Goal: Task Accomplishment & Management: Manage account settings

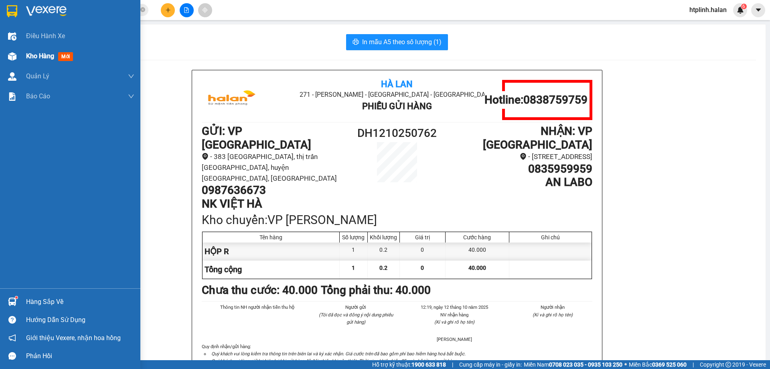
click at [20, 55] on div "Kho hàng mới" at bounding box center [70, 56] width 140 height 20
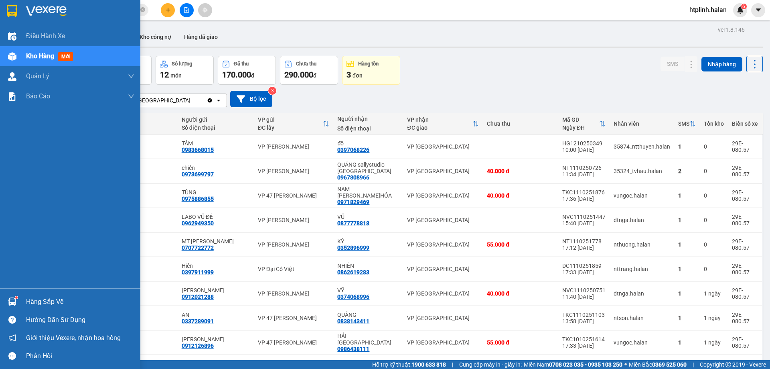
click at [63, 299] on div "Hàng sắp về" at bounding box center [80, 302] width 108 height 12
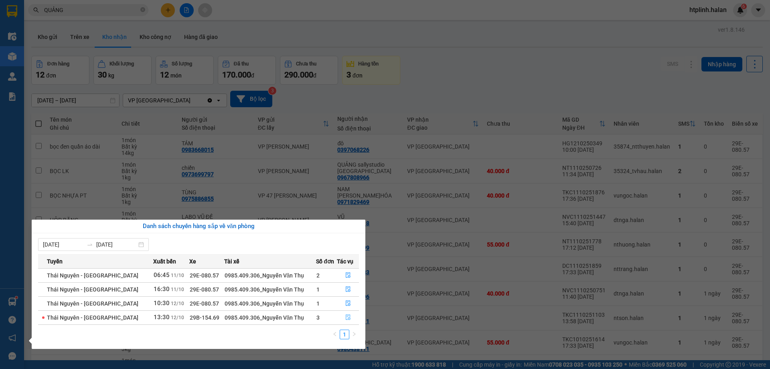
click at [337, 317] on button "button" at bounding box center [347, 317] width 21 height 13
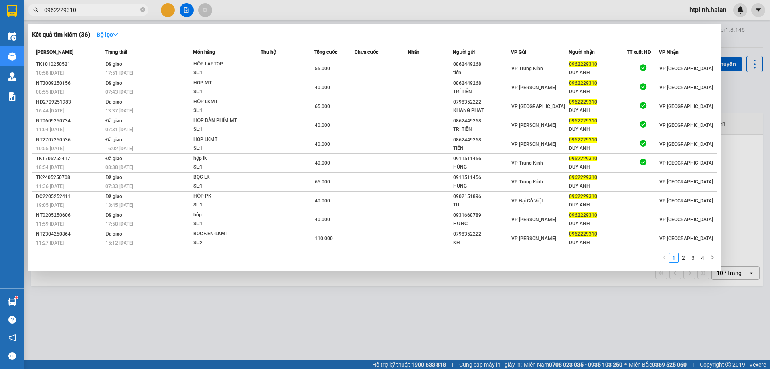
click at [172, 317] on div at bounding box center [385, 184] width 770 height 369
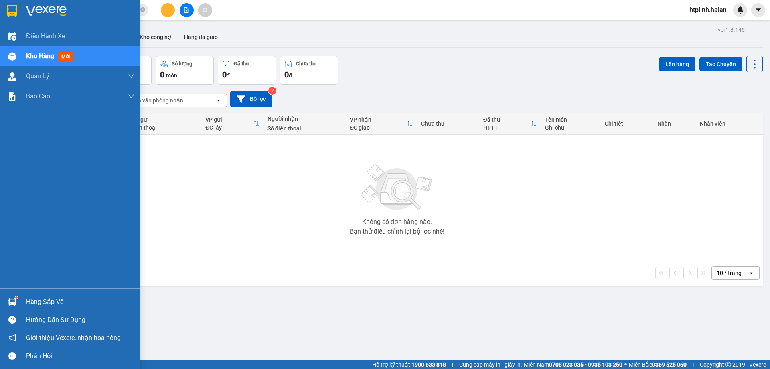
click at [9, 304] on img at bounding box center [12, 301] width 8 height 8
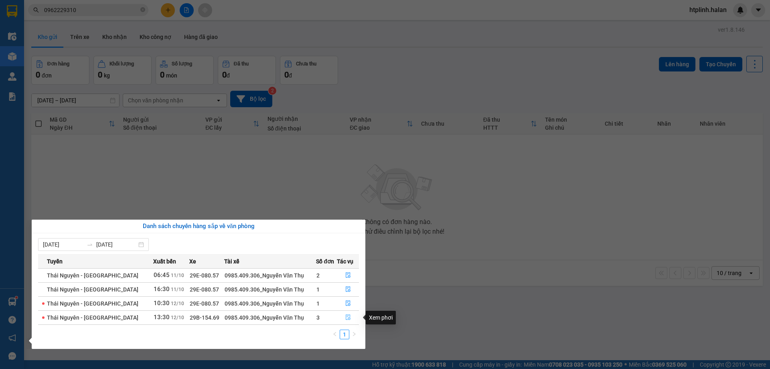
click at [346, 317] on icon "file-done" at bounding box center [348, 317] width 6 height 6
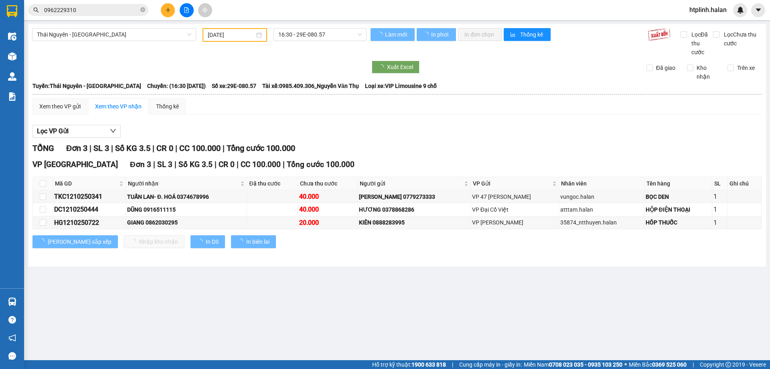
type input "[DATE]"
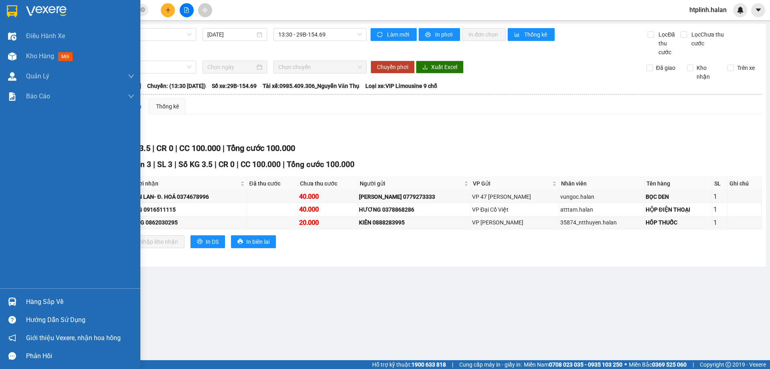
click at [23, 299] on div "Hàng sắp về" at bounding box center [70, 302] width 140 height 18
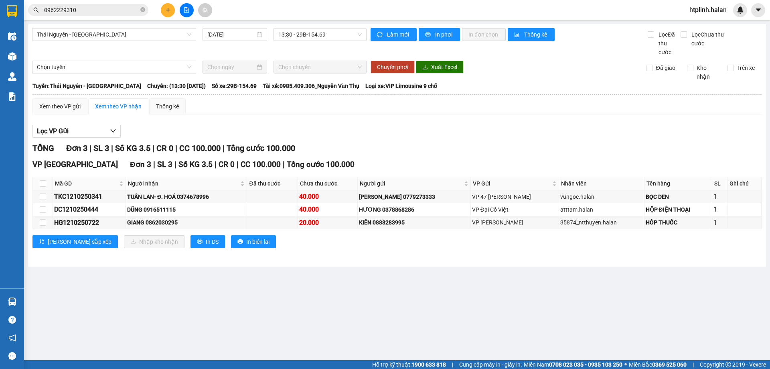
click at [498, 279] on section "Kết quả tìm kiếm ( 36 ) Bộ lọc Mã ĐH Trạng thái Món hàng Thu hộ Tổng cước Chưa …" at bounding box center [385, 184] width 770 height 369
click at [176, 211] on div "DŨNG 0916511115" at bounding box center [186, 209] width 118 height 9
click at [177, 211] on div "DŨNG 0916511115" at bounding box center [186, 209] width 118 height 9
drag, startPoint x: 145, startPoint y: 207, endPoint x: 180, endPoint y: 213, distance: 35.5
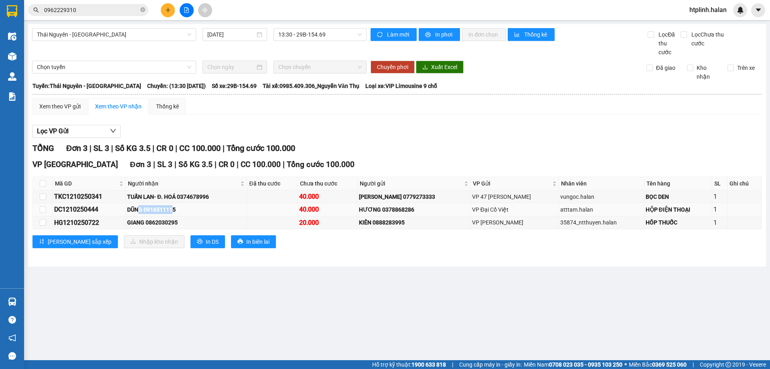
click at [179, 213] on div "DŨNG 0916511115" at bounding box center [186, 209] width 118 height 9
click at [207, 209] on div "DŨNG 0916511115" at bounding box center [186, 209] width 118 height 9
drag, startPoint x: 287, startPoint y: 212, endPoint x: 409, endPoint y: 213, distance: 122.4
click at [409, 213] on tr "DC1210250444 DŨNG 0916511115 40.000 HƯƠNG 0378868286 VP Đại Cồ Việt atttam.hala…" at bounding box center [397, 209] width 729 height 13
click at [409, 213] on div "HƯƠNG 0378868286" at bounding box center [414, 209] width 110 height 9
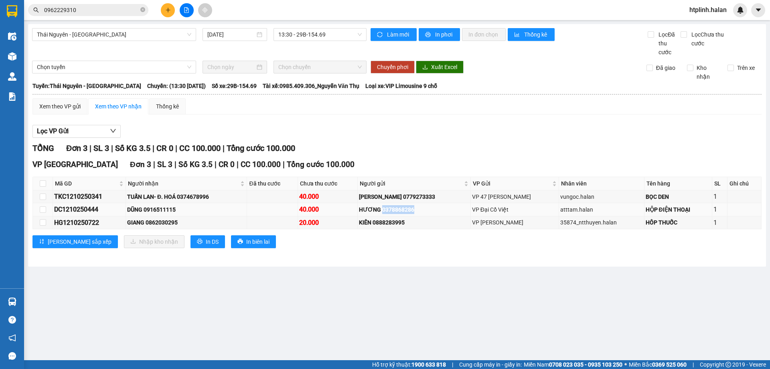
click at [409, 213] on div "HƯƠNG 0378868286" at bounding box center [414, 209] width 110 height 9
click at [161, 211] on div "DŨNG 0916511115" at bounding box center [186, 209] width 118 height 9
click at [161, 210] on div "DŨNG 0916511115" at bounding box center [186, 209] width 118 height 9
copy div "0916511115"
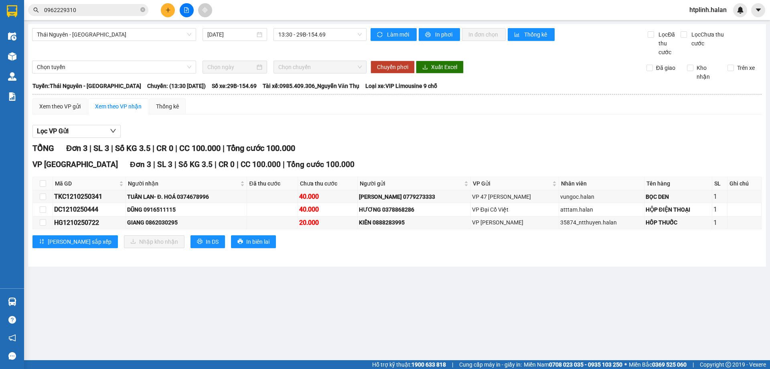
click at [118, 9] on input "0962229310" at bounding box center [91, 10] width 95 height 9
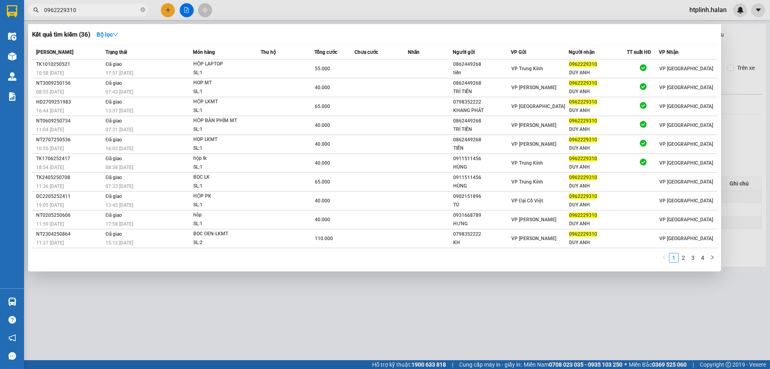
click at [118, 9] on input "0962229310" at bounding box center [91, 10] width 95 height 9
paste input "16511115"
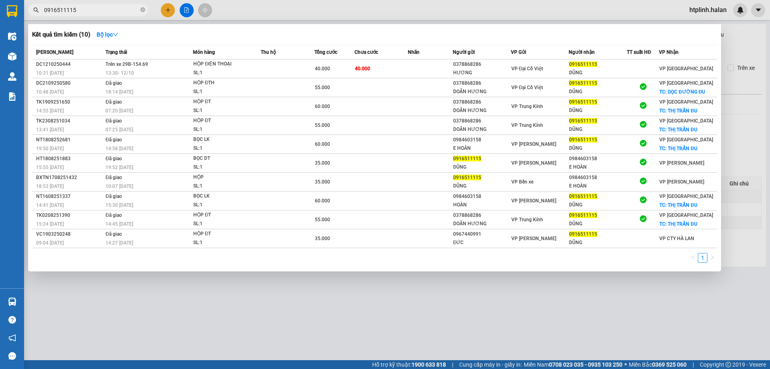
type input "0916511115"
click at [117, 310] on div at bounding box center [385, 184] width 770 height 369
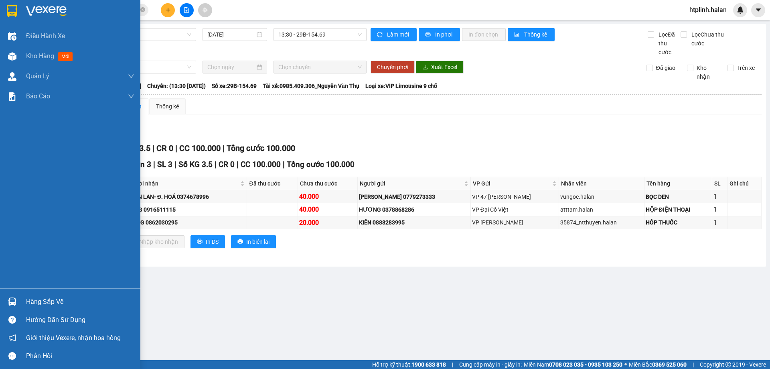
click at [3, 299] on div "Hàng sắp về" at bounding box center [70, 302] width 140 height 18
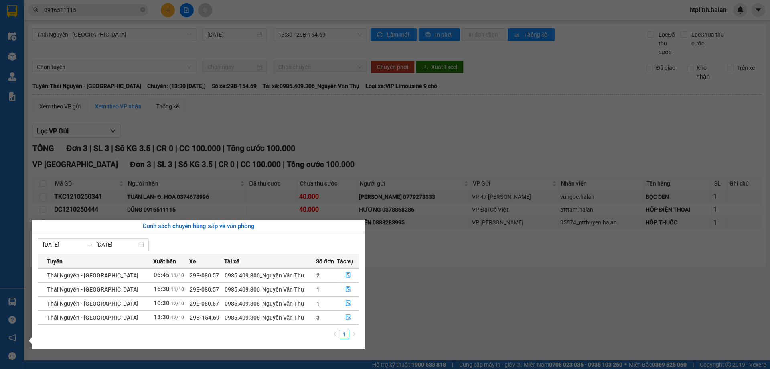
click at [378, 307] on section "Kết quả tìm kiếm ( 10 ) Bộ lọc Mã ĐH Trạng thái Món hàng Thu hộ Tổng cước Chưa …" at bounding box center [385, 184] width 770 height 369
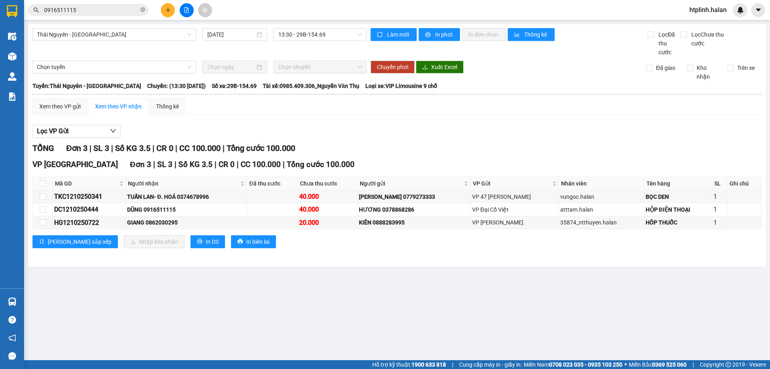
click at [152, 293] on main "Thái Nguyên - Định Hóa 12/10/2025 13:30 - 29B-154.69 Làm mới In phơi In đơn chọ…" at bounding box center [385, 180] width 770 height 360
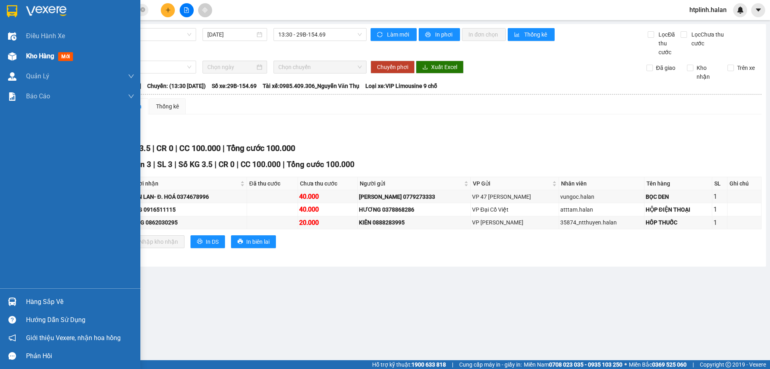
click at [47, 61] on div "Kho hàng mới" at bounding box center [51, 56] width 50 height 10
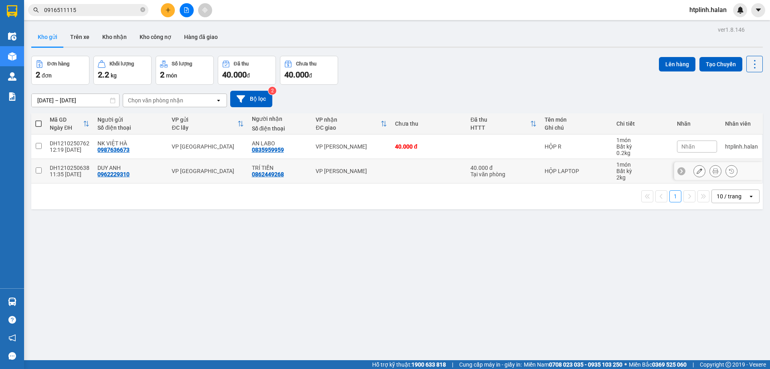
click at [108, 166] on div "DUY ANH" at bounding box center [131, 168] width 66 height 6
checkbox input "true"
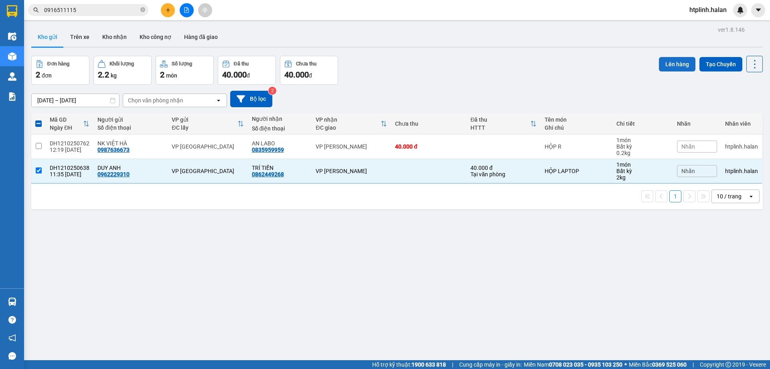
click at [664, 61] on button "Lên hàng" at bounding box center [677, 64] width 37 height 14
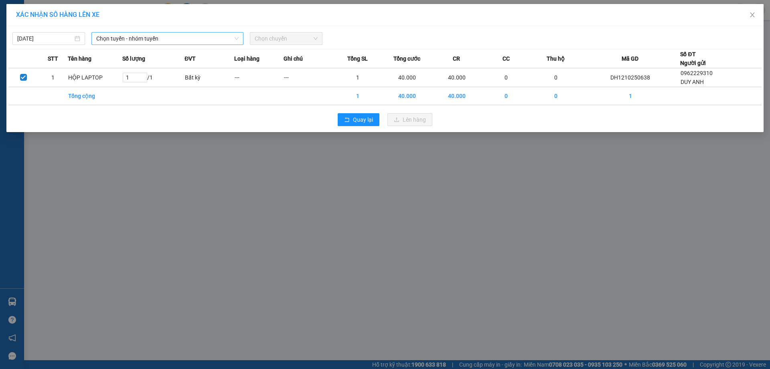
click at [148, 37] on span "Chọn tuyến - nhóm tuyến" at bounding box center [167, 39] width 142 height 12
click at [150, 41] on span "Chọn tuyến - nhóm tuyến" at bounding box center [167, 39] width 142 height 12
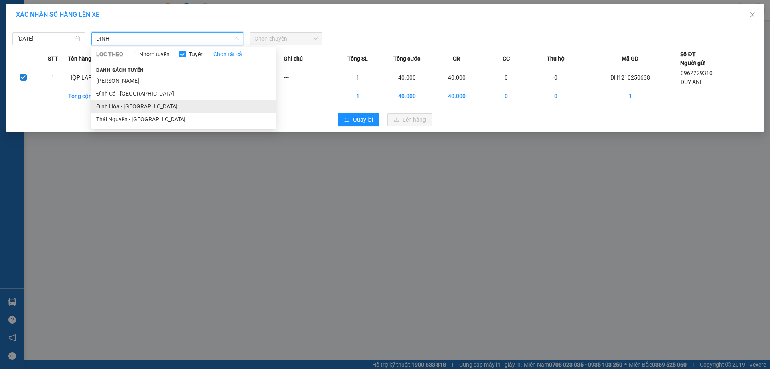
type input "DINH"
click at [148, 110] on li "Định Hóa - Thái Nguyên" at bounding box center [183, 106] width 185 height 13
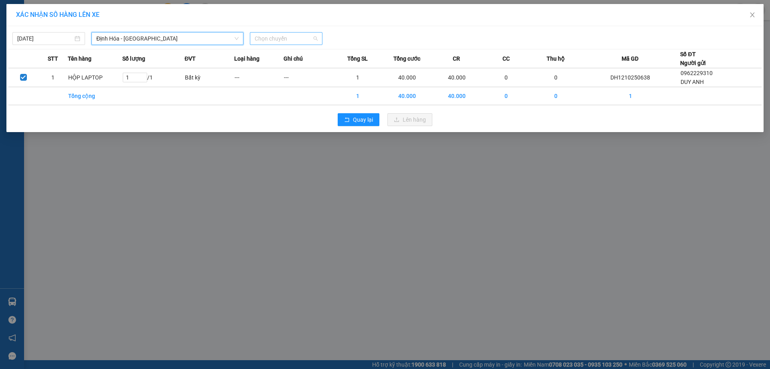
click at [269, 38] on span "Chọn chuyến" at bounding box center [286, 39] width 63 height 12
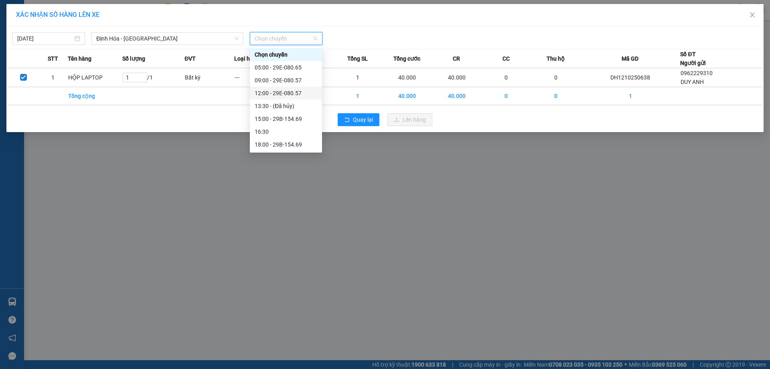
click at [270, 97] on div "12:00 - 29E-080.57" at bounding box center [286, 93] width 63 height 9
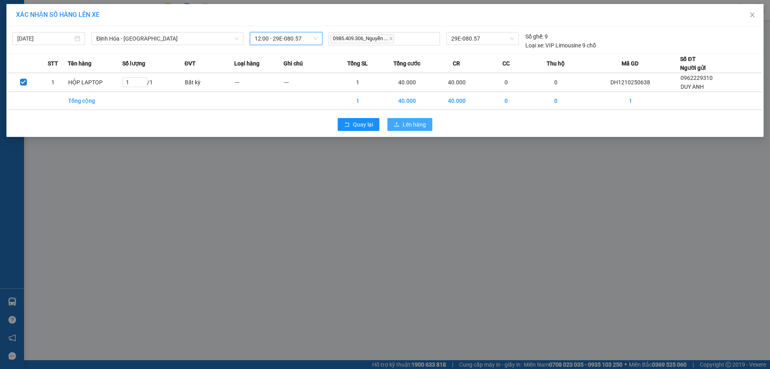
click at [406, 125] on span "Lên hàng" at bounding box center [414, 124] width 23 height 9
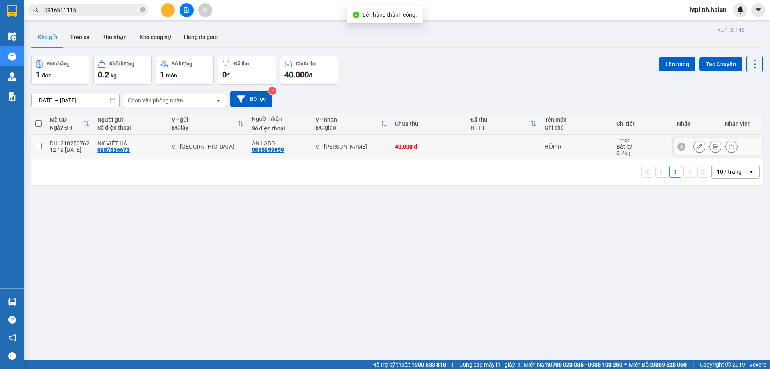
click at [181, 142] on td "VP [GEOGRAPHIC_DATA]" at bounding box center [208, 146] width 80 height 24
checkbox input "true"
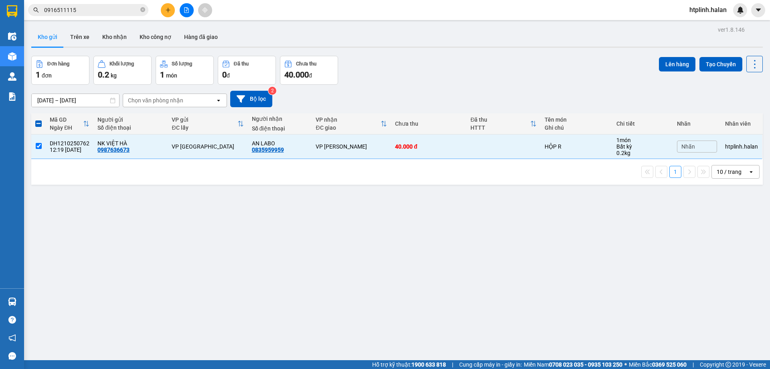
click at [103, 239] on div "ver 1.8.146 Kho gửi Trên xe Kho nhận Kho công nợ Hàng đã giao Đơn hàng 1 đơn Kh…" at bounding box center [397, 208] width 738 height 369
click at [102, 24] on div "ver 1.8.146 Kho gửi Trên xe Kho nhận Kho công nợ Hàng đã giao Đơn hàng 1 đơn Kh…" at bounding box center [397, 208] width 738 height 369
click at [107, 30] on button "Kho nhận" at bounding box center [114, 36] width 37 height 19
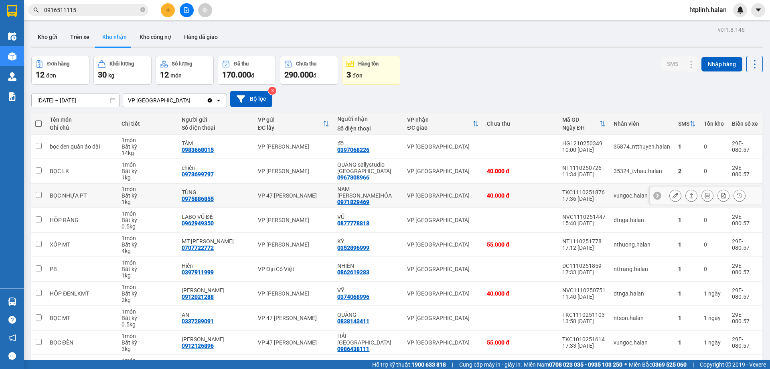
drag, startPoint x: 109, startPoint y: 54, endPoint x: 690, endPoint y: 194, distance: 597.2
click at [690, 194] on td "1" at bounding box center [688, 195] width 26 height 24
checkbox input "true"
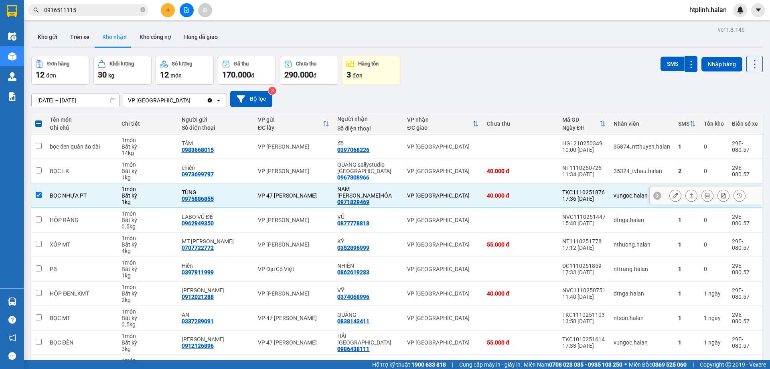
click at [689, 195] on icon at bounding box center [692, 196] width 6 height 6
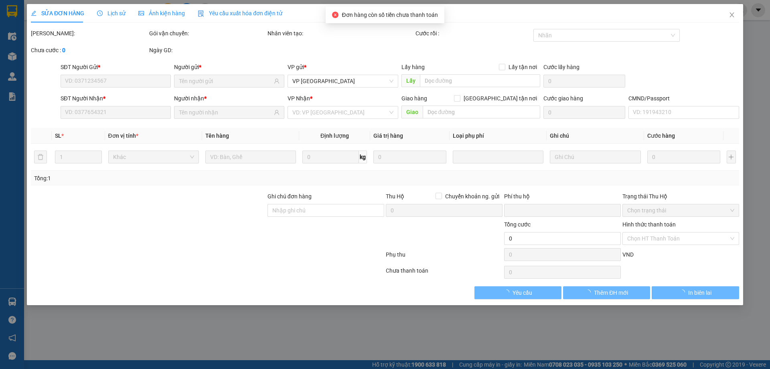
type input "0975886855"
type input "TÙNG"
type input "0971829469"
type input "NAM Đ.HÓA"
type input "0"
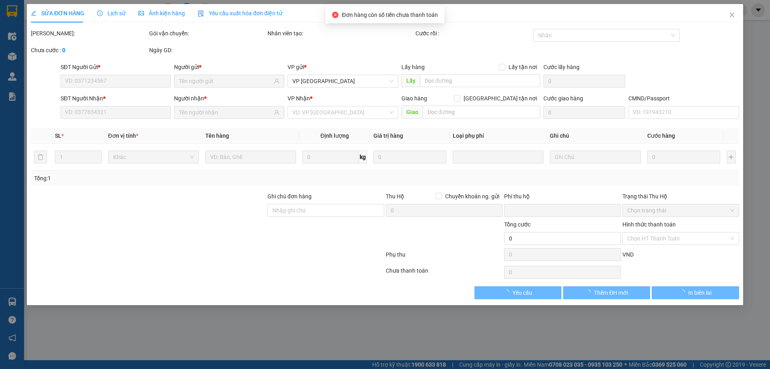
type input "40.000"
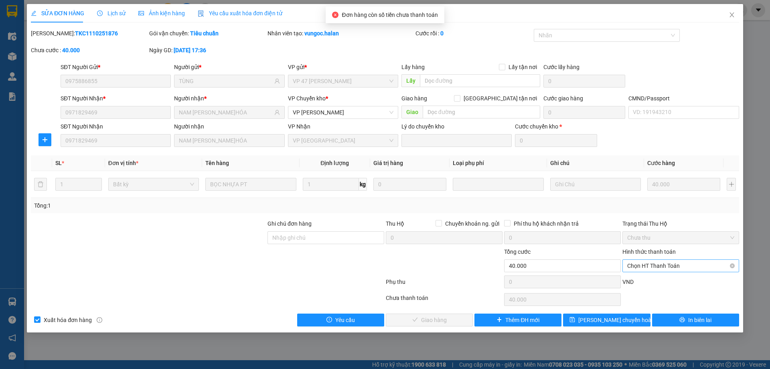
click at [646, 263] on span "Chọn HT Thanh Toán" at bounding box center [681, 266] width 107 height 12
click at [643, 277] on div "Tại văn phòng" at bounding box center [681, 281] width 107 height 9
type input "0"
click at [428, 318] on span "Giao hàng" at bounding box center [434, 319] width 26 height 9
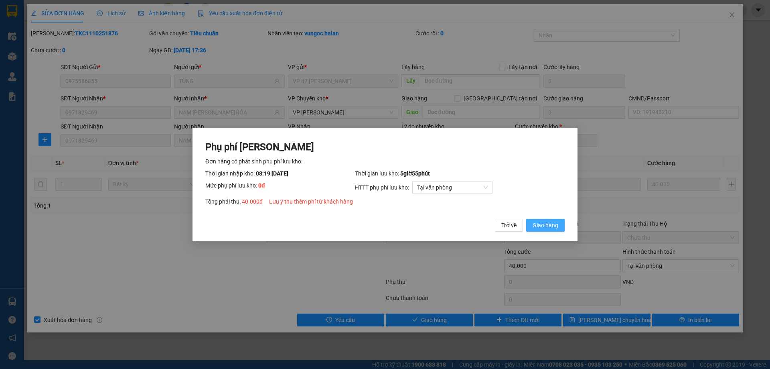
click at [537, 230] on button "Giao hàng" at bounding box center [545, 225] width 39 height 13
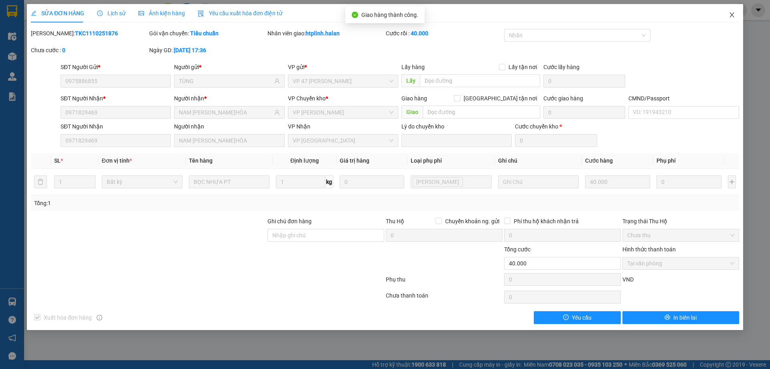
click at [734, 16] on icon "close" at bounding box center [732, 15] width 6 height 6
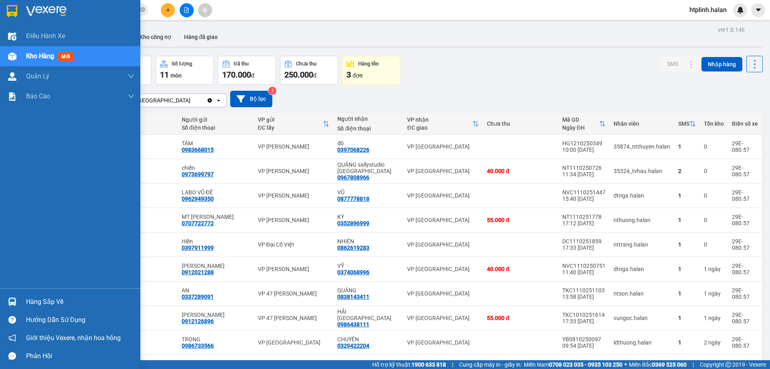
click at [24, 295] on div "Hàng sắp về" at bounding box center [70, 302] width 140 height 18
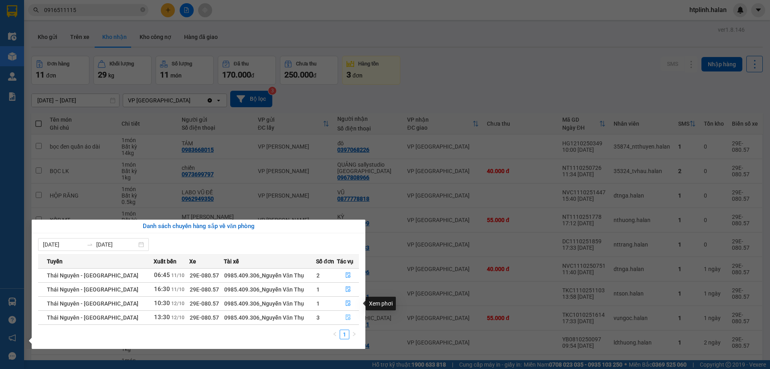
click at [339, 319] on button "button" at bounding box center [347, 317] width 21 height 13
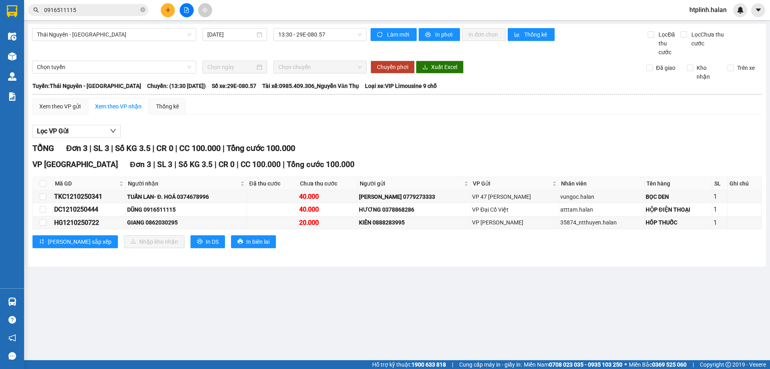
click at [83, 12] on input "0916511115" at bounding box center [91, 10] width 95 height 9
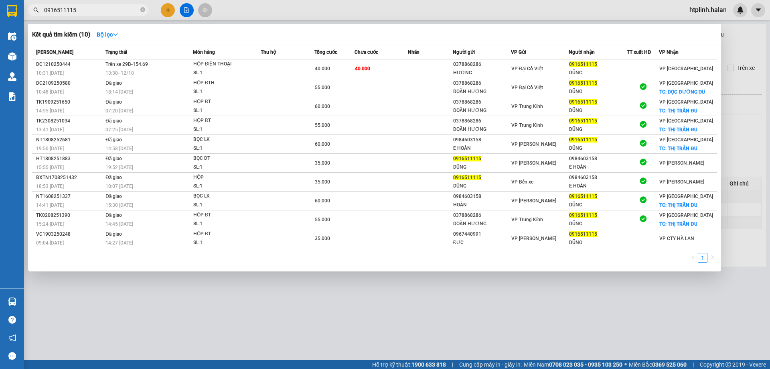
click at [83, 12] on input "0916511115" at bounding box center [91, 10] width 95 height 9
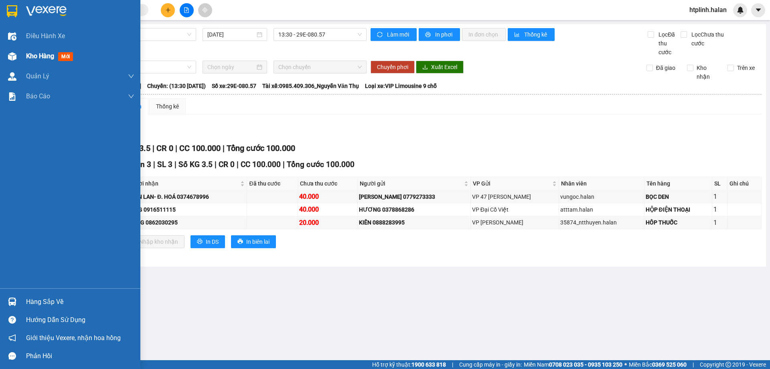
click at [0, 59] on div "Kho hàng mới" at bounding box center [70, 56] width 140 height 20
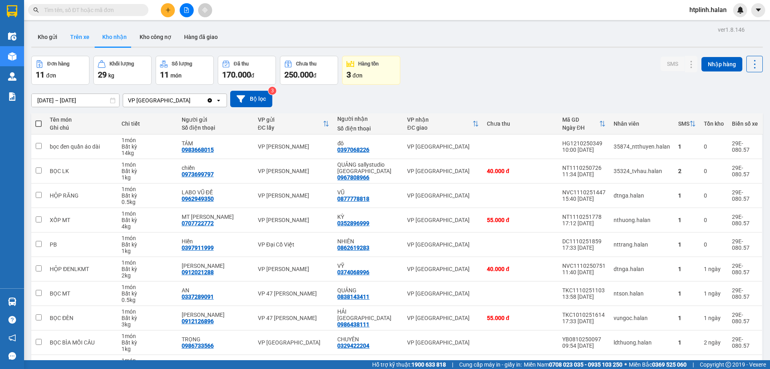
click at [74, 37] on button "Trên xe" at bounding box center [80, 36] width 32 height 19
type input "04/02/2012 – 12/10/2025"
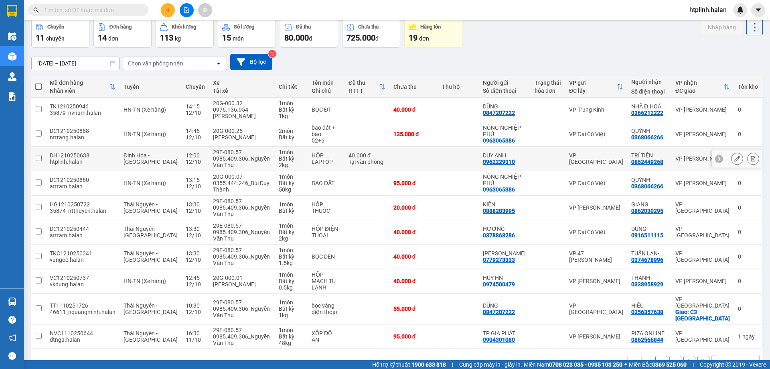
scroll to position [52, 0]
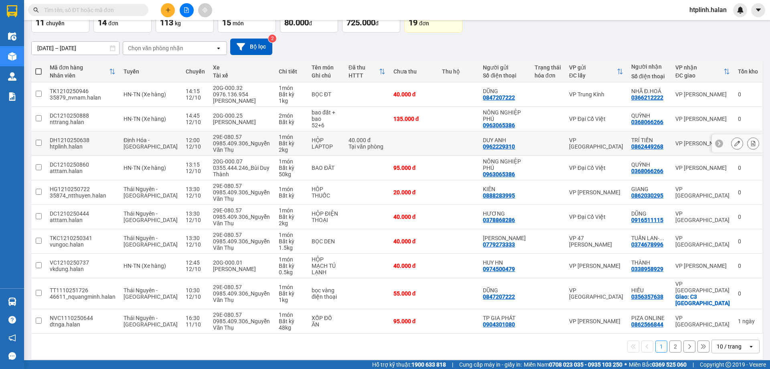
click at [635, 145] on div "0862449268" at bounding box center [648, 146] width 32 height 6
click at [345, 190] on td at bounding box center [367, 192] width 45 height 24
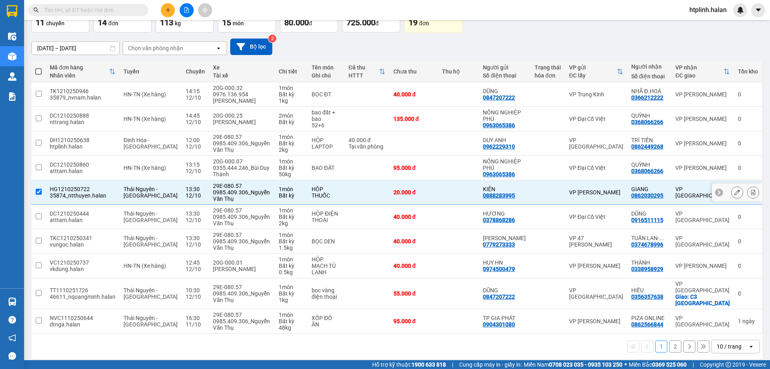
scroll to position [0, 0]
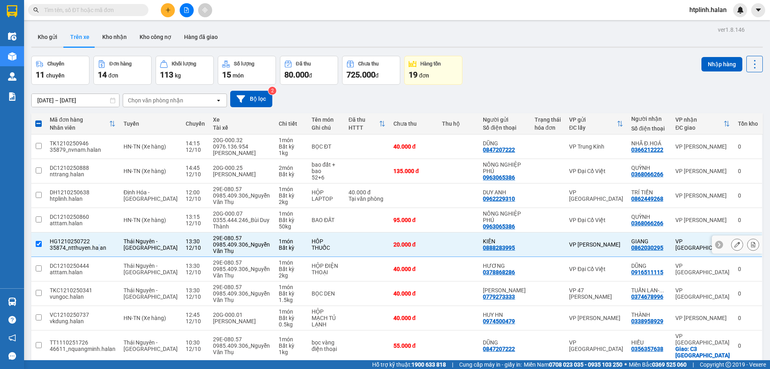
click at [96, 248] on div "35874_ntthuyen.halan" at bounding box center [83, 247] width 66 height 6
checkbox input "false"
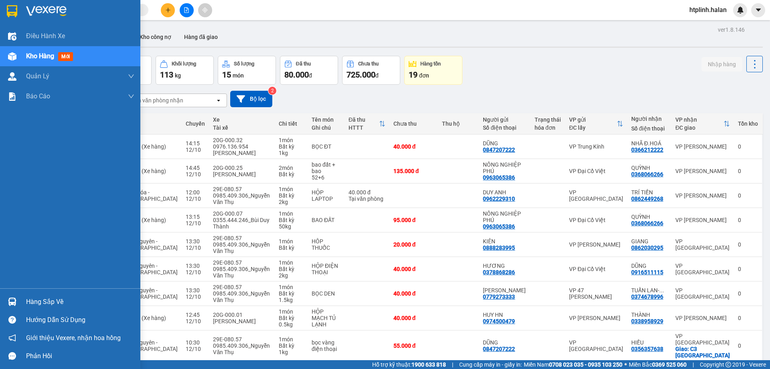
click at [12, 301] on img at bounding box center [12, 301] width 8 height 8
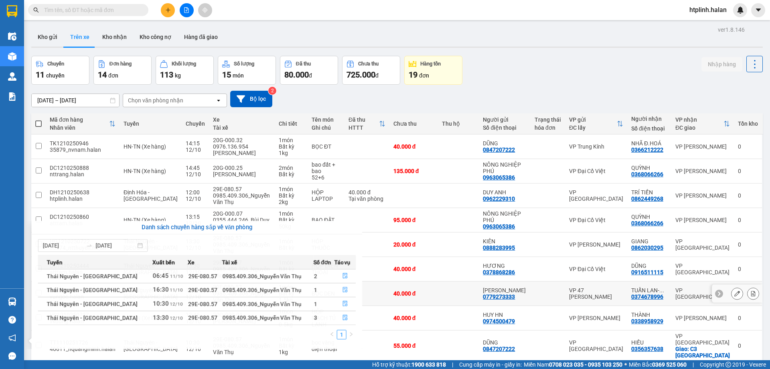
click at [400, 281] on section "Kết quả tìm kiếm ( 10 ) Bộ lọc Mã ĐH Trạng thái Món hàng Thu hộ Tổng cước Chưa …" at bounding box center [385, 184] width 770 height 369
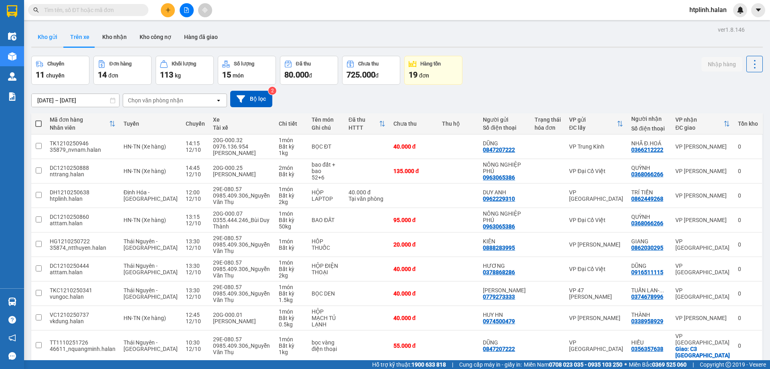
click at [39, 42] on button "Kho gửi" at bounding box center [47, 36] width 33 height 19
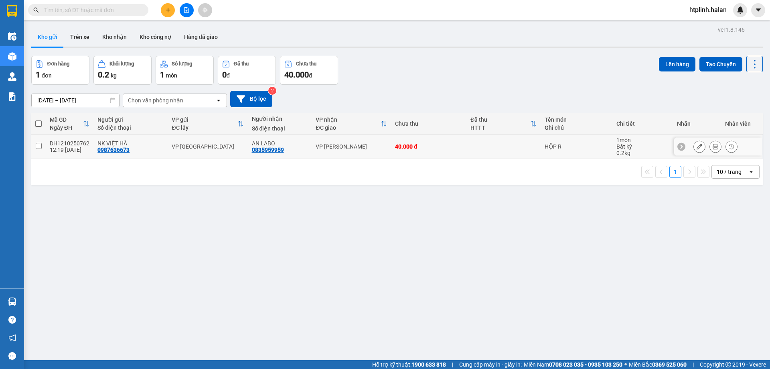
click at [221, 146] on div "VP [GEOGRAPHIC_DATA]" at bounding box center [208, 146] width 72 height 6
checkbox input "true"
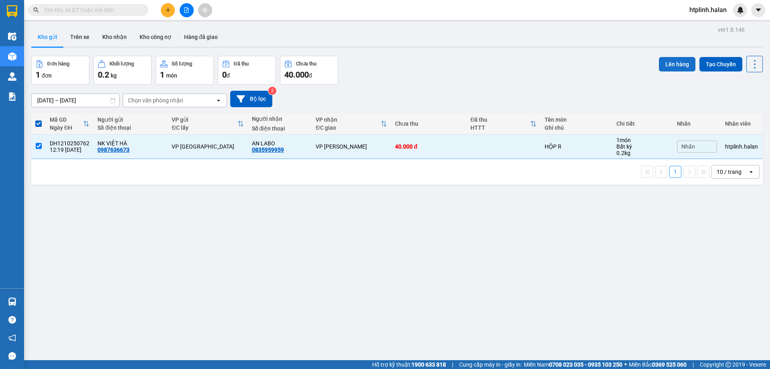
click at [683, 70] on button "Lên hàng" at bounding box center [677, 64] width 37 height 14
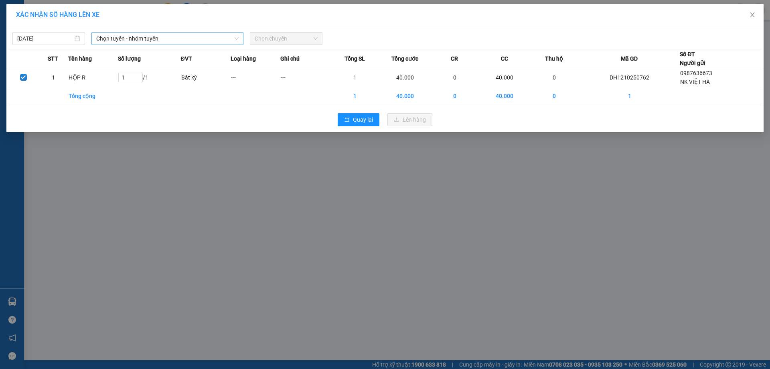
click at [187, 33] on span "Chọn tuyến - nhóm tuyến" at bounding box center [167, 39] width 142 height 12
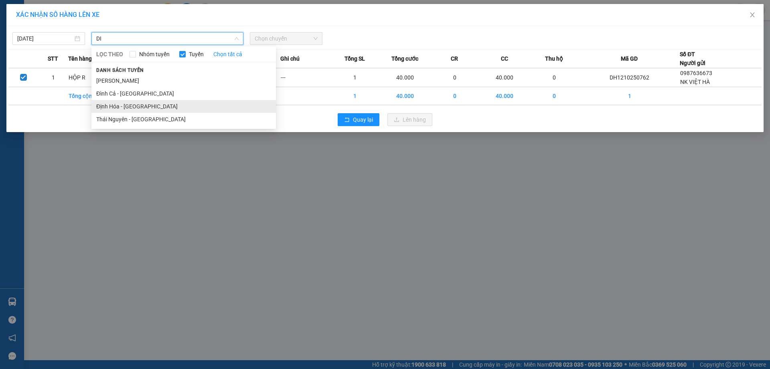
type input "DI"
click at [183, 102] on li "Định Hóa - Thái Nguyên" at bounding box center [183, 106] width 185 height 13
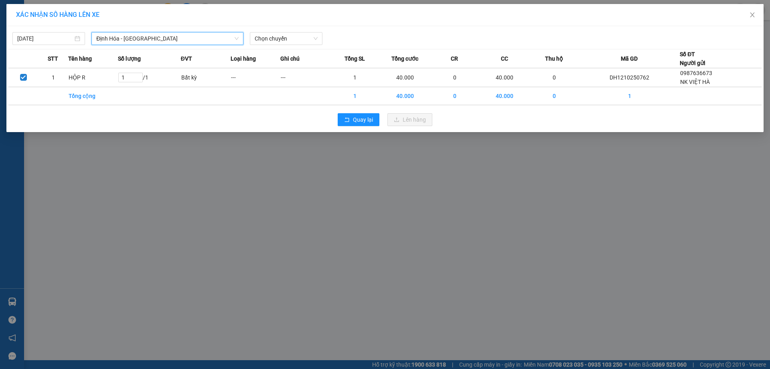
click at [262, 46] on div "12/10/2025 Định Hóa - Thái Nguyên Định Hóa - Thái Nguyên LỌC THEO Nhóm tuyến Tu…" at bounding box center [385, 79] width 758 height 106
click at [262, 44] on span "Chọn chuyến" at bounding box center [286, 39] width 63 height 12
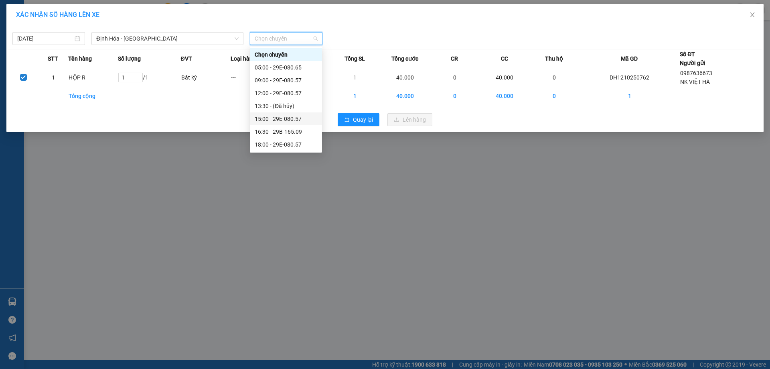
drag, startPoint x: 265, startPoint y: 97, endPoint x: 276, endPoint y: 117, distance: 22.4
click at [276, 117] on div "Chọn chuyến 05:00 - 29E-080.65 09:00 - 29E-080.57 12:00 - 29E-080.57 13:30 - (Đ…" at bounding box center [286, 106] width 72 height 116
click at [278, 116] on div "15:00 - 29E-080.57" at bounding box center [286, 118] width 63 height 9
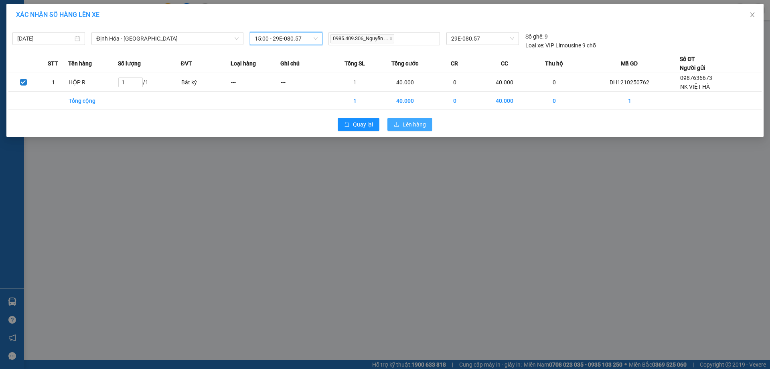
click at [425, 119] on button "Lên hàng" at bounding box center [410, 124] width 45 height 13
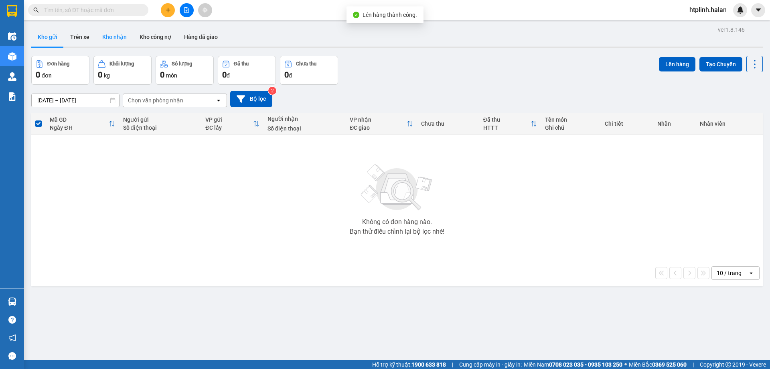
click at [111, 39] on button "Kho nhận" at bounding box center [114, 36] width 37 height 19
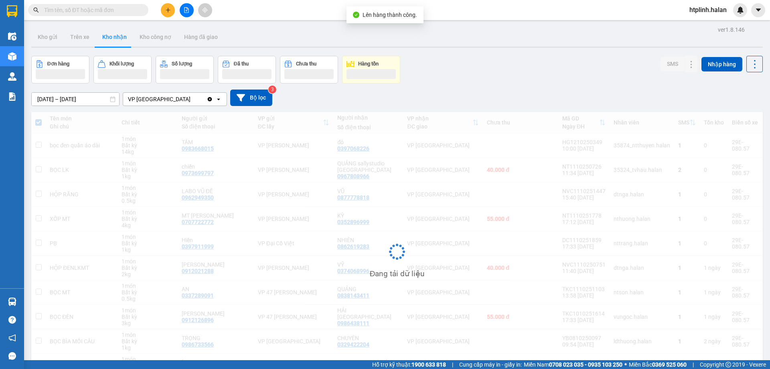
scroll to position [37, 0]
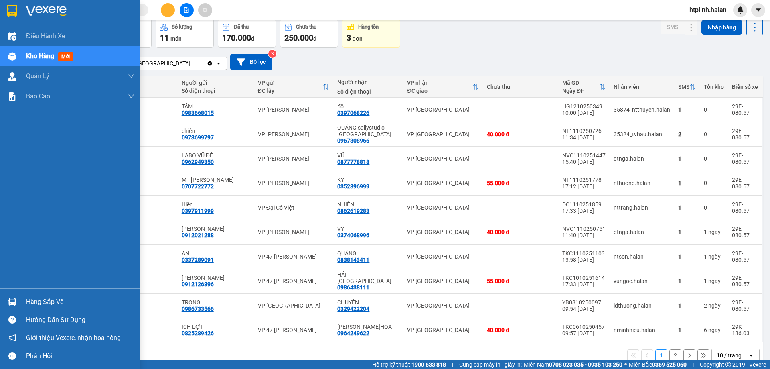
click at [26, 295] on div "Hàng sắp về" at bounding box center [70, 302] width 140 height 18
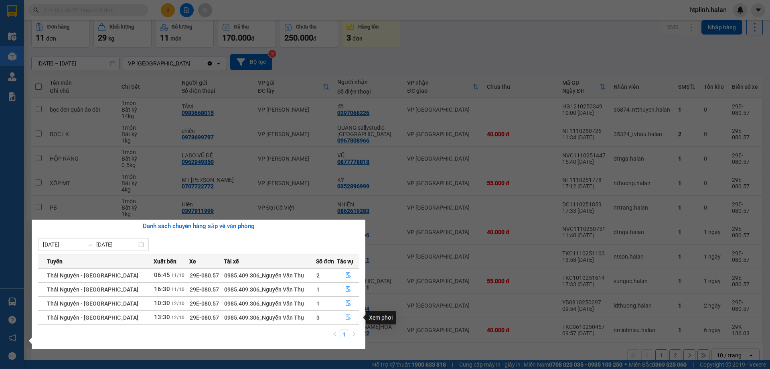
click at [339, 316] on button "button" at bounding box center [347, 317] width 21 height 13
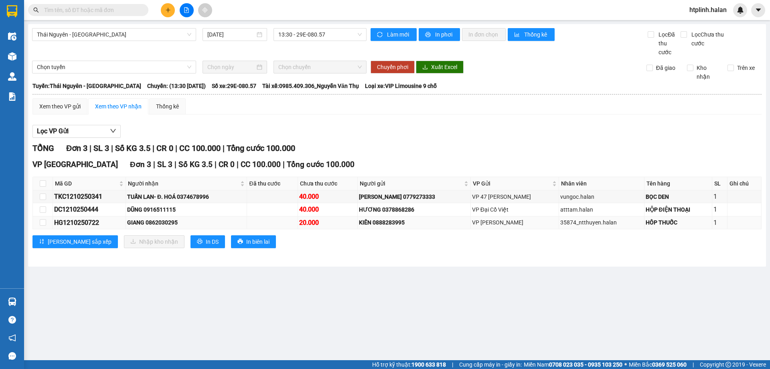
click at [34, 221] on td at bounding box center [43, 222] width 20 height 13
click at [39, 221] on td at bounding box center [43, 222] width 20 height 13
click at [43, 222] on input "checkbox" at bounding box center [43, 222] width 6 height 6
checkbox input "true"
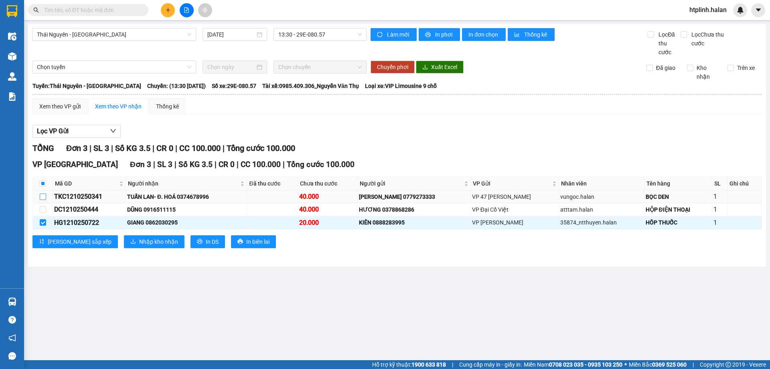
click at [43, 198] on input "checkbox" at bounding box center [43, 196] width 6 height 6
checkbox input "true"
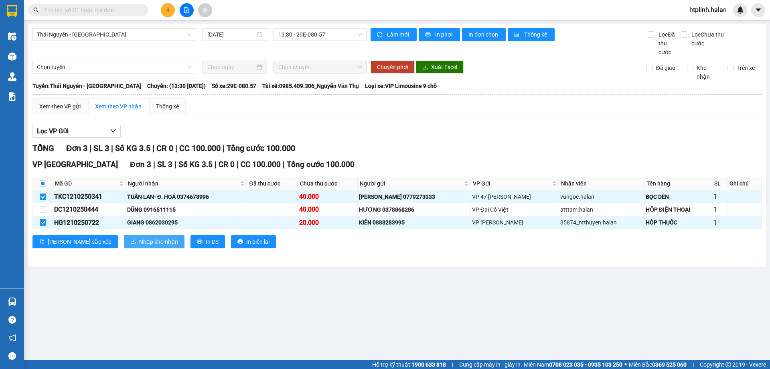
click at [139, 246] on span "Nhập kho nhận" at bounding box center [158, 241] width 39 height 9
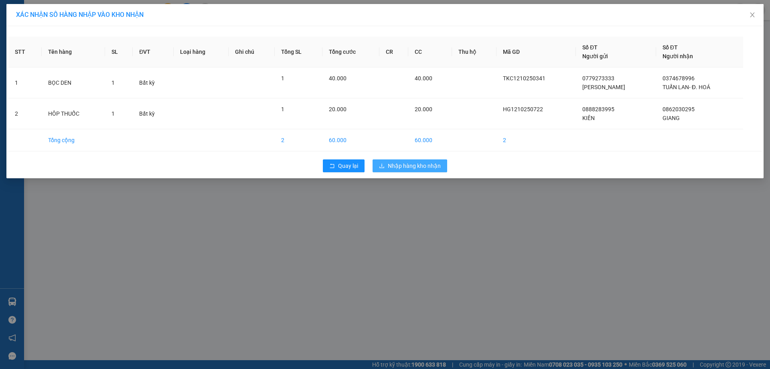
click at [388, 171] on button "Nhập hàng kho nhận" at bounding box center [410, 165] width 75 height 13
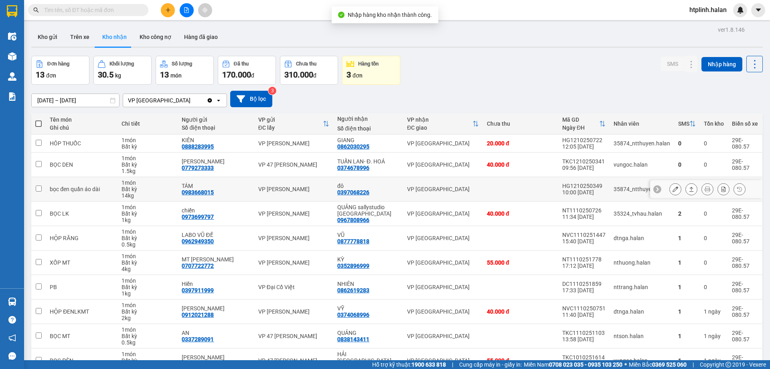
scroll to position [46, 0]
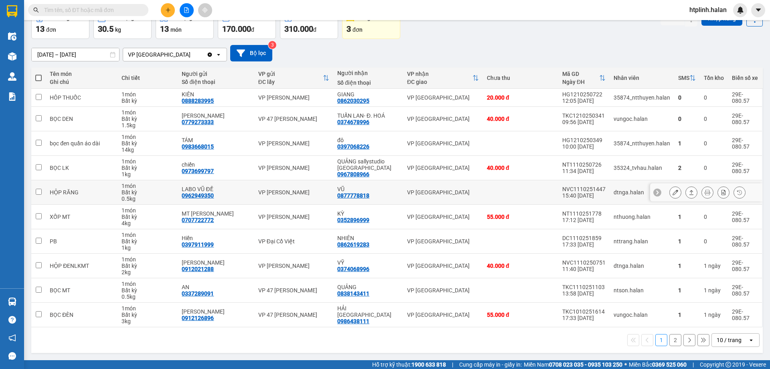
drag, startPoint x: 212, startPoint y: 195, endPoint x: 492, endPoint y: 177, distance: 279.9
click at [492, 177] on td "40.000 đ" at bounding box center [520, 168] width 75 height 24
checkbox input "true"
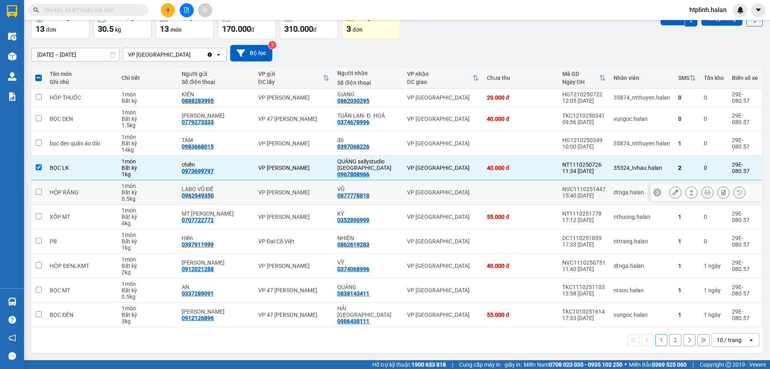
click at [689, 193] on icon at bounding box center [692, 192] width 6 height 6
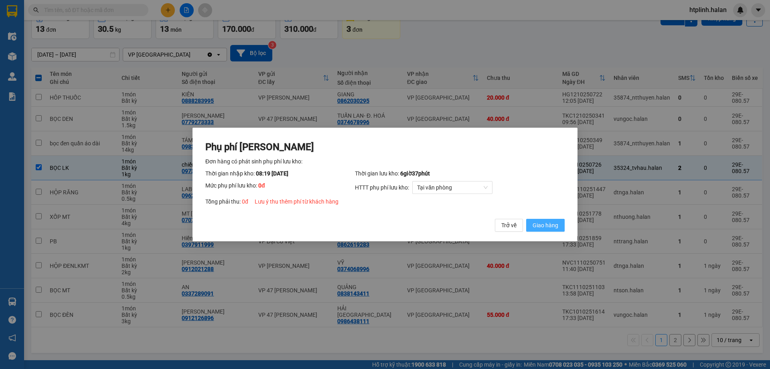
click at [546, 231] on button "Giao hàng" at bounding box center [545, 225] width 39 height 13
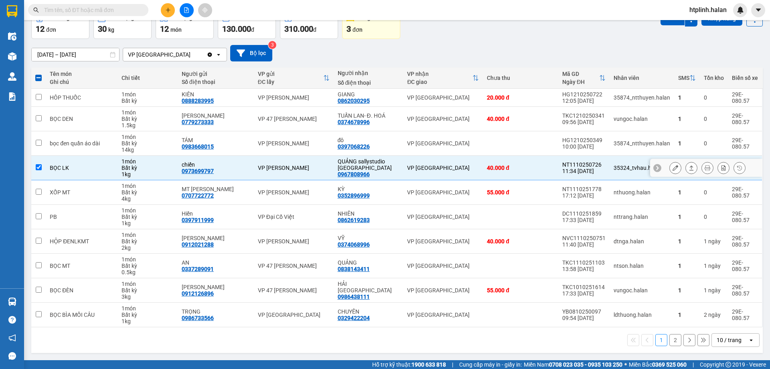
click at [357, 171] on div "0967808966" at bounding box center [354, 174] width 32 height 6
copy div "0967808966"
click at [142, 8] on span at bounding box center [142, 10] width 5 height 9
click at [136, 7] on input "text" at bounding box center [91, 10] width 95 height 9
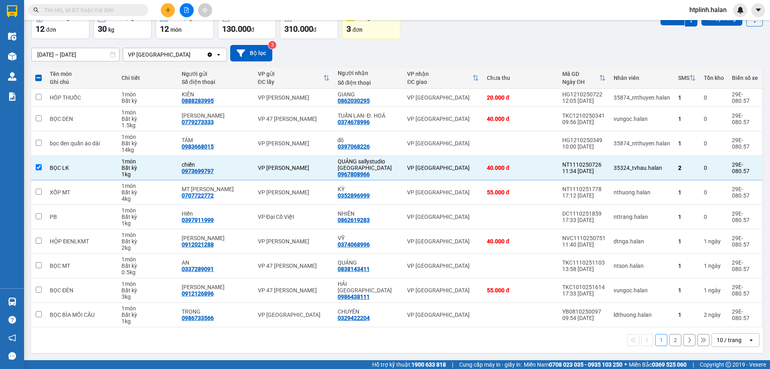
paste input "0967808966"
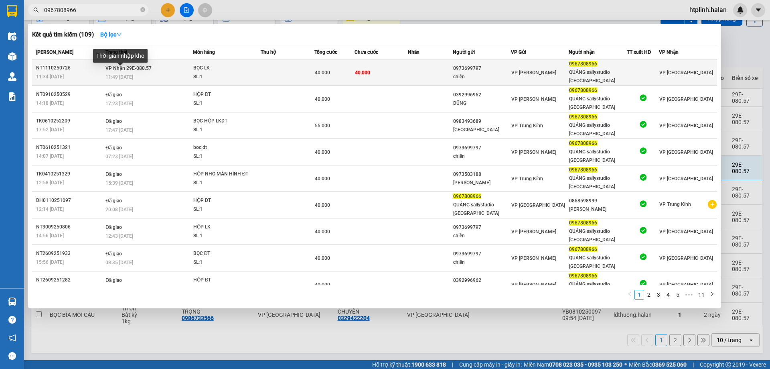
type input "0967808966"
click at [114, 74] on span "11:49 - 12/10" at bounding box center [120, 77] width 28 height 6
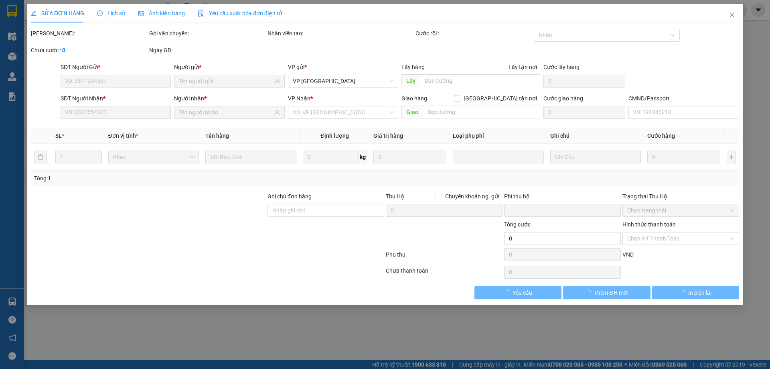
type input "0973699797"
type input "chiến"
type input "0967808966"
type input "QUẢNG sallystudio TN"
type input "0"
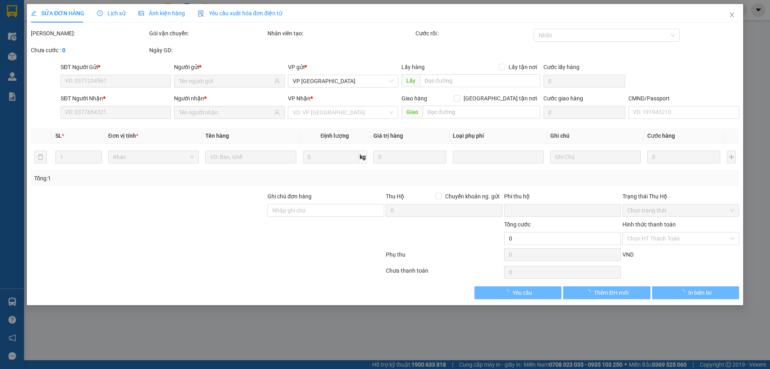
type input "40.000"
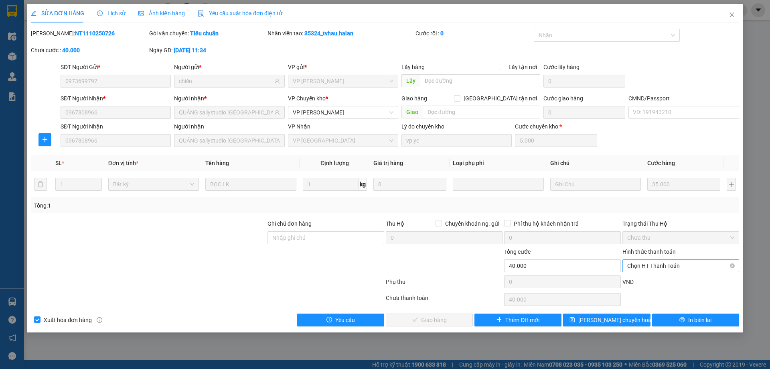
click at [674, 267] on span "Chọn HT Thanh Toán" at bounding box center [681, 266] width 107 height 12
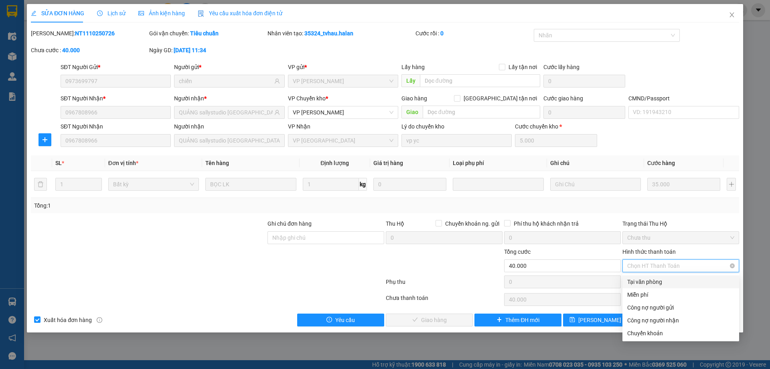
drag, startPoint x: 674, startPoint y: 272, endPoint x: 445, endPoint y: 324, distance: 234.6
click at [671, 280] on div "Tại văn phòng" at bounding box center [681, 281] width 107 height 9
type input "0"
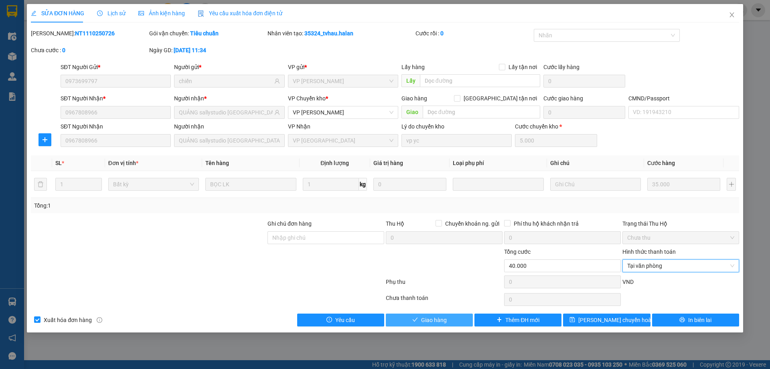
drag, startPoint x: 419, startPoint y: 324, endPoint x: 433, endPoint y: 317, distance: 14.7
click at [420, 323] on button "Giao hàng" at bounding box center [429, 319] width 87 height 13
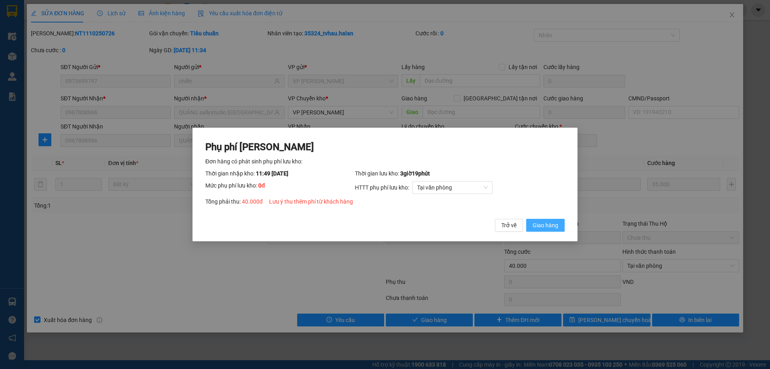
click at [545, 226] on span "Giao hàng" at bounding box center [546, 225] width 26 height 9
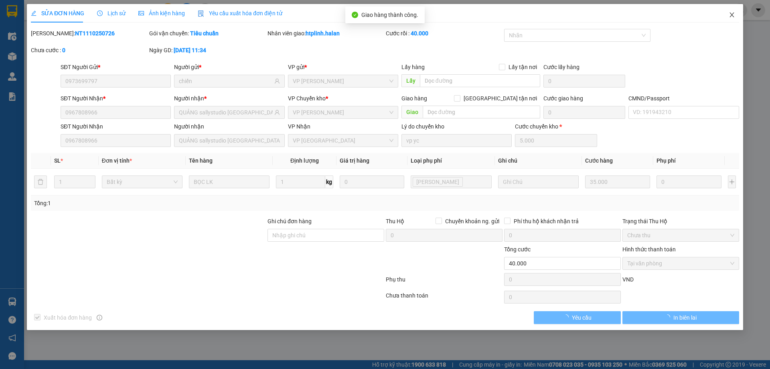
click at [732, 10] on span "Close" at bounding box center [732, 15] width 22 height 22
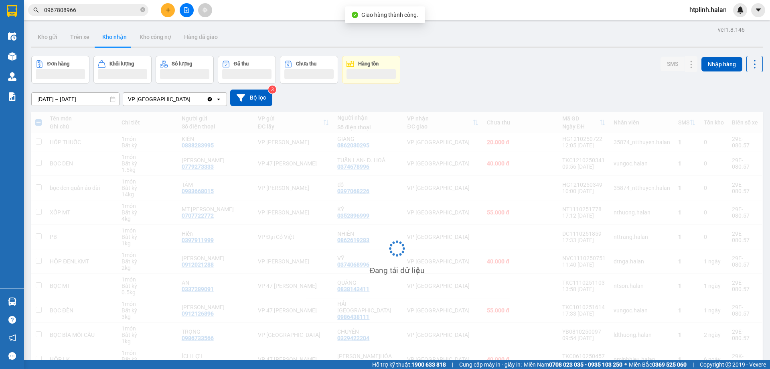
scroll to position [45, 0]
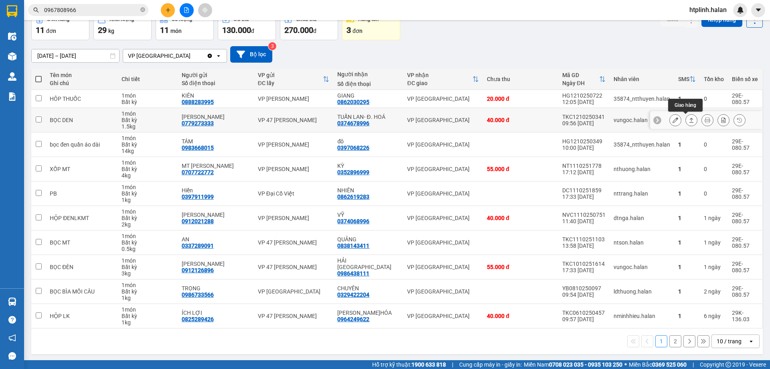
click at [689, 120] on icon at bounding box center [692, 120] width 6 height 6
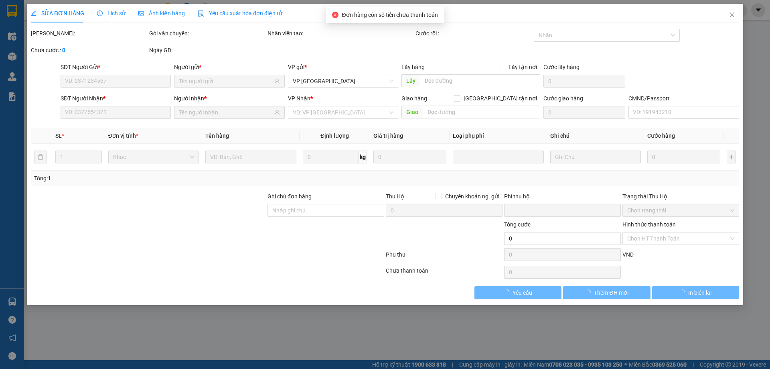
type input "0779273333"
type input "ĐỨC KHẢI"
type input "0374678996"
type input "TUẤN LAN- Đ. HOÁ"
type input "0"
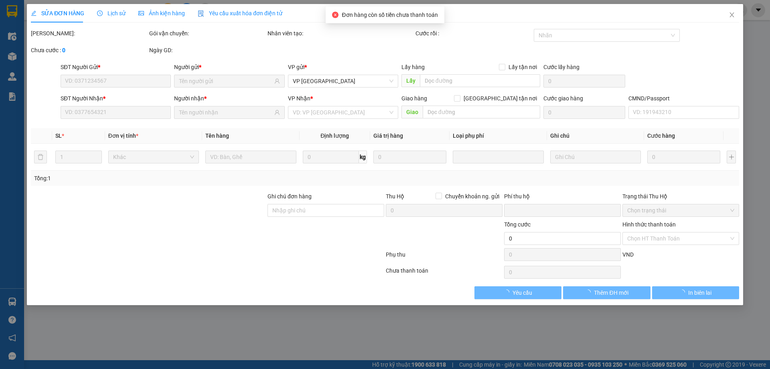
type input "40.000"
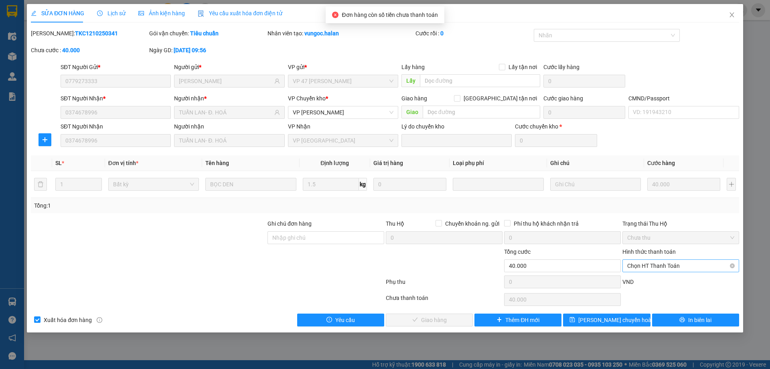
click at [641, 269] on span "Chọn HT Thanh Toán" at bounding box center [681, 266] width 107 height 12
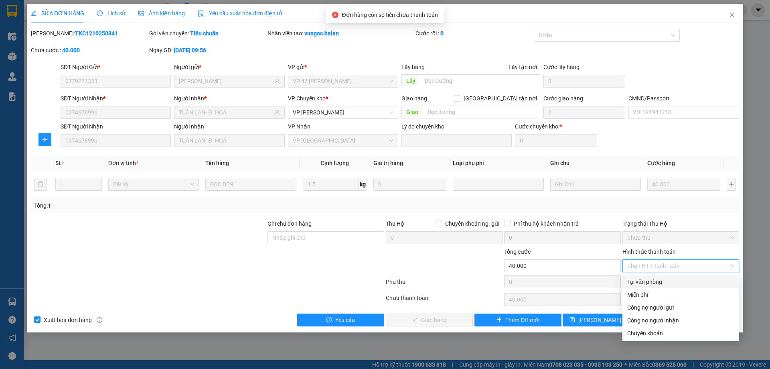
click at [640, 277] on div "Tại văn phòng" at bounding box center [681, 281] width 117 height 13
type input "0"
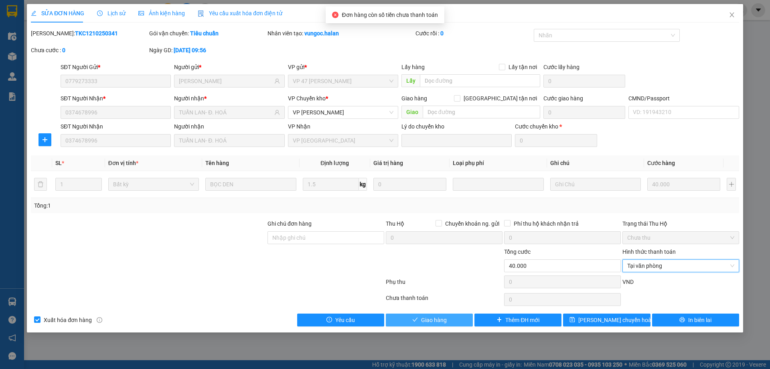
click at [440, 322] on span "Giao hàng" at bounding box center [434, 319] width 26 height 9
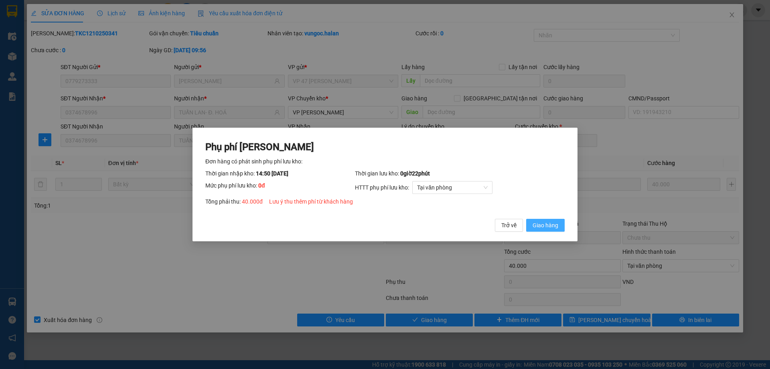
click at [552, 228] on span "Giao hàng" at bounding box center [546, 225] width 26 height 9
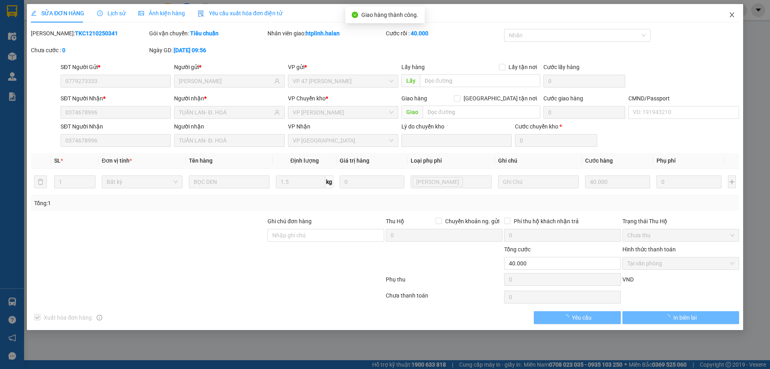
click at [735, 13] on span "Close" at bounding box center [732, 15] width 22 height 22
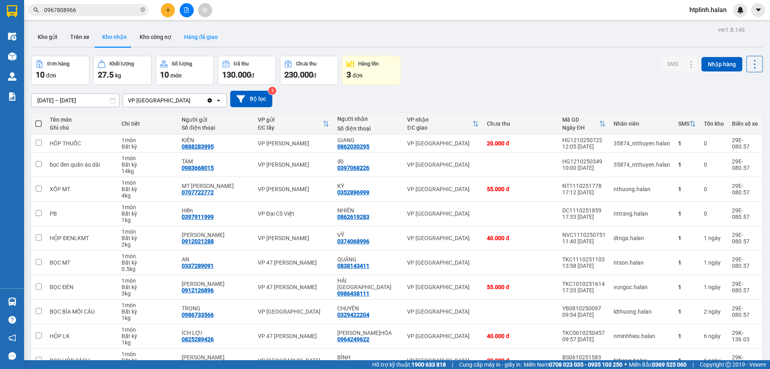
click at [184, 37] on button "Hàng đã giao" at bounding box center [201, 36] width 47 height 19
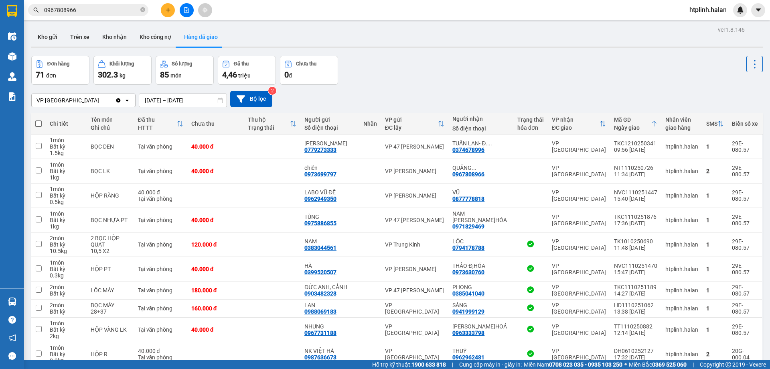
drag, startPoint x: 116, startPoint y: 247, endPoint x: 370, endPoint y: 55, distance: 319.1
click at [370, 55] on div "ver 1.8.146 Kho gửi Trên xe Kho nhận Kho công nợ Hàng đã giao Đơn hàng 71 đơn K…" at bounding box center [397, 209] width 738 height 371
click at [86, 49] on div "ver 1.8.146 Kho gửi Trên xe Kho nhận Kho công nợ Hàng đã giao Đơn hàng 71 đơn K…" at bounding box center [397, 209] width 738 height 371
click at [108, 42] on button "Kho nhận" at bounding box center [114, 36] width 37 height 19
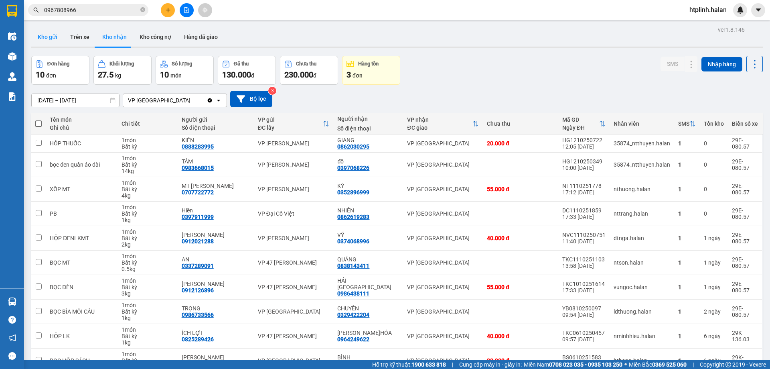
click at [52, 44] on button "Kho gửi" at bounding box center [47, 36] width 33 height 19
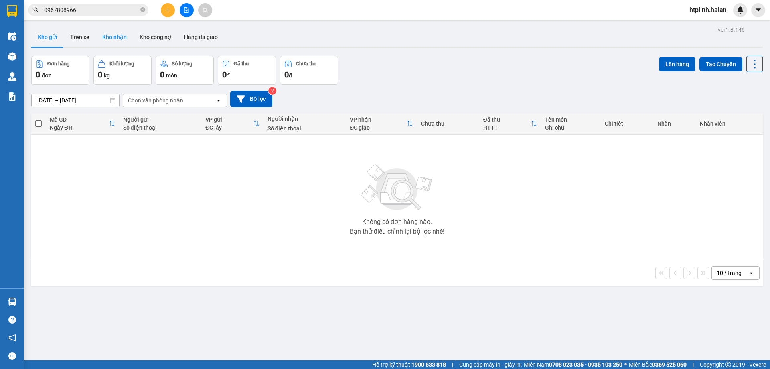
click at [116, 38] on button "Kho nhận" at bounding box center [114, 36] width 37 height 19
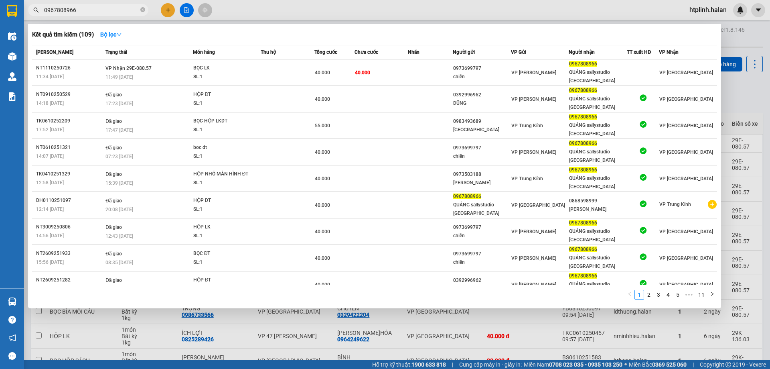
click at [119, 8] on input "0967808966" at bounding box center [91, 10] width 95 height 9
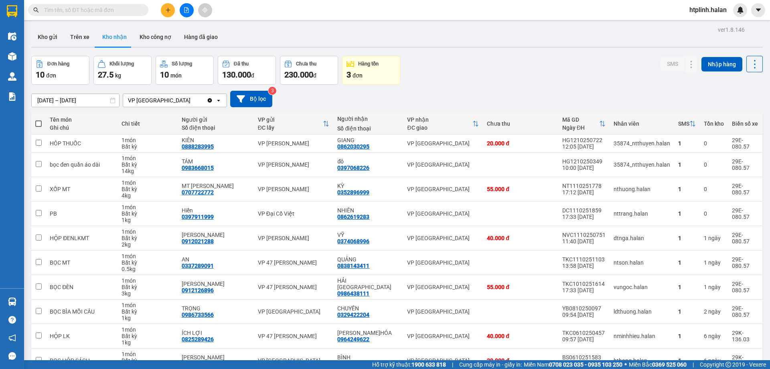
type input "0"
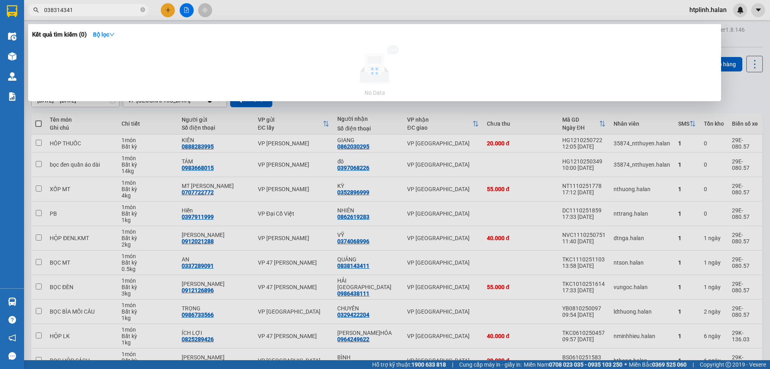
type input "0383143411"
click at [49, 12] on input "0383143411" at bounding box center [91, 10] width 95 height 9
click at [55, 12] on input "0383143411" at bounding box center [91, 10] width 95 height 9
click at [51, 10] on input "0383143411" at bounding box center [91, 10] width 95 height 9
click at [95, 14] on input "0383143411" at bounding box center [91, 10] width 95 height 9
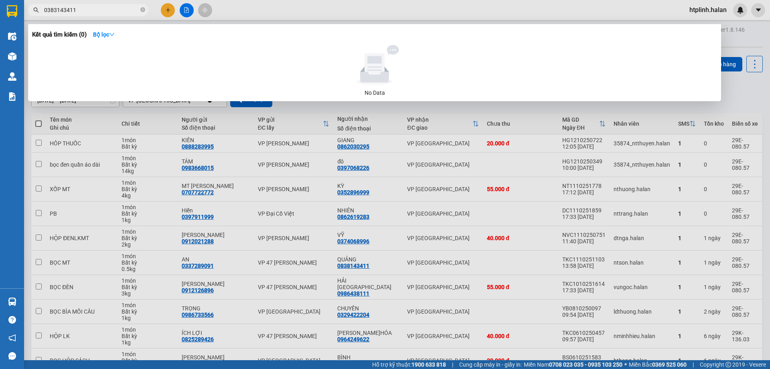
click at [95, 14] on input "0383143411" at bounding box center [91, 10] width 95 height 9
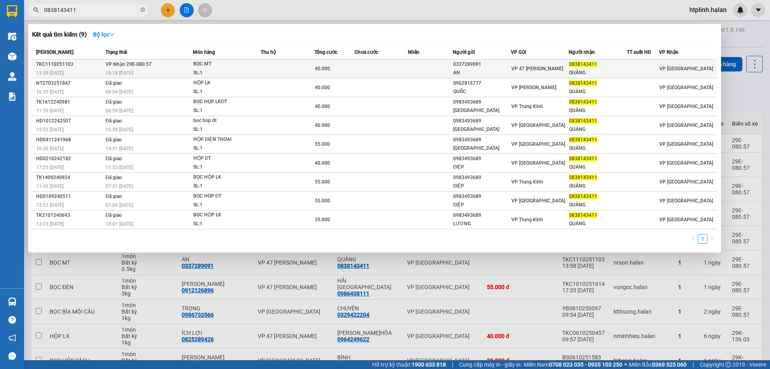
type input "0838143411"
click at [169, 67] on td "VP Nhận 29E-080.57 18:18 - 11/10" at bounding box center [148, 68] width 89 height 19
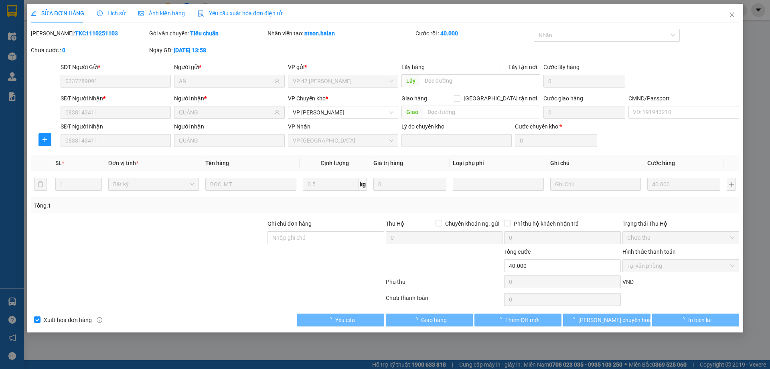
type input "0337289091"
type input "AN"
type input "0838143411"
type input "QUẢNG"
type input "0"
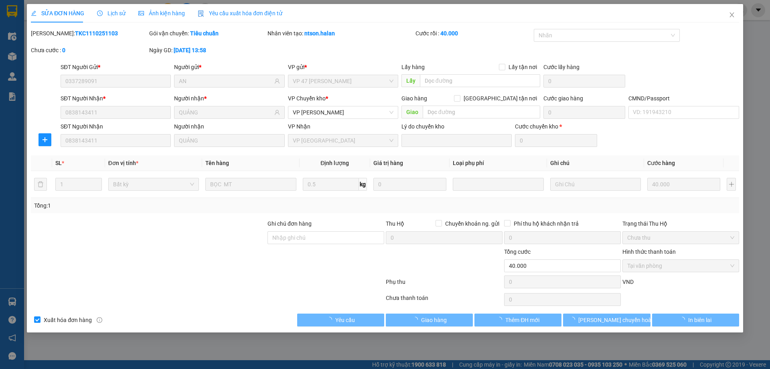
type input "40.000"
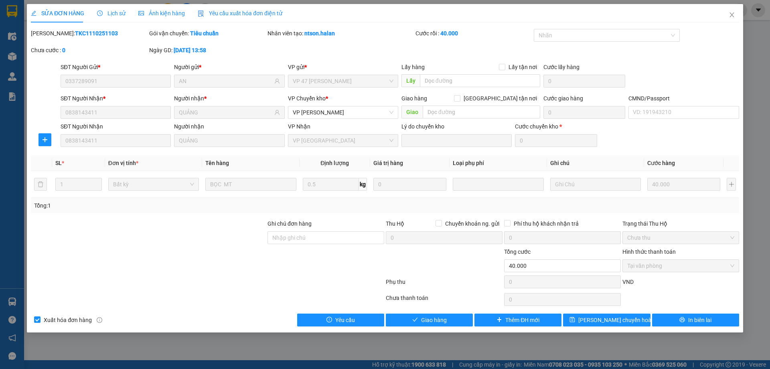
click at [120, 158] on th "Đơn vị tính *" at bounding box center [153, 163] width 97 height 16
drag, startPoint x: 443, startPoint y: 317, endPoint x: 451, endPoint y: 312, distance: 9.6
click at [443, 318] on span "Giao hàng" at bounding box center [434, 319] width 26 height 9
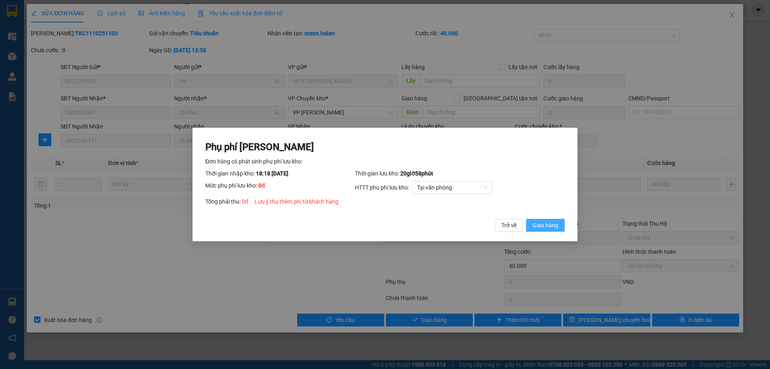
click at [536, 231] on button "Giao hàng" at bounding box center [545, 225] width 39 height 13
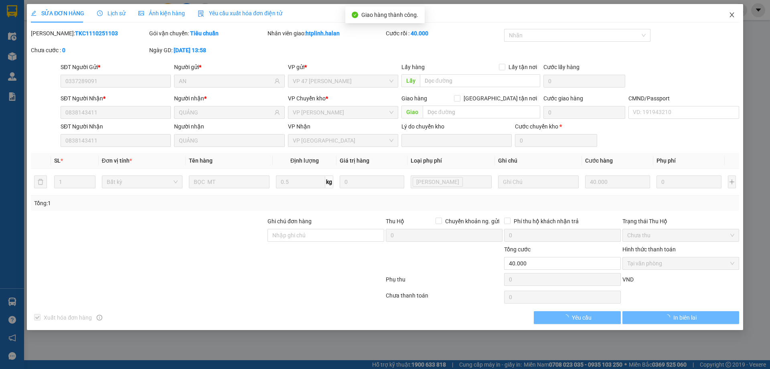
click at [725, 16] on span "Close" at bounding box center [732, 15] width 22 height 22
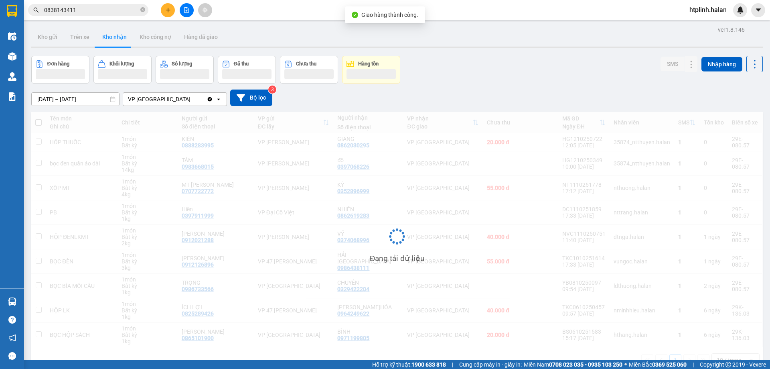
scroll to position [37, 0]
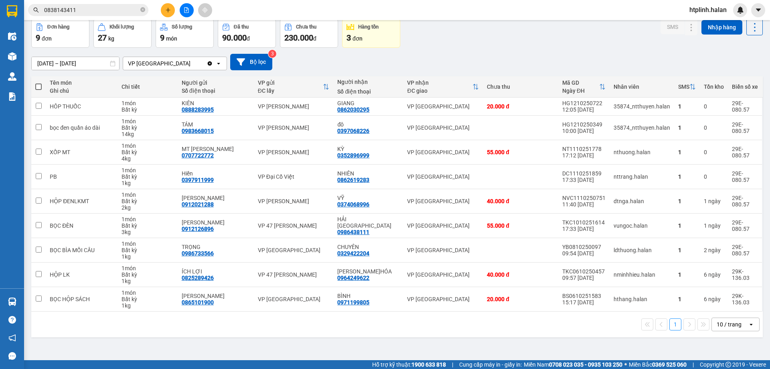
click at [122, 8] on input "0838143411" at bounding box center [91, 10] width 95 height 9
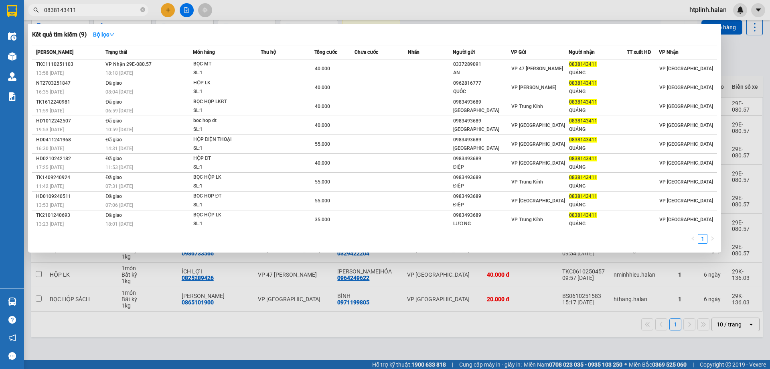
click at [122, 8] on input "0838143411" at bounding box center [91, 10] width 95 height 9
paste input "979490540"
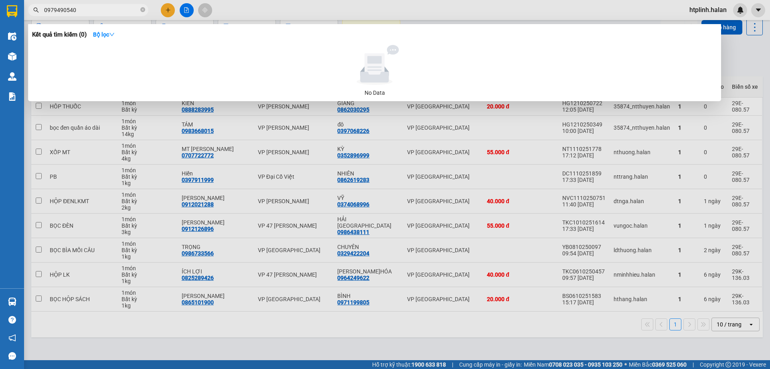
type input "0979490540"
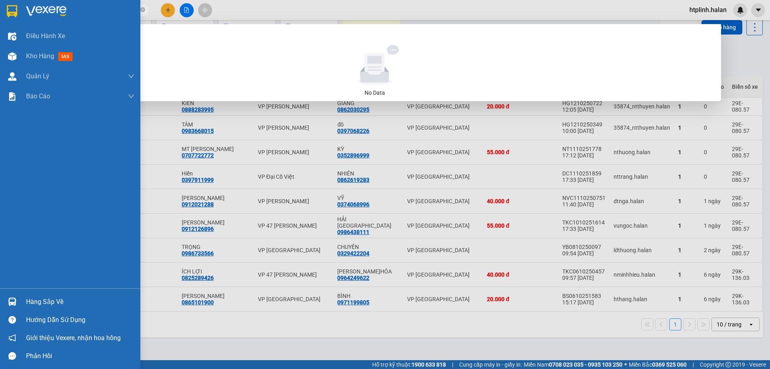
drag, startPoint x: 14, startPoint y: 295, endPoint x: 28, endPoint y: 294, distance: 14.1
click at [14, 295] on div at bounding box center [12, 302] width 14 height 14
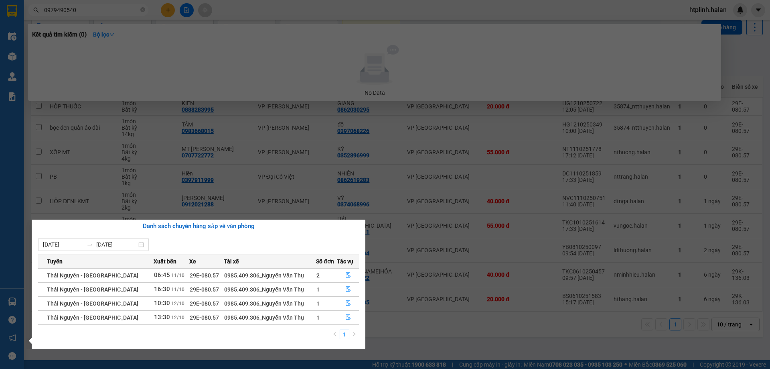
click at [446, 270] on section "Kết quả tìm kiếm ( 0 ) Bộ lọc No Data 0979490540 htplinh.halan Điều hành xe Kho…" at bounding box center [385, 184] width 770 height 369
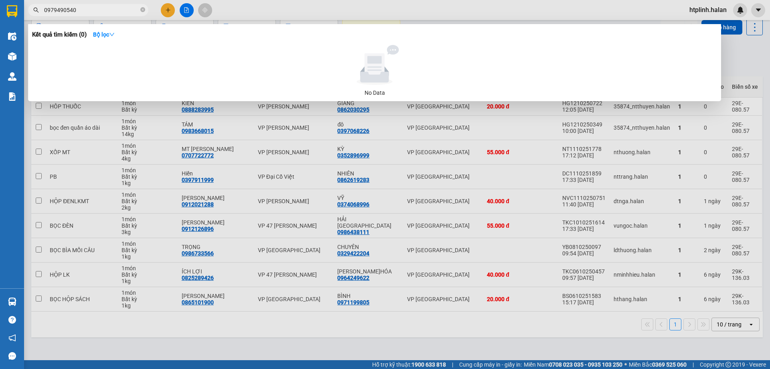
click at [301, 357] on div at bounding box center [385, 184] width 770 height 369
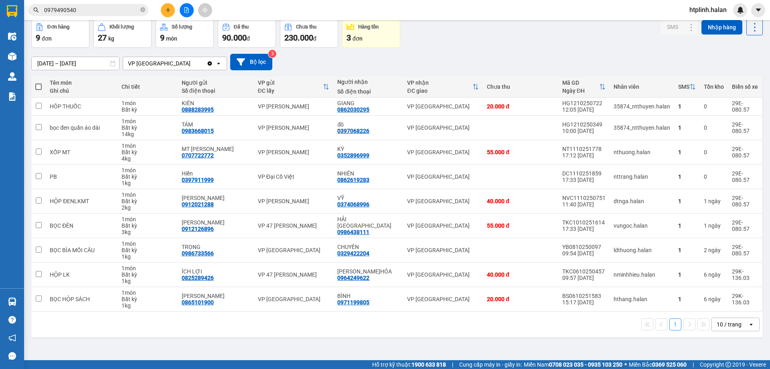
scroll to position [0, 0]
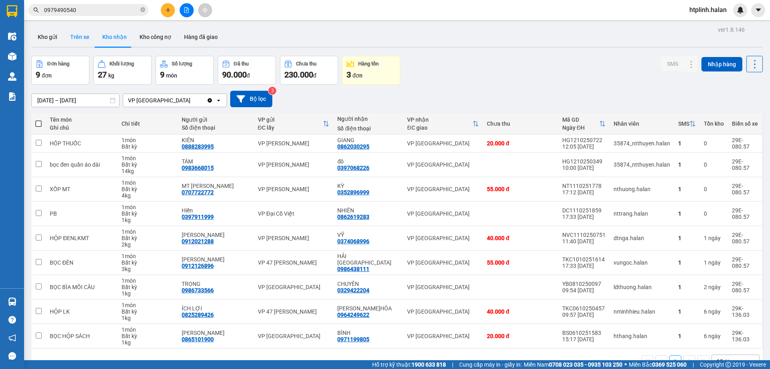
click at [87, 34] on button "Trên xe" at bounding box center [80, 36] width 32 height 19
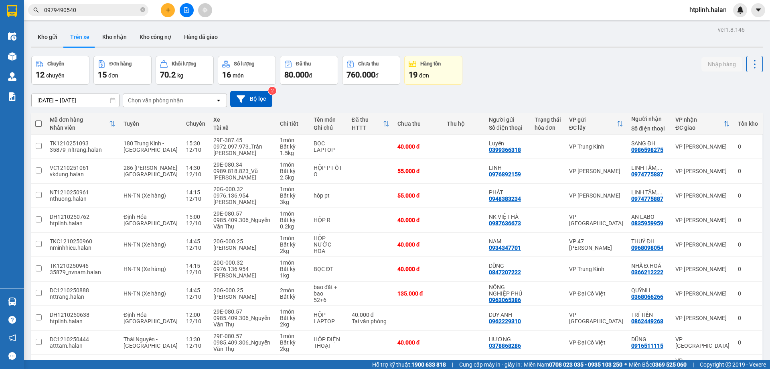
scroll to position [52, 0]
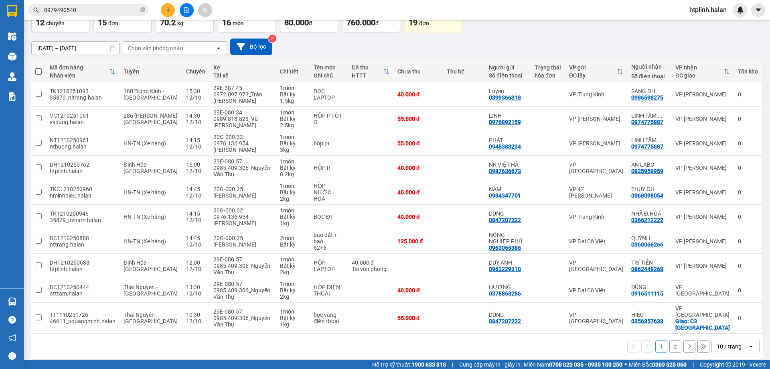
click at [671, 340] on button "2" at bounding box center [676, 346] width 12 height 12
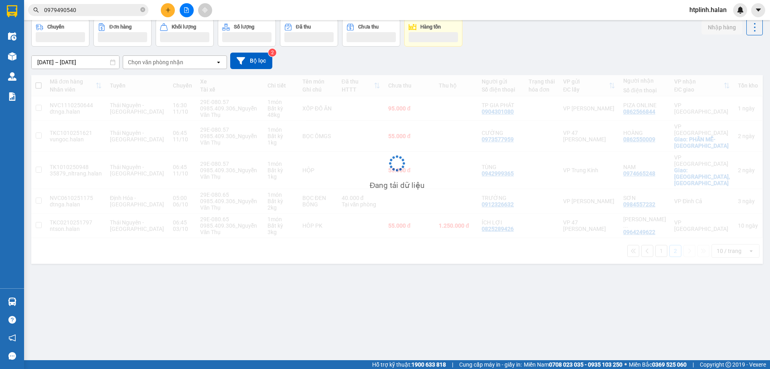
scroll to position [37, 0]
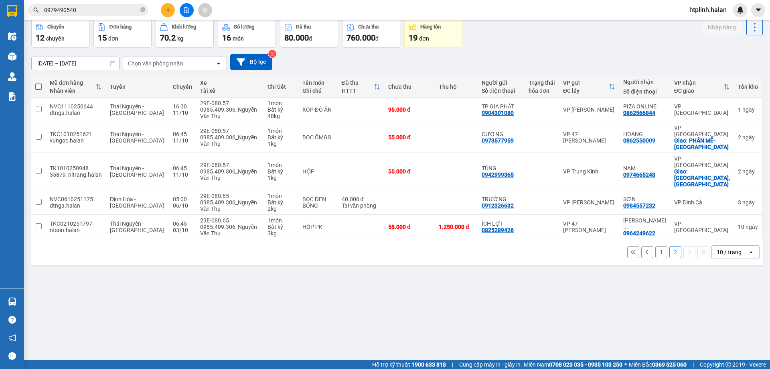
click at [656, 246] on button "1" at bounding box center [662, 252] width 12 height 12
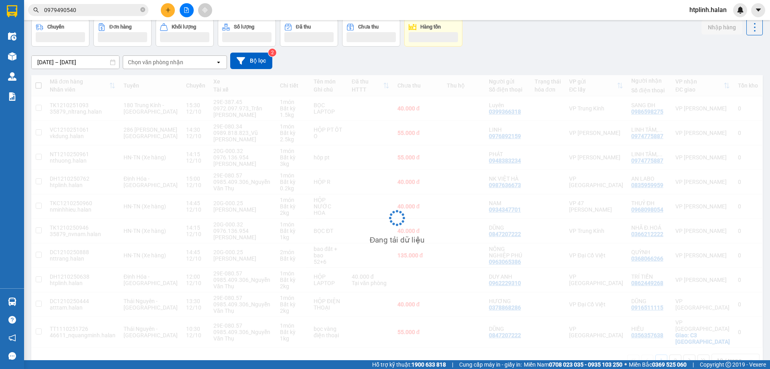
scroll to position [0, 0]
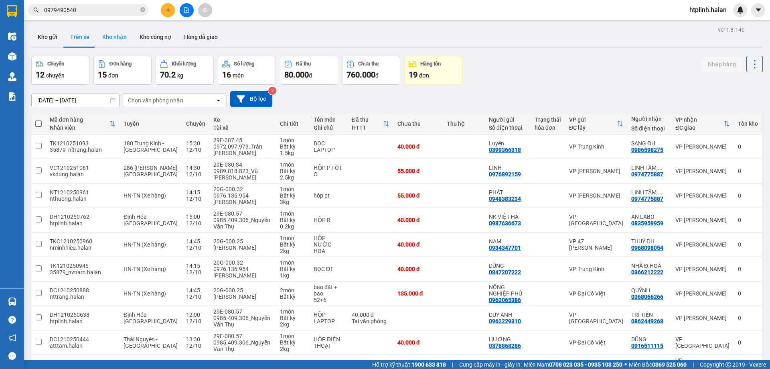
click at [106, 34] on button "Kho nhận" at bounding box center [114, 36] width 37 height 19
type input "14/08/2025 – 12/10/2025"
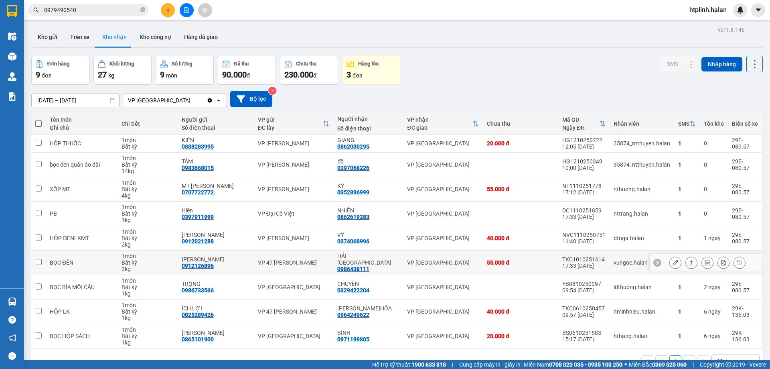
scroll to position [37, 0]
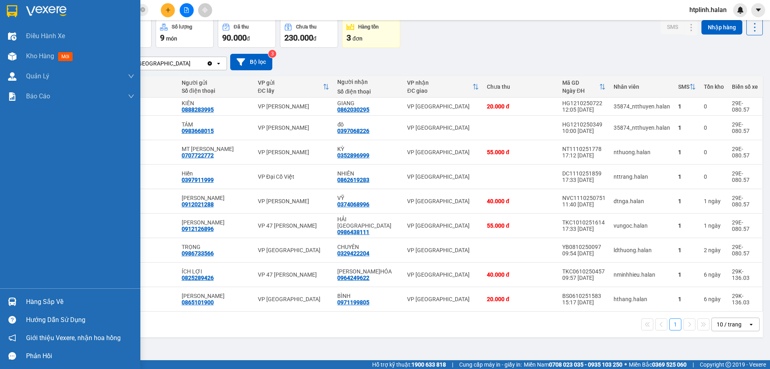
drag, startPoint x: 29, startPoint y: 297, endPoint x: 52, endPoint y: 297, distance: 23.3
click at [30, 297] on div "Hàng sắp về" at bounding box center [80, 302] width 108 height 12
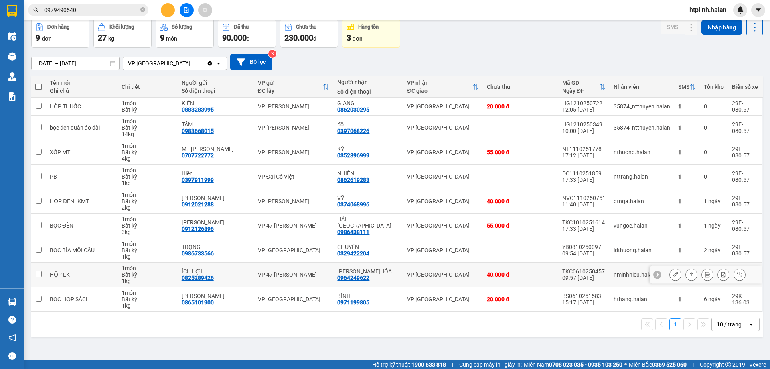
click at [400, 283] on section "Kết quả tìm kiếm ( 0 ) Bộ lọc No Data 0979490540 htplinh.halan Điều hành xe Kho…" at bounding box center [385, 184] width 770 height 369
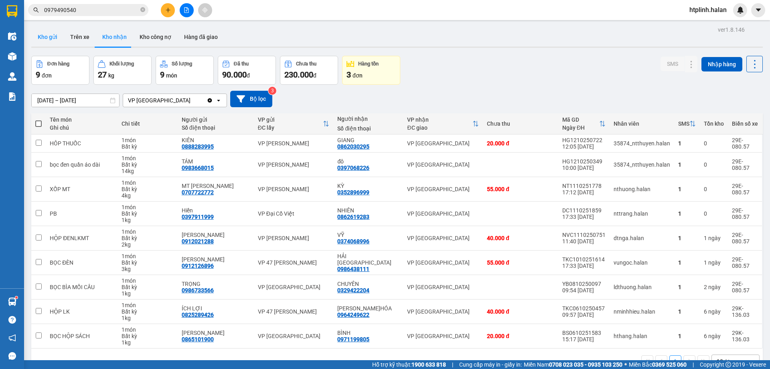
click at [53, 29] on button "Kho gửi" at bounding box center [47, 36] width 33 height 19
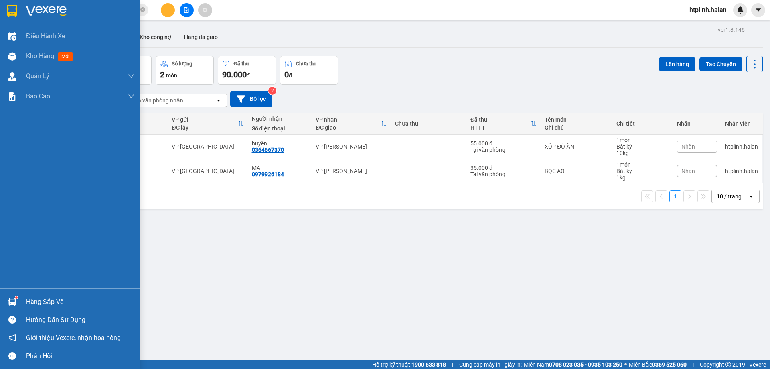
click at [56, 309] on div "Hàng sắp về" at bounding box center [70, 302] width 140 height 18
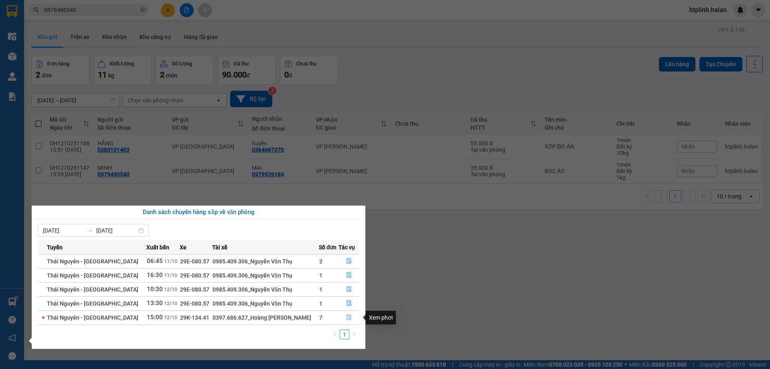
click at [340, 314] on button "button" at bounding box center [349, 317] width 20 height 13
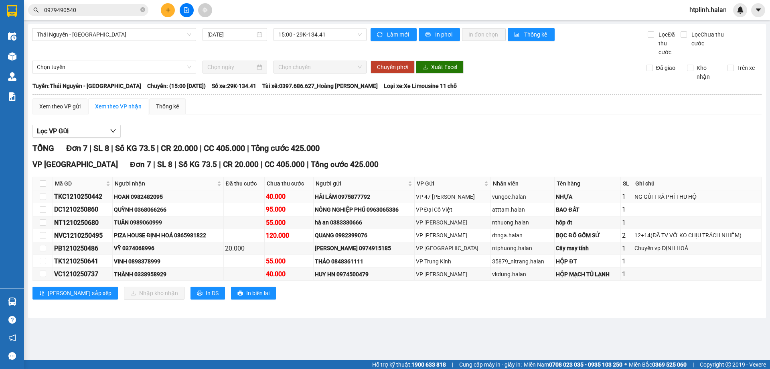
click at [155, 195] on div "HOAN 0982482095" at bounding box center [168, 196] width 108 height 9
click at [173, 210] on div "QUỲNH 0368066266" at bounding box center [168, 209] width 108 height 9
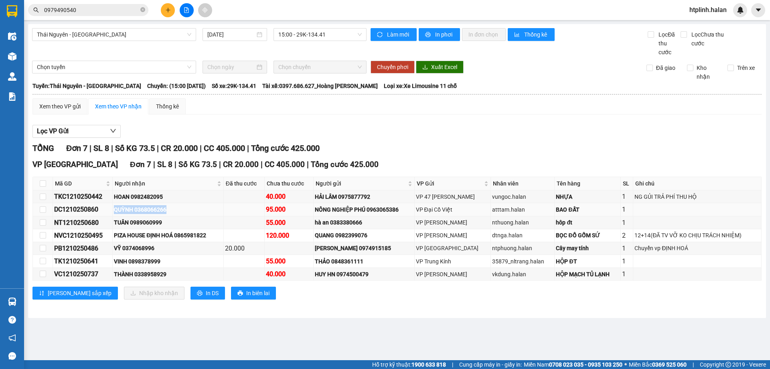
click at [173, 210] on div "QUỲNH 0368066266" at bounding box center [168, 209] width 108 height 9
click at [176, 239] on div "PIZA HOUSE ĐỊNH HOÁ 0865981822" at bounding box center [168, 235] width 108 height 9
click at [147, 246] on div "VỸ 0374068996" at bounding box center [168, 248] width 108 height 9
click at [162, 274] on div "THÀNH 0338958929" at bounding box center [168, 274] width 108 height 9
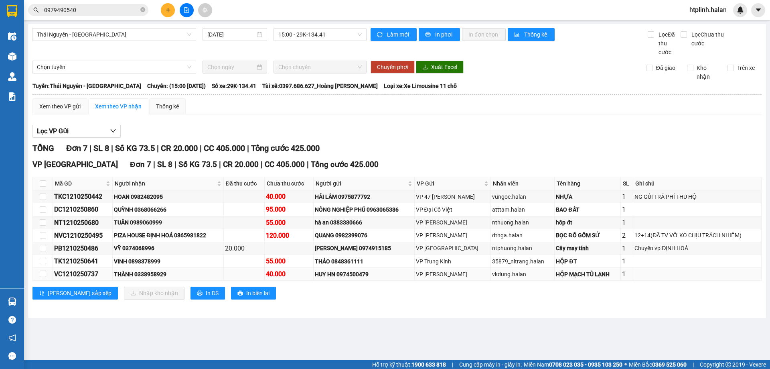
click at [165, 274] on div "THÀNH 0338958929" at bounding box center [168, 274] width 108 height 9
click at [82, 11] on input "0979490540" at bounding box center [91, 10] width 95 height 9
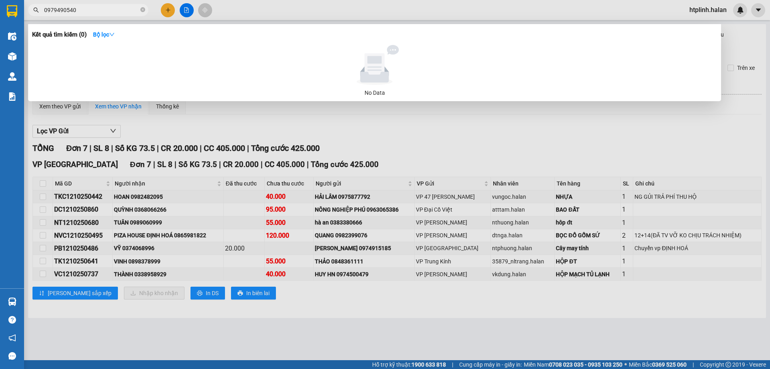
click at [83, 11] on input "0979490540" at bounding box center [91, 10] width 95 height 9
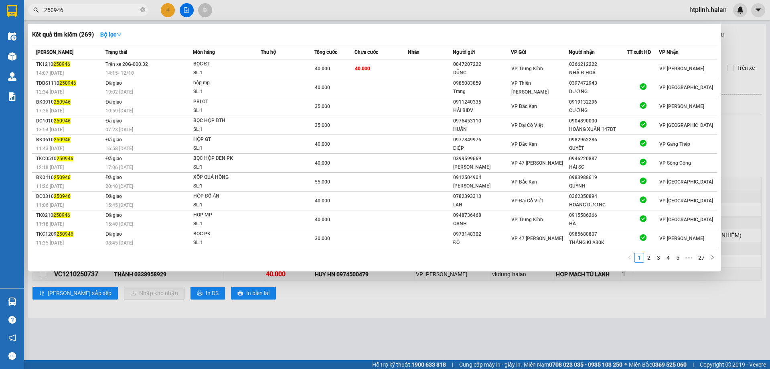
type input "250946"
click at [299, 346] on div at bounding box center [385, 184] width 770 height 369
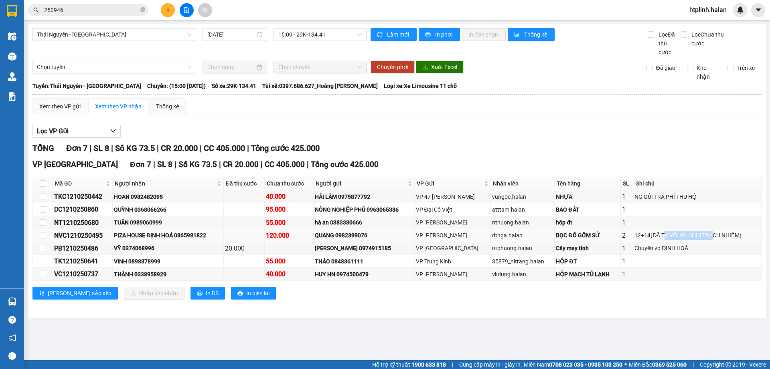
drag, startPoint x: 666, startPoint y: 231, endPoint x: 713, endPoint y: 240, distance: 47.5
click at [713, 240] on td "12+14(ĐÃ TV VỠ KO CHỊU TRÁCH NHIỆM)" at bounding box center [698, 235] width 128 height 13
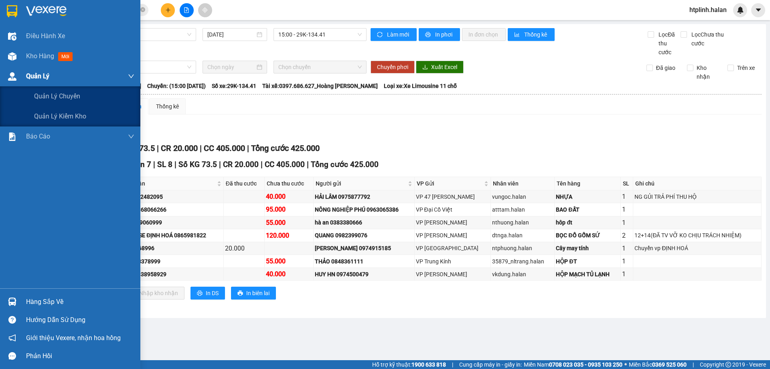
click at [19, 68] on div "Quản Lý" at bounding box center [70, 76] width 140 height 20
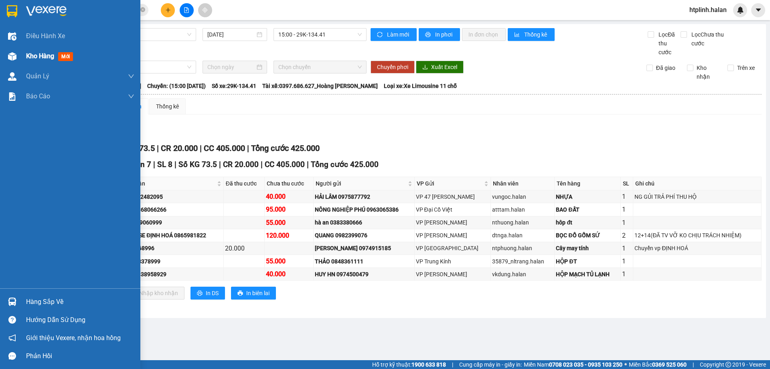
click at [21, 64] on div "Kho hàng mới" at bounding box center [70, 56] width 140 height 20
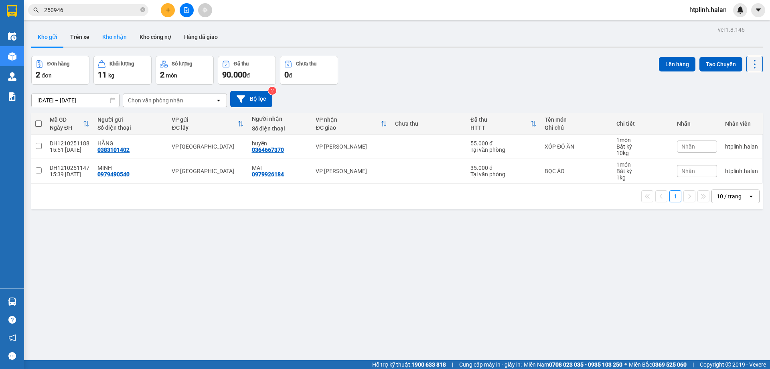
click at [99, 40] on button "Kho nhận" at bounding box center [114, 36] width 37 height 19
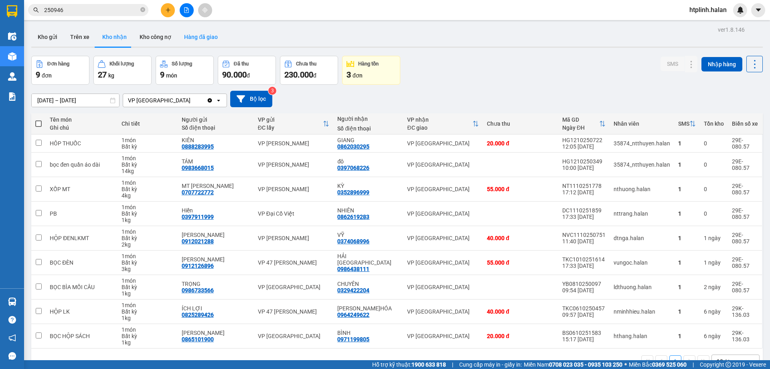
click at [210, 35] on button "Hàng đã giao" at bounding box center [201, 36] width 47 height 19
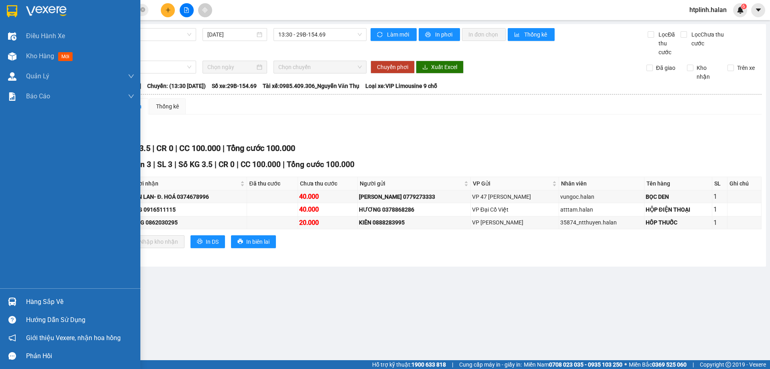
click at [22, 306] on div "Hàng sắp về" at bounding box center [70, 302] width 140 height 18
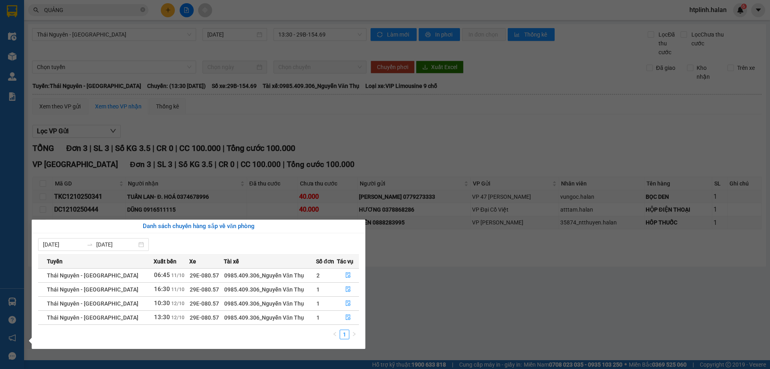
click at [361, 217] on section "Kết quả tìm kiếm ( 158 ) Bộ lọc Thuộc VP này Mã ĐH Trạng thái Món hàng Thu hộ T…" at bounding box center [385, 184] width 770 height 369
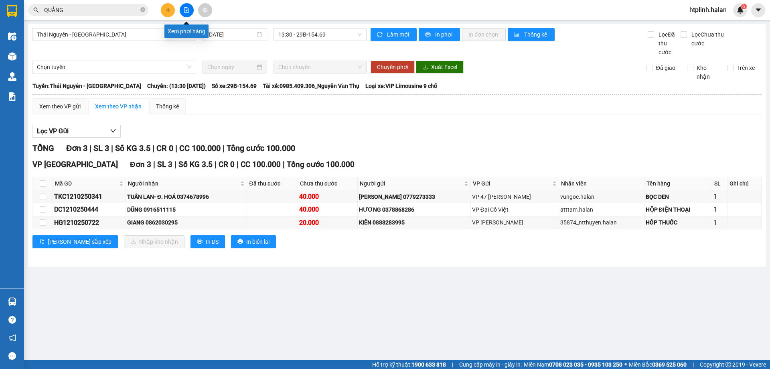
click at [154, 10] on div "QUẢNG" at bounding box center [78, 10] width 156 height 12
click at [172, 12] on button at bounding box center [168, 10] width 14 height 14
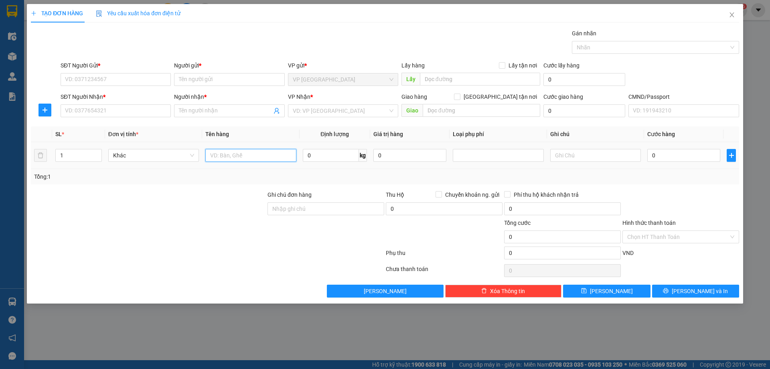
click at [238, 155] on input "text" at bounding box center [250, 155] width 91 height 13
type input "BỌC ÁO"
click at [315, 165] on td "0 kg" at bounding box center [335, 155] width 71 height 27
click at [316, 158] on input "0" at bounding box center [331, 155] width 56 height 13
click at [327, 165] on td "1 kg" at bounding box center [335, 155] width 71 height 27
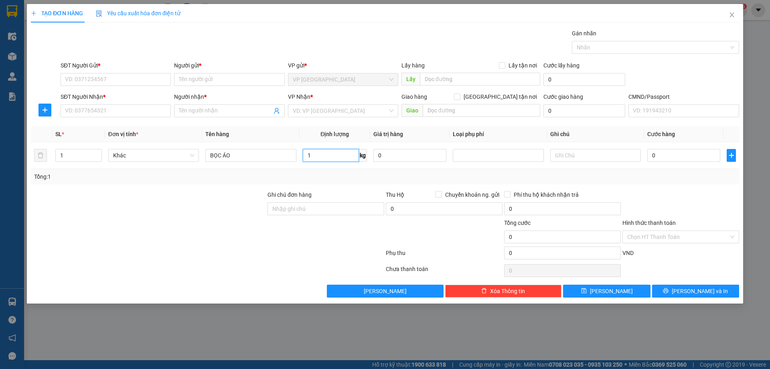
type input "1"
drag, startPoint x: 361, startPoint y: 181, endPoint x: 339, endPoint y: 172, distance: 23.6
click at [360, 181] on div "Tổng: 1" at bounding box center [385, 176] width 702 height 9
click at [676, 150] on input "0" at bounding box center [684, 155] width 73 height 13
type input "3"
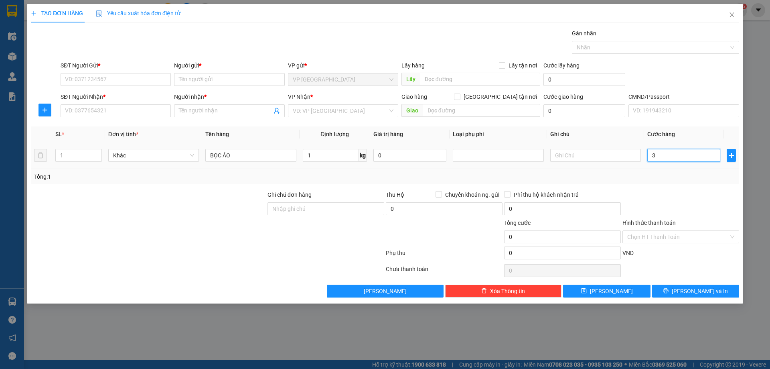
type input "3"
type input "35"
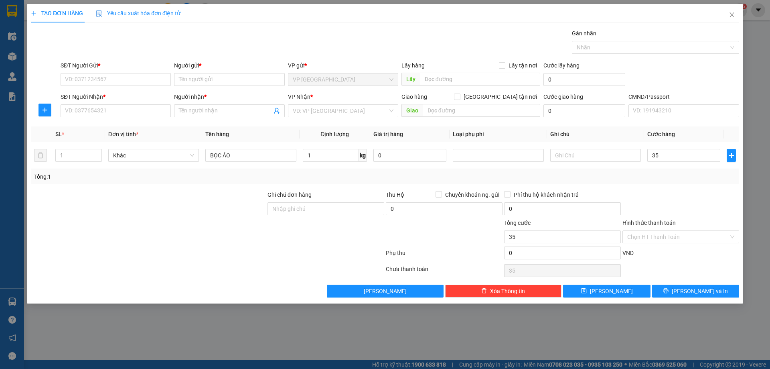
type input "35.000"
click at [684, 173] on div "Tổng: 1" at bounding box center [385, 176] width 702 height 9
click at [92, 81] on input "SĐT Người Gửi *" at bounding box center [116, 79] width 110 height 13
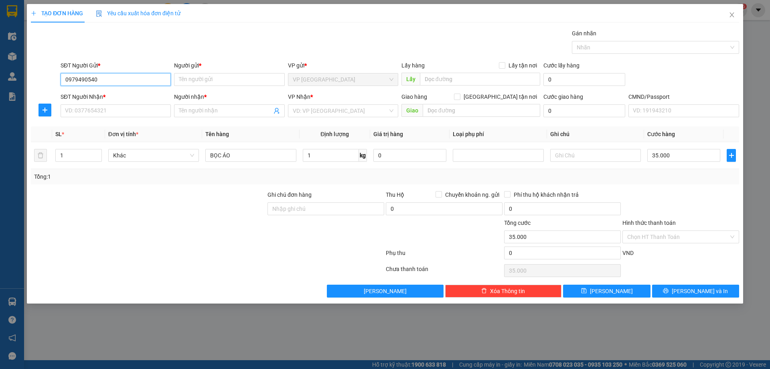
click at [76, 81] on input "0979490540" at bounding box center [116, 79] width 110 height 13
click at [79, 81] on input "0979490540" at bounding box center [116, 79] width 110 height 13
click at [77, 84] on input "0979490540" at bounding box center [116, 79] width 110 height 13
click at [100, 82] on input "0979490540" at bounding box center [116, 79] width 110 height 13
type input "0979490540"
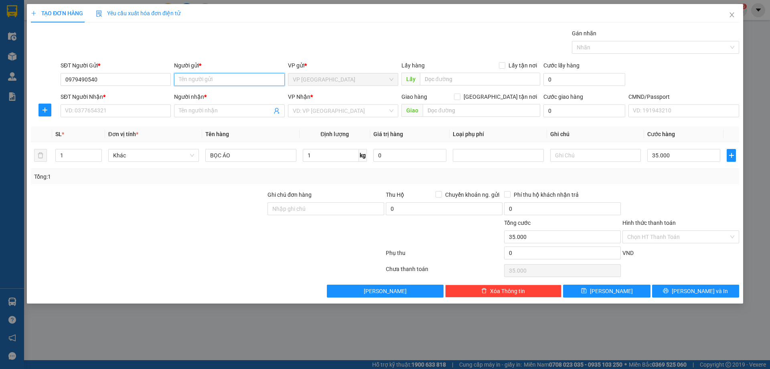
click at [204, 79] on input "Người gửi *" at bounding box center [229, 79] width 110 height 13
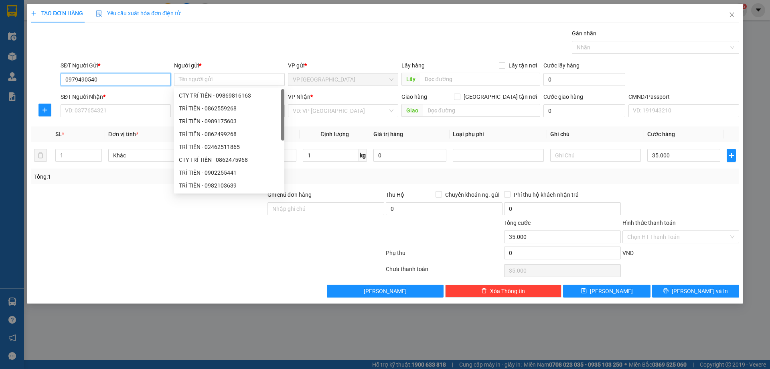
click at [159, 79] on input "0979490540" at bounding box center [116, 79] width 110 height 13
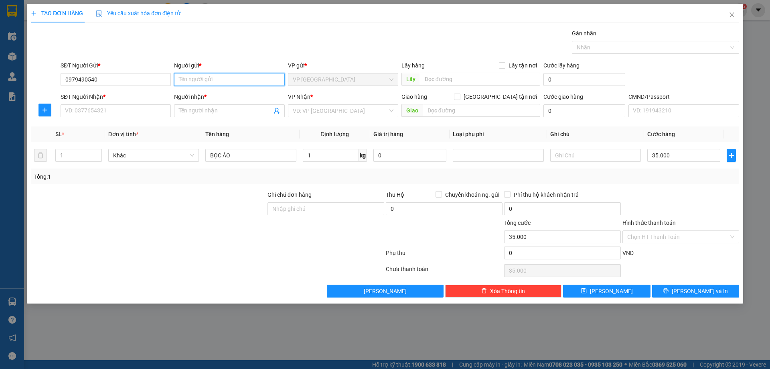
click at [188, 80] on input "Người gửi *" at bounding box center [229, 79] width 110 height 13
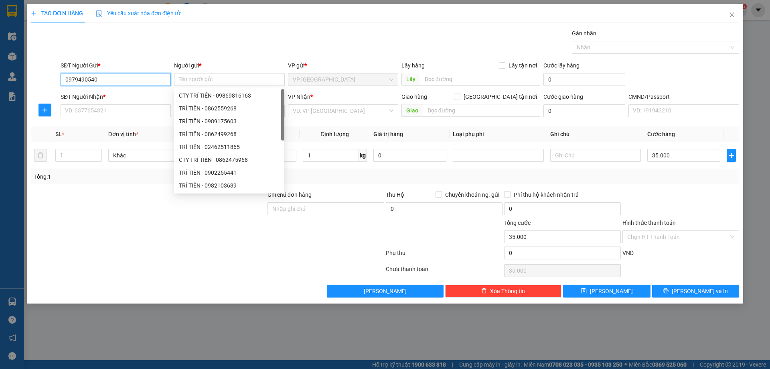
click at [145, 79] on input "0979490540" at bounding box center [116, 79] width 110 height 13
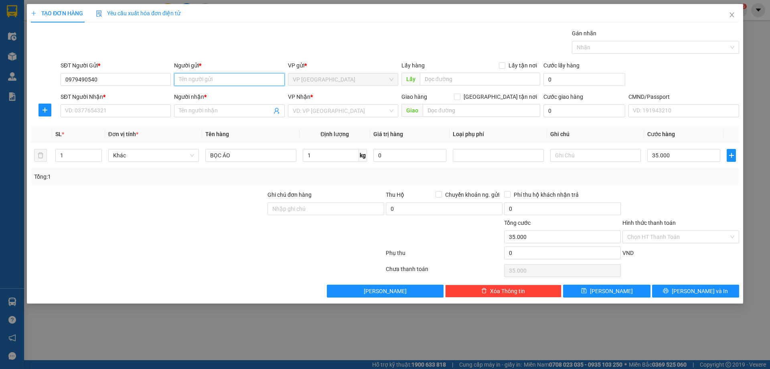
click at [193, 78] on input "Người gửi *" at bounding box center [229, 79] width 110 height 13
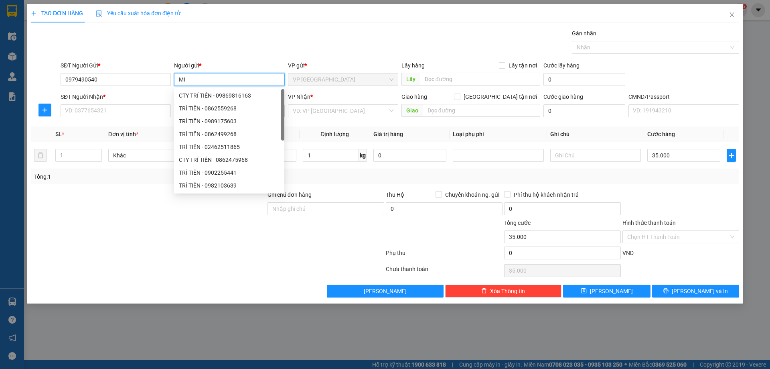
type input "M"
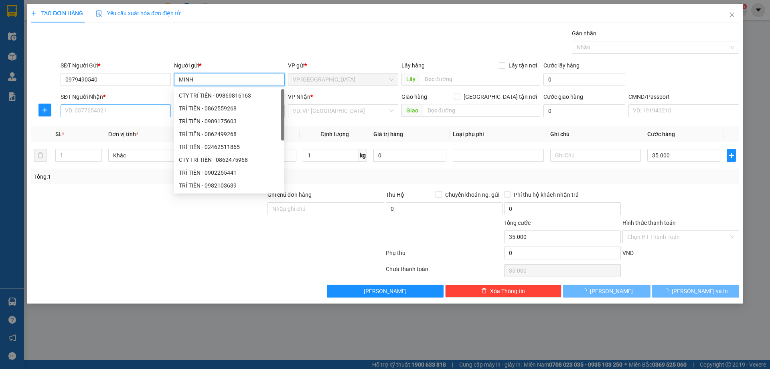
type input "MINH"
click at [71, 109] on input "SĐT Người Nhận *" at bounding box center [116, 110] width 110 height 13
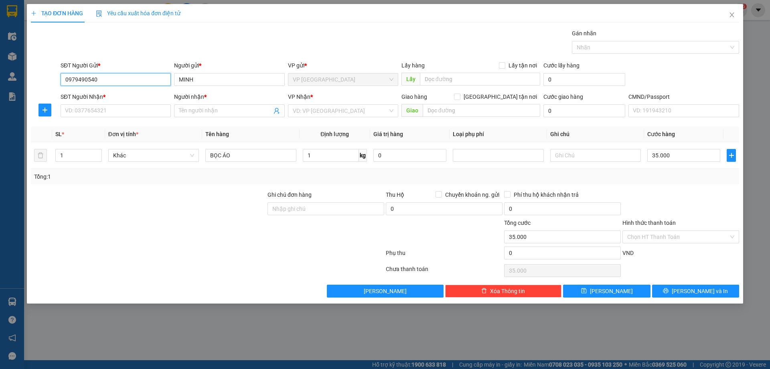
click at [85, 82] on input "0979490540" at bounding box center [116, 79] width 110 height 13
click at [100, 111] on input "SĐT Người Nhận *" at bounding box center [116, 110] width 110 height 13
click at [320, 104] on div "VP Nhận *" at bounding box center [343, 98] width 110 height 12
click at [325, 105] on input "search" at bounding box center [340, 111] width 95 height 12
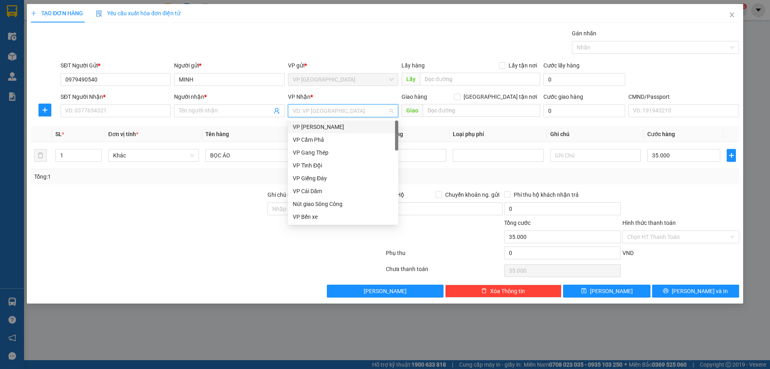
type input "H"
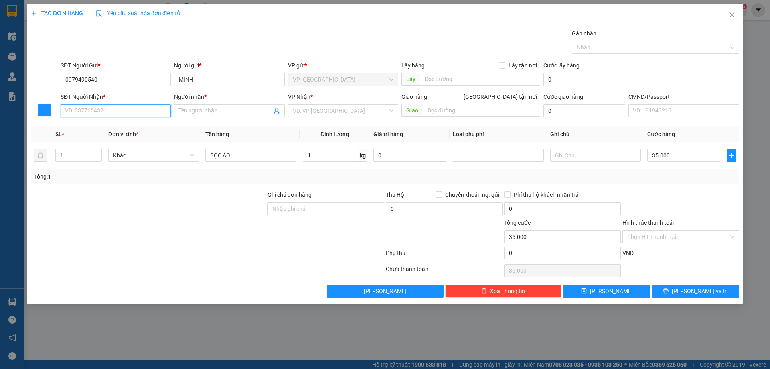
click at [114, 113] on input "SĐT Người Nhận *" at bounding box center [116, 110] width 110 height 13
type input "0979926184"
click at [254, 102] on div "Người nhận *" at bounding box center [229, 98] width 110 height 12
click at [244, 110] on input "Người nhận *" at bounding box center [225, 110] width 93 height 9
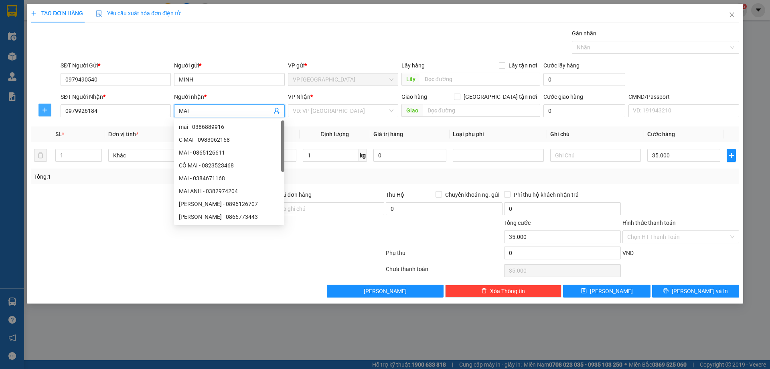
type input "MAI"
click at [39, 113] on button "button" at bounding box center [45, 110] width 13 height 13
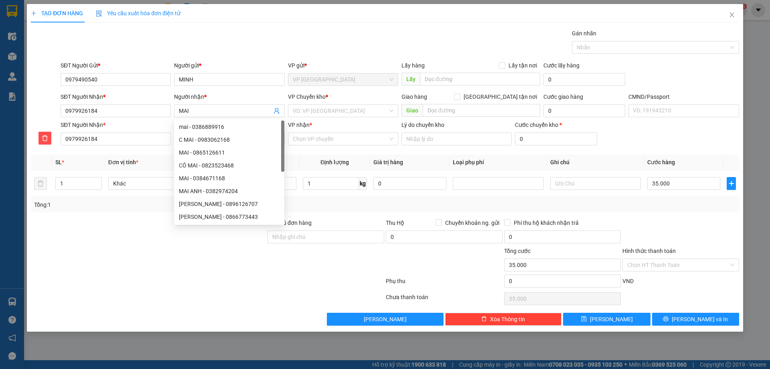
click at [43, 109] on div at bounding box center [45, 106] width 30 height 28
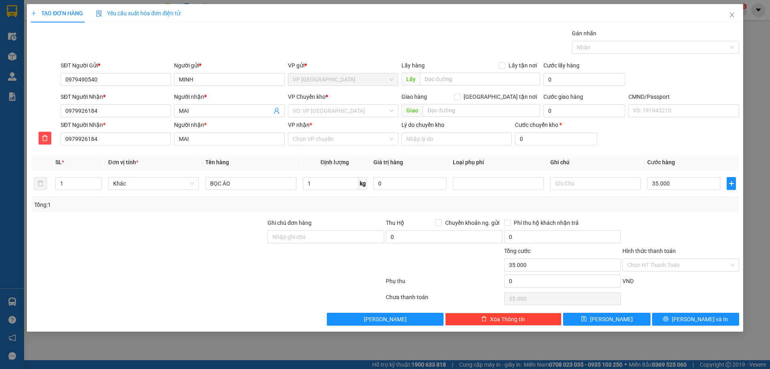
drag, startPoint x: 275, startPoint y: 110, endPoint x: 286, endPoint y: 108, distance: 11.4
click at [285, 108] on div "Người nhận * MAI" at bounding box center [230, 106] width 114 height 28
click at [295, 111] on input "search" at bounding box center [340, 111] width 95 height 12
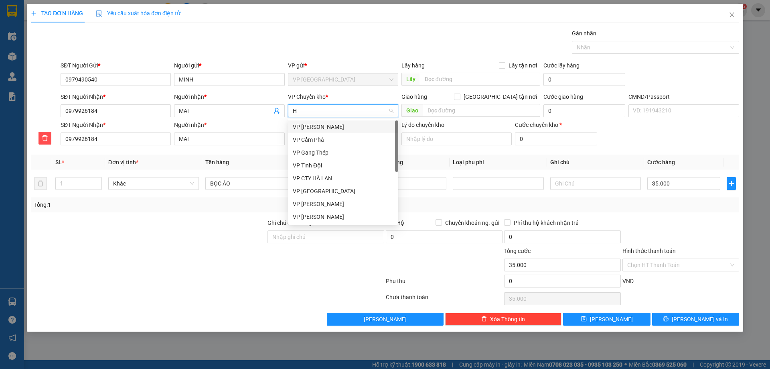
type input "HG"
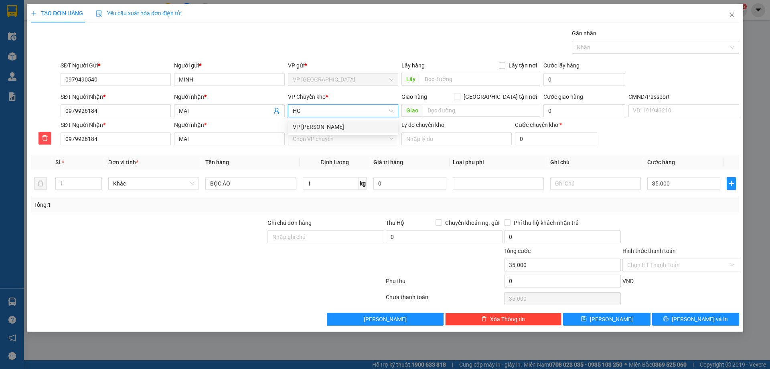
click at [319, 126] on div "VP Hoàng Gia" at bounding box center [343, 126] width 101 height 9
click at [328, 141] on input "VP nhận *" at bounding box center [340, 139] width 95 height 12
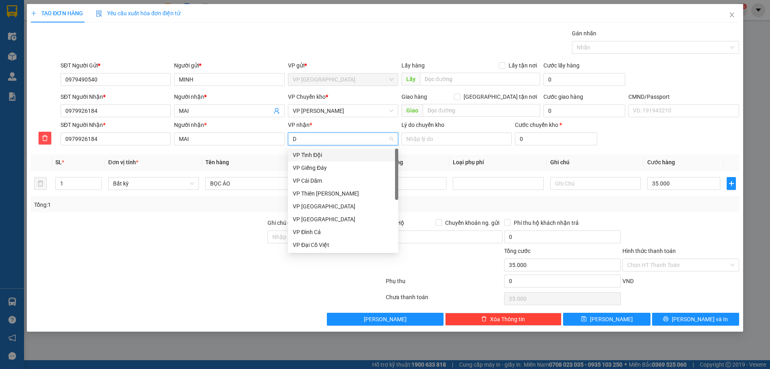
type input "DT"
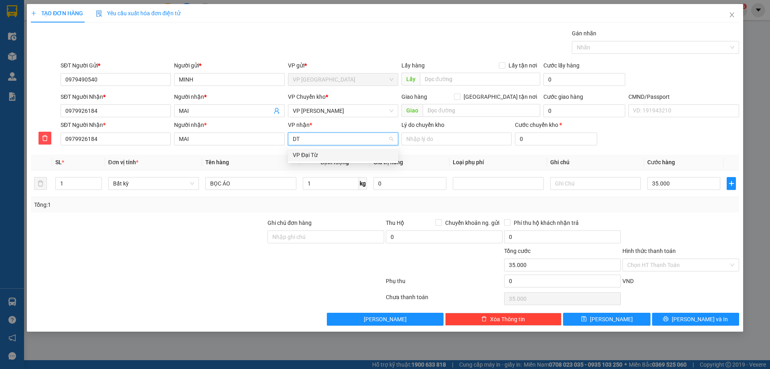
drag, startPoint x: 331, startPoint y: 148, endPoint x: 333, endPoint y: 152, distance: 4.5
click at [331, 149] on div "VP Đại Từ" at bounding box center [343, 154] width 110 height 13
click at [476, 215] on div "Transit Pickup Surcharge Ids Transit Deliver Surcharge Ids Transit Deliver Surc…" at bounding box center [385, 177] width 709 height 297
drag, startPoint x: 759, startPoint y: 248, endPoint x: 746, endPoint y: 248, distance: 13.2
click at [758, 248] on div "TẠO ĐƠN HÀNG Yêu cầu xuất hóa đơn điện tử Transit Pickup Surcharge Ids Transit …" at bounding box center [385, 184] width 770 height 369
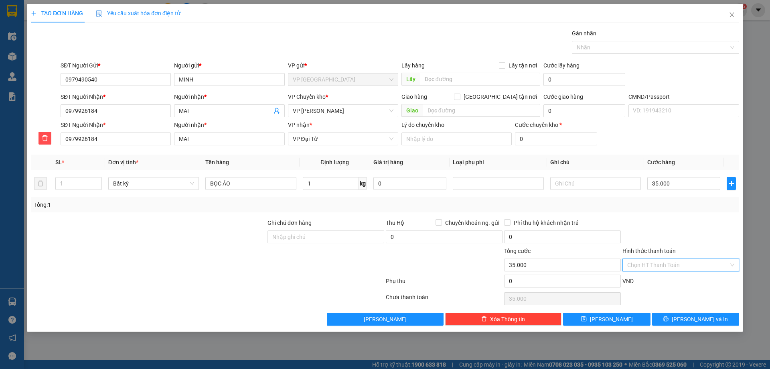
click at [681, 266] on input "Hình thức thanh toán" at bounding box center [679, 265] width 102 height 12
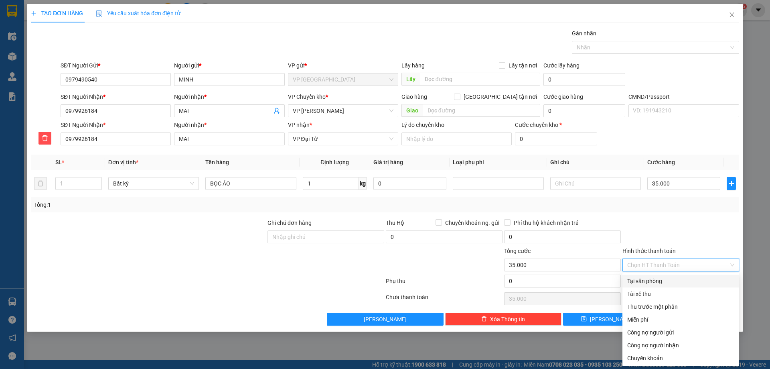
click at [642, 279] on div "Tại văn phòng" at bounding box center [681, 280] width 107 height 9
type input "0"
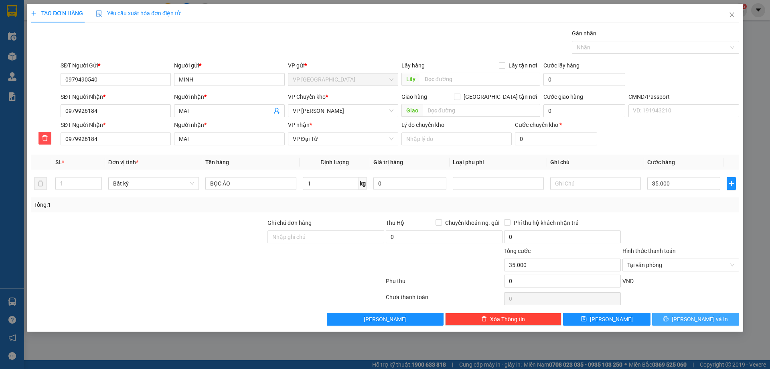
click at [696, 314] on button "Lưu và In" at bounding box center [695, 319] width 87 height 13
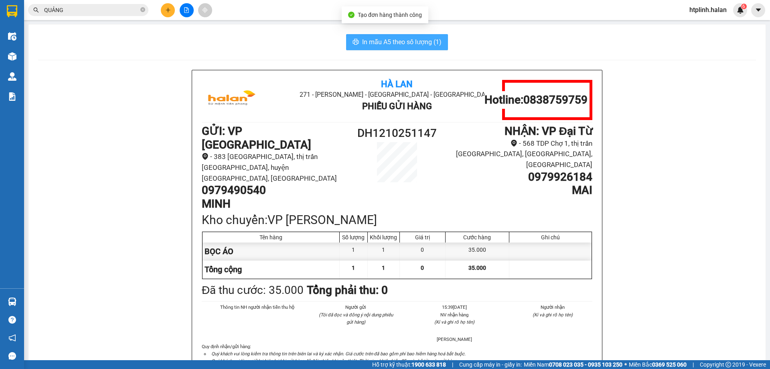
click at [398, 36] on button "In mẫu A5 theo số lượng (1)" at bounding box center [397, 42] width 102 height 16
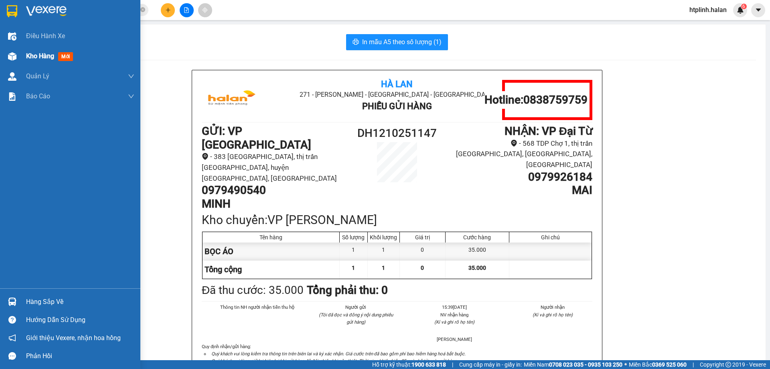
click at [3, 54] on div "Kho hàng mới" at bounding box center [70, 56] width 140 height 20
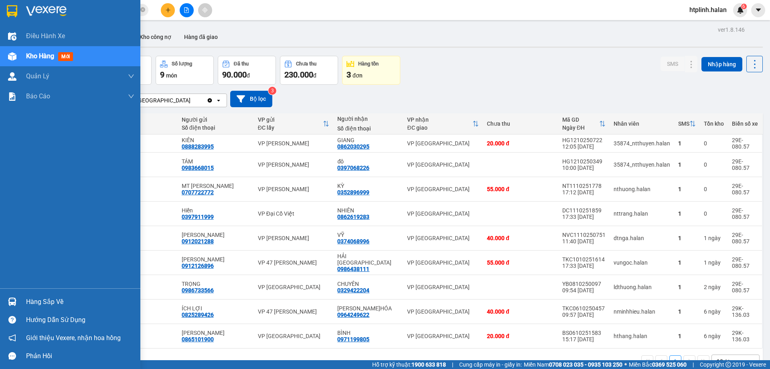
drag, startPoint x: 13, startPoint y: 307, endPoint x: 21, endPoint y: 307, distance: 8.5
click at [13, 307] on div at bounding box center [12, 302] width 14 height 14
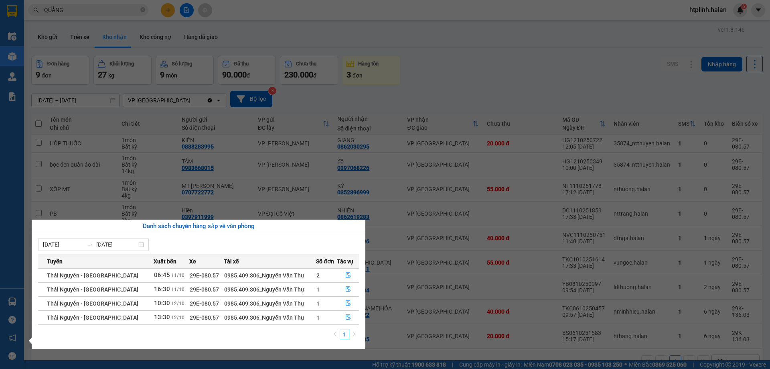
drag, startPoint x: 539, startPoint y: 327, endPoint x: 512, endPoint y: 306, distance: 34.3
click at [540, 327] on section "Kết quả tìm kiếm ( 158 ) Bộ lọc Thuộc VP này Mã ĐH Trạng thái Món hàng Thu hộ T…" at bounding box center [385, 184] width 770 height 369
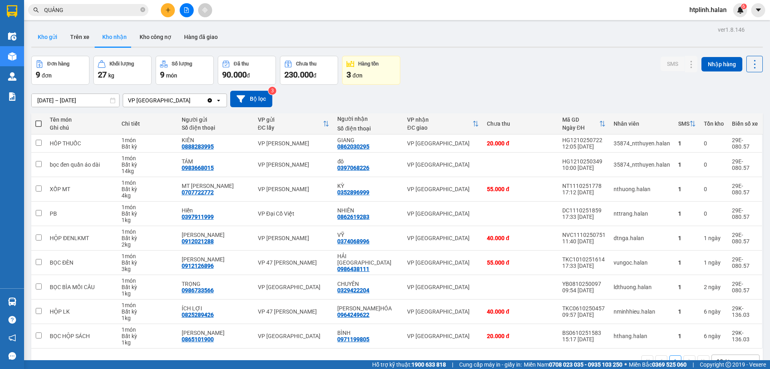
click at [57, 40] on button "Kho gửi" at bounding box center [47, 36] width 33 height 19
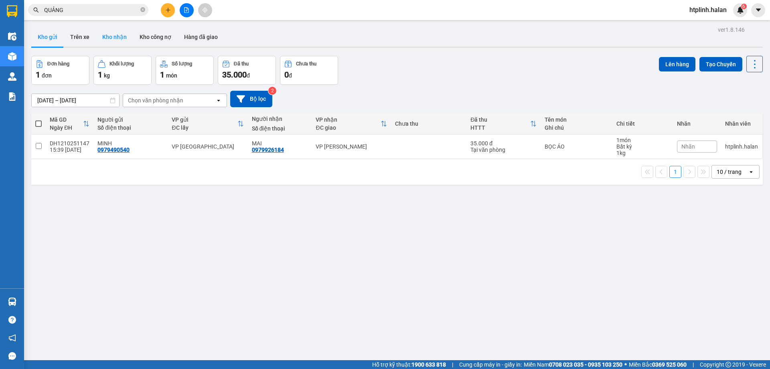
click at [115, 39] on button "Kho nhận" at bounding box center [114, 36] width 37 height 19
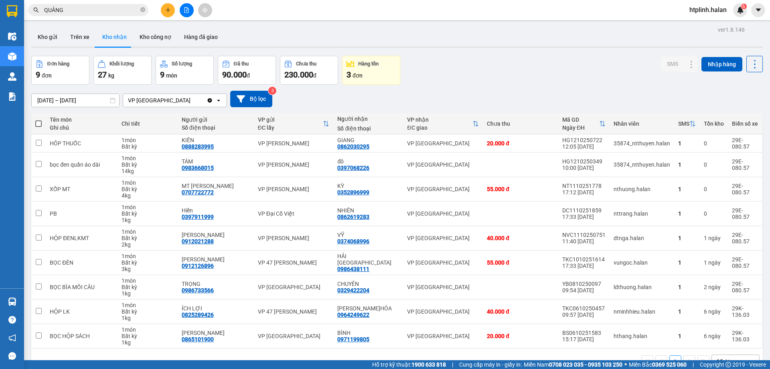
click at [167, 9] on icon "plus" at bounding box center [168, 10] width 6 height 6
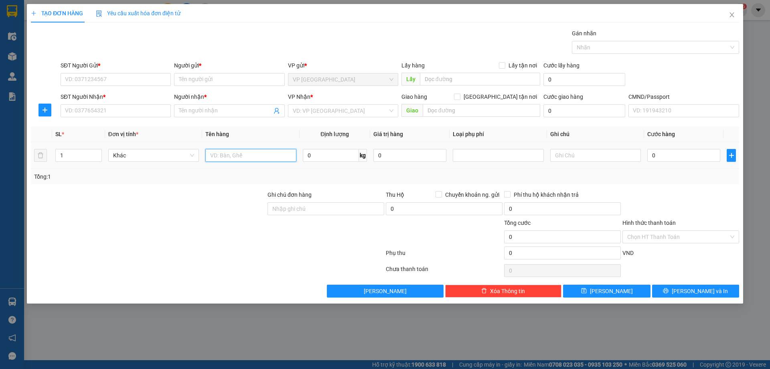
click at [245, 158] on input "text" at bounding box center [250, 155] width 91 height 13
type input "XỐP ĐỒ ĂN"
click at [146, 76] on input "SĐT Người Gửi *" at bounding box center [116, 79] width 110 height 13
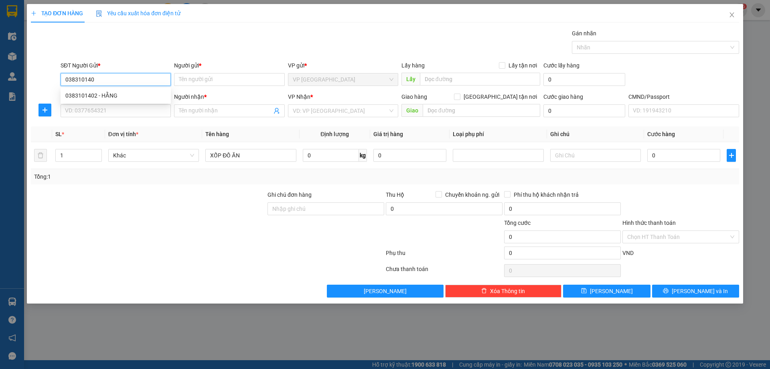
type input "0383101402"
click at [137, 96] on div "0383101402 - HẰNG" at bounding box center [115, 95] width 101 height 9
type input "HẰNG"
type input "0383101402"
click at [125, 109] on input "SĐT Người Nhận *" at bounding box center [116, 110] width 110 height 13
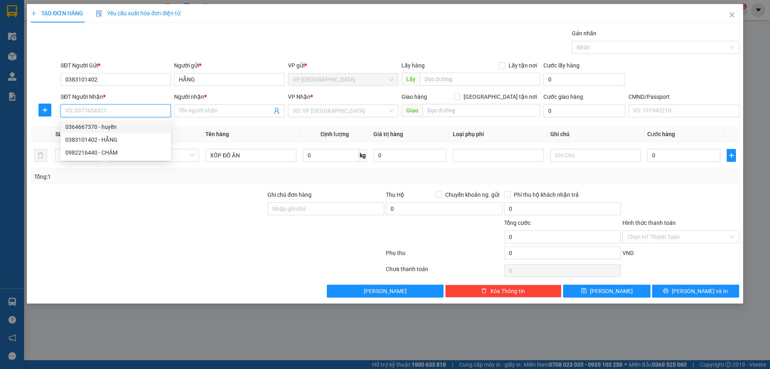
click at [119, 124] on div "0364667370 - huyền" at bounding box center [115, 126] width 101 height 9
type input "0364667370"
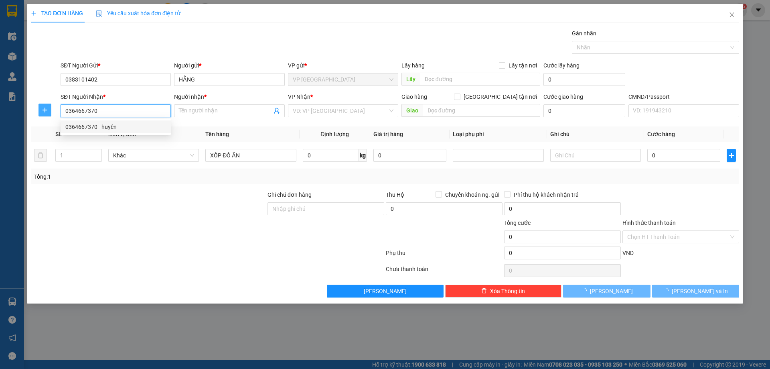
type input "huyền"
click at [49, 112] on span "plus" at bounding box center [45, 110] width 12 height 6
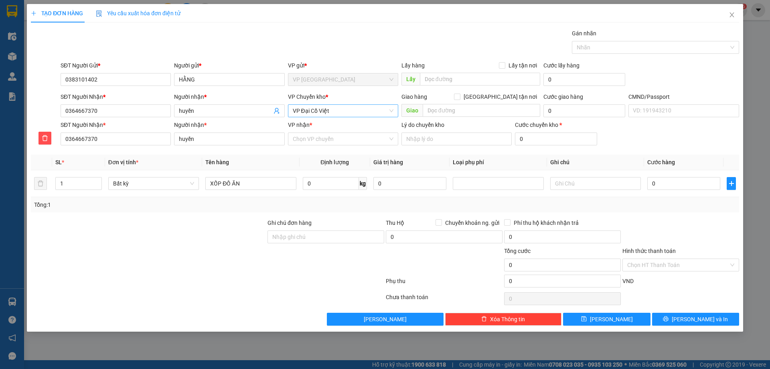
click at [333, 114] on span "VP Đại Cồ Việt" at bounding box center [343, 111] width 101 height 12
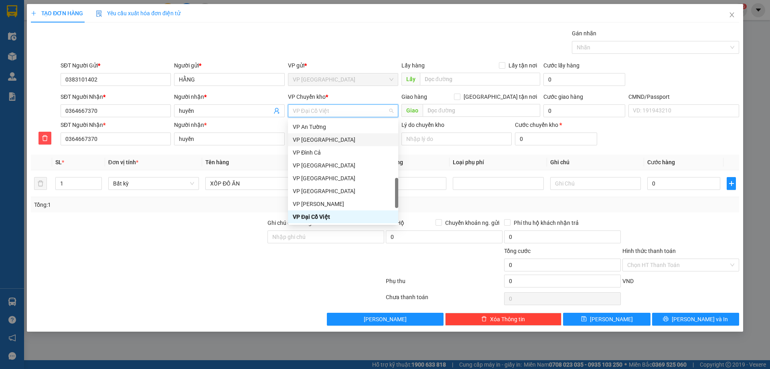
click at [250, 151] on div "Transit Pickup Surcharge Ids Transit Deliver Surcharge Ids Transit Deliver Surc…" at bounding box center [385, 177] width 709 height 297
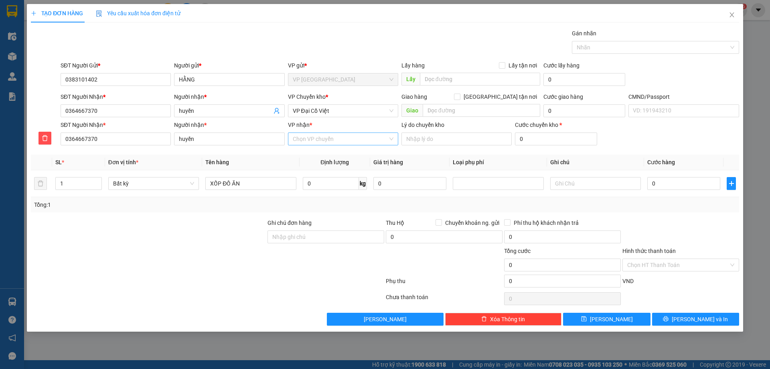
click at [311, 143] on input "VP nhận *" at bounding box center [340, 139] width 95 height 12
type input "DCV"
click at [325, 157] on div "VP Đại Cồ Việt" at bounding box center [343, 154] width 101 height 9
click at [315, 112] on span "VP Đại Cồ Việt" at bounding box center [343, 111] width 101 height 12
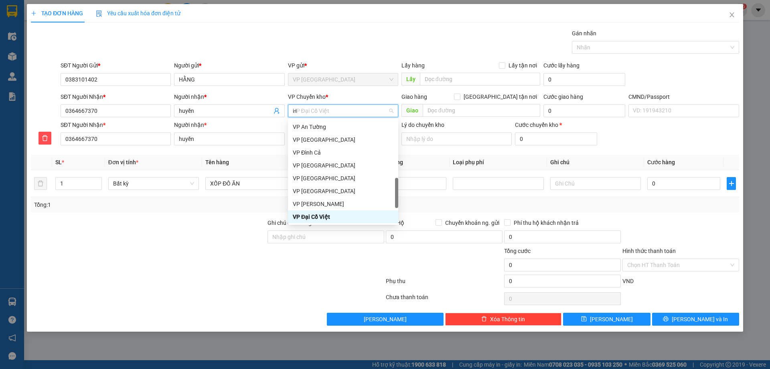
scroll to position [135, 0]
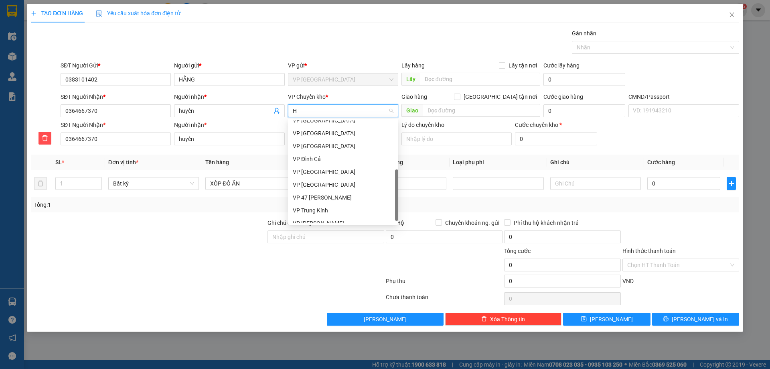
type input "HG"
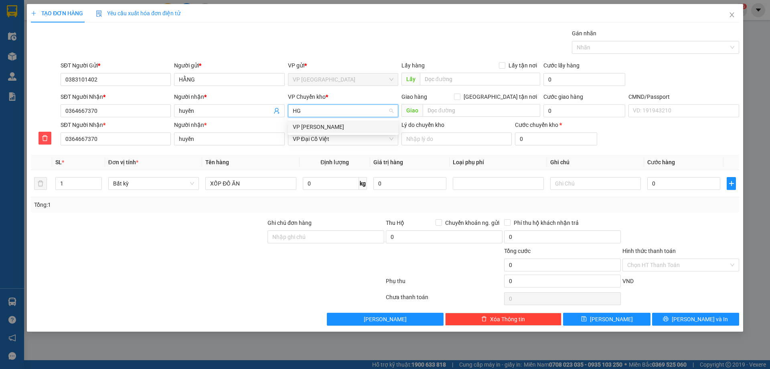
click at [319, 122] on div "VP Hoàng Gia" at bounding box center [343, 126] width 110 height 13
click at [328, 188] on input "0" at bounding box center [331, 183] width 56 height 13
type input "10"
click at [292, 219] on label "Ghi chú đơn hàng" at bounding box center [290, 222] width 44 height 6
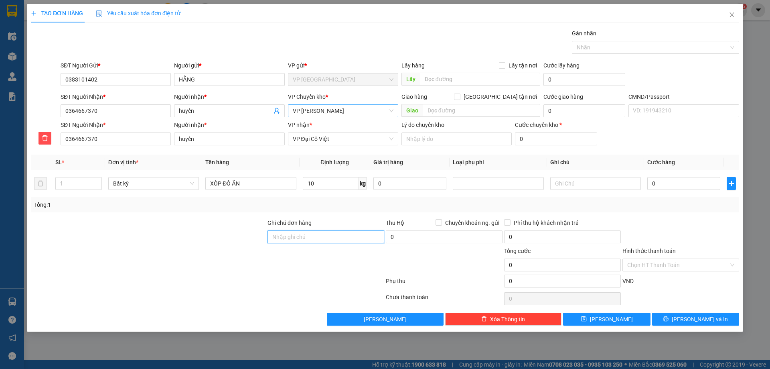
click at [292, 230] on input "Ghi chú đơn hàng" at bounding box center [326, 236] width 117 height 13
type input "55.000"
click at [672, 263] on input "Hình thức thanh toán" at bounding box center [679, 265] width 102 height 12
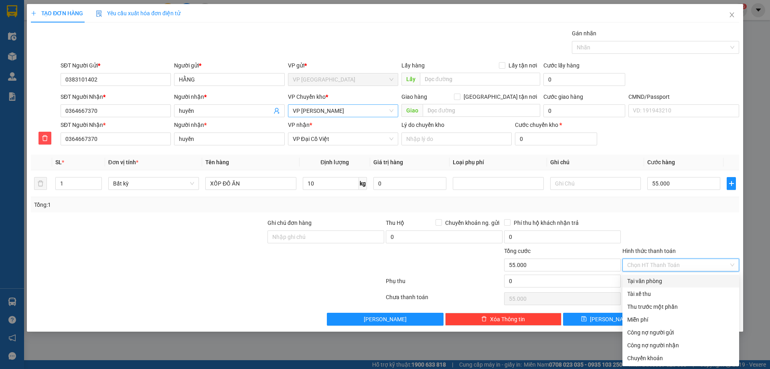
drag, startPoint x: 678, startPoint y: 284, endPoint x: 659, endPoint y: 303, distance: 27.2
click at [677, 284] on div "Tại văn phòng" at bounding box center [681, 280] width 107 height 9
type input "0"
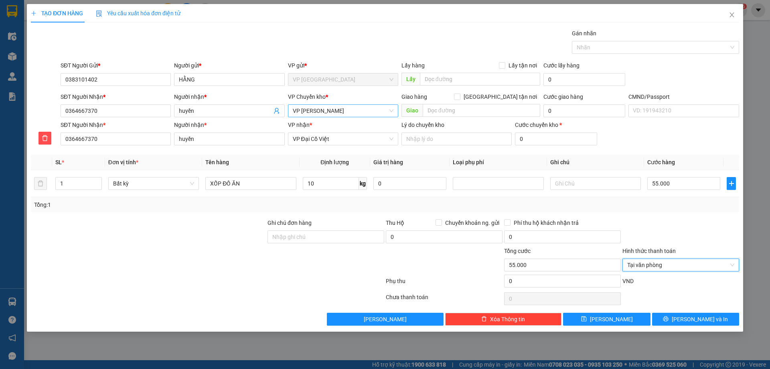
click at [695, 309] on div "Transit Pickup Surcharge Ids Transit Deliver Surcharge Ids Transit Deliver Surc…" at bounding box center [385, 177] width 709 height 297
click at [677, 318] on button "Lưu và In" at bounding box center [695, 319] width 87 height 13
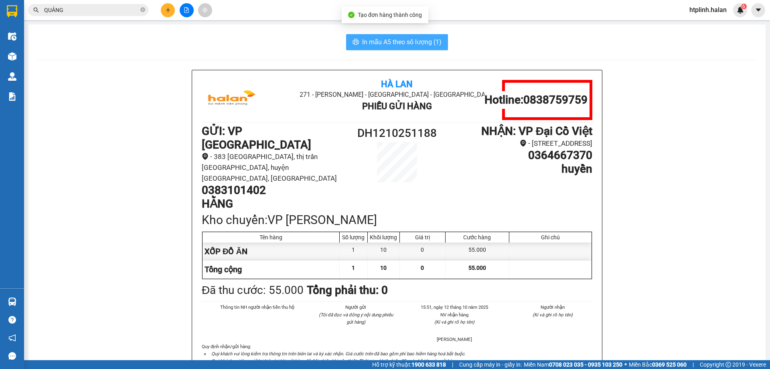
click at [378, 47] on span "In mẫu A5 theo số lượng (1)" at bounding box center [401, 42] width 79 height 10
click at [378, 46] on span "In mẫu A5 theo số lượng (1)" at bounding box center [401, 42] width 79 height 10
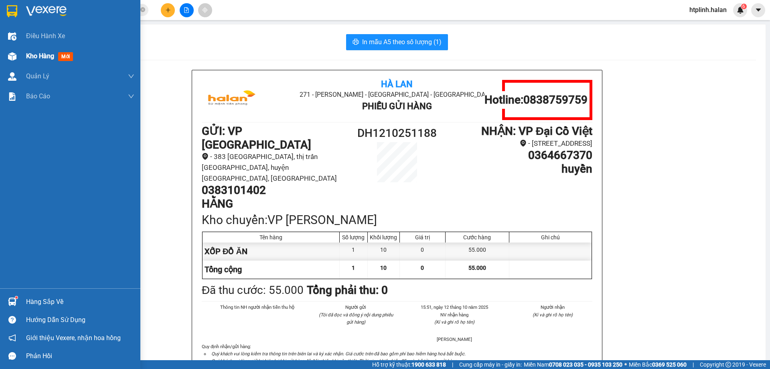
click at [37, 59] on span "Kho hàng" at bounding box center [40, 56] width 28 height 8
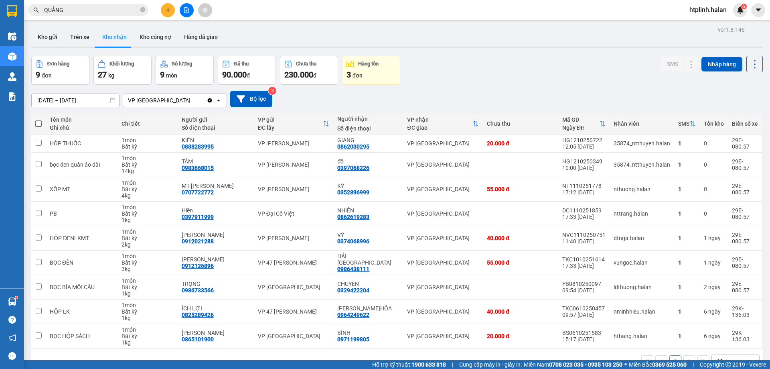
scroll to position [37, 0]
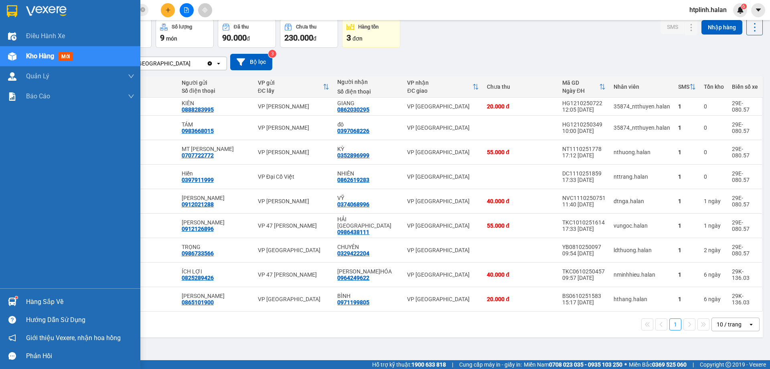
click at [39, 301] on div "Hàng sắp về" at bounding box center [80, 302] width 108 height 12
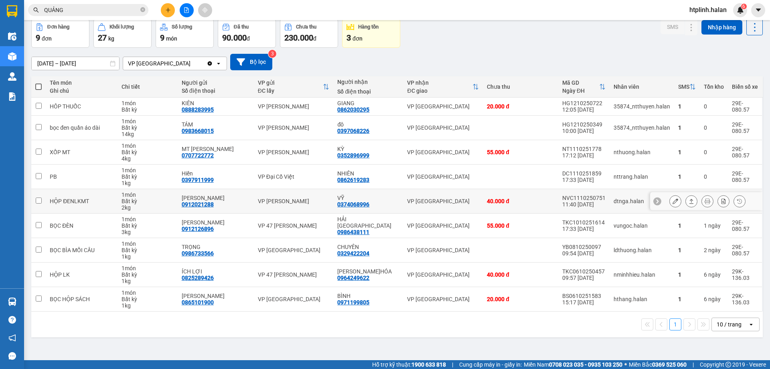
click at [401, 206] on section "Kết quả tìm kiếm ( 158 ) Bộ lọc Thuộc VP này Mã ĐH Trạng thái Món hàng Thu hộ T…" at bounding box center [385, 184] width 770 height 369
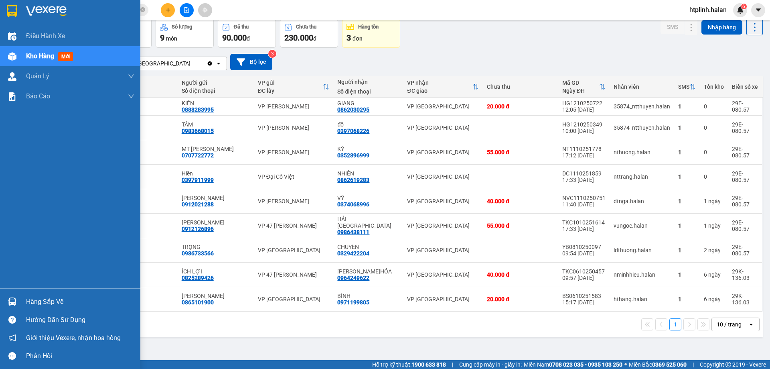
click at [11, 306] on div at bounding box center [12, 302] width 14 height 14
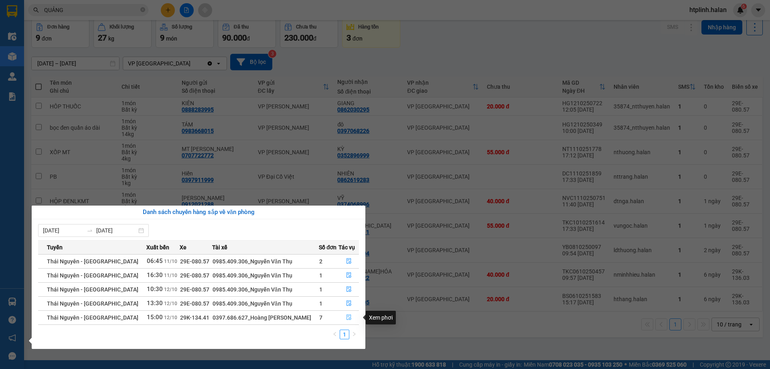
click at [346, 317] on icon "file-done" at bounding box center [349, 317] width 6 height 6
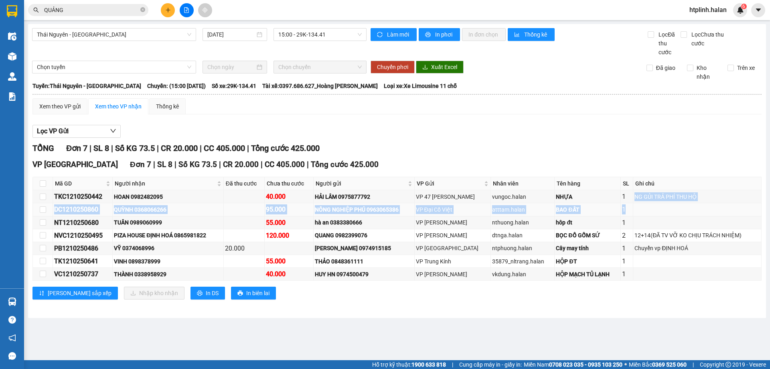
drag, startPoint x: 636, startPoint y: 197, endPoint x: 721, endPoint y: 212, distance: 86.0
click at [721, 212] on tbody "TKC1210250442 HOAN 0982482095 40.000 HẢI LÂM 0975877792 VP 47 Trần Khát Chân vu…" at bounding box center [397, 235] width 729 height 90
click at [721, 212] on td at bounding box center [698, 209] width 128 height 13
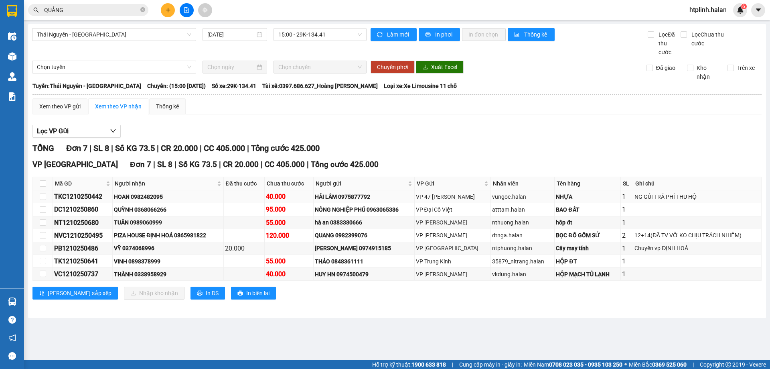
click at [281, 196] on div "40.000" at bounding box center [289, 196] width 46 height 10
click at [306, 194] on div "40.000" at bounding box center [289, 196] width 46 height 10
click at [146, 197] on div "HOAN 0982482095" at bounding box center [168, 196] width 108 height 9
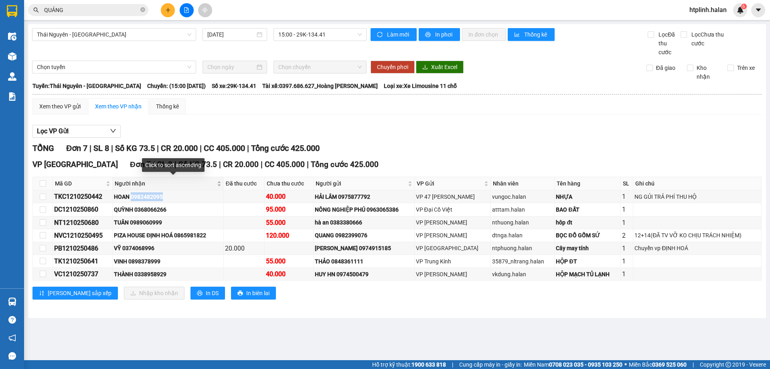
copy div "0982482095"
click at [110, 19] on div "Kết quả tìm kiếm ( 158 ) Bộ lọc Thuộc VP này Mã ĐH Trạng thái Món hàng Thu hộ T…" at bounding box center [385, 10] width 770 height 20
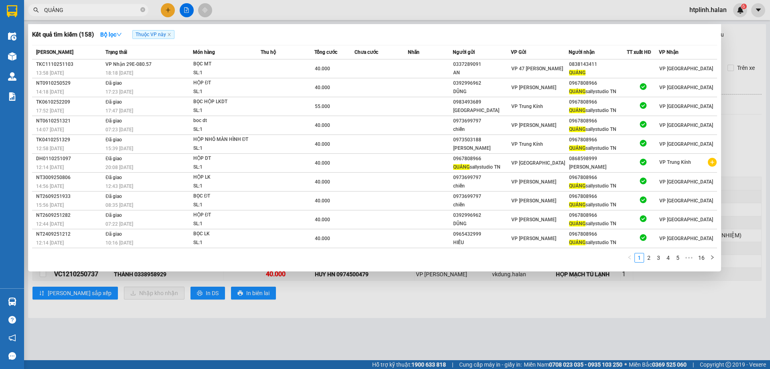
click at [112, 12] on input "QUẢNG" at bounding box center [91, 10] width 95 height 9
paste input "0982482095"
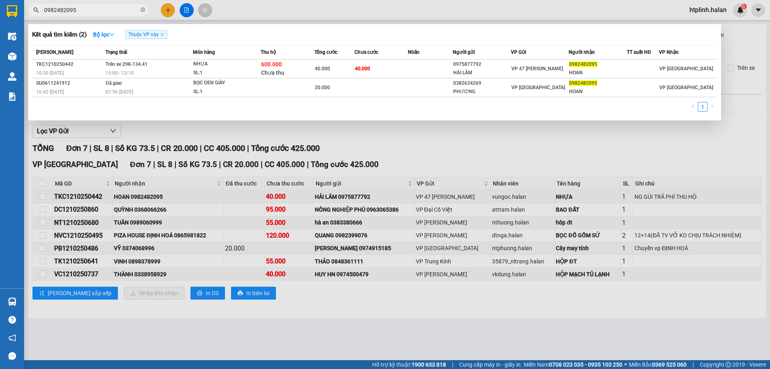
type input "0982482095"
click at [480, 185] on div at bounding box center [385, 184] width 770 height 369
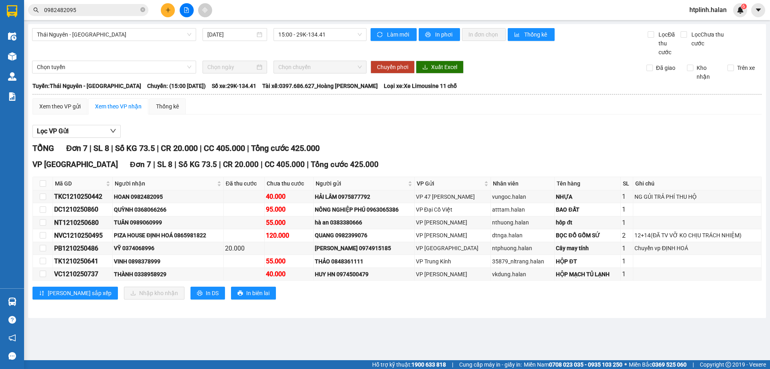
click at [122, 11] on input "0982482095" at bounding box center [91, 10] width 95 height 9
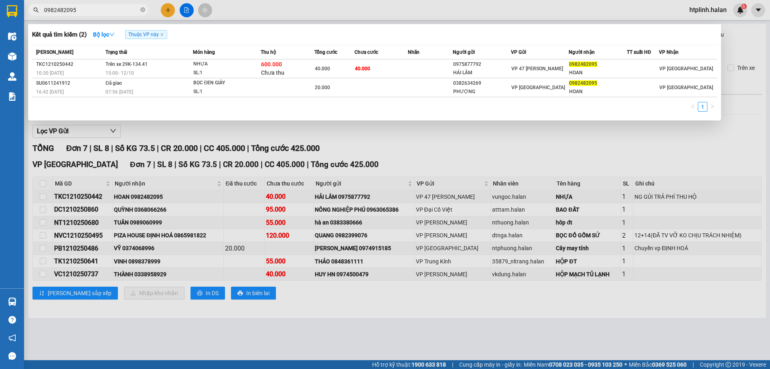
click at [207, 229] on div at bounding box center [385, 184] width 770 height 369
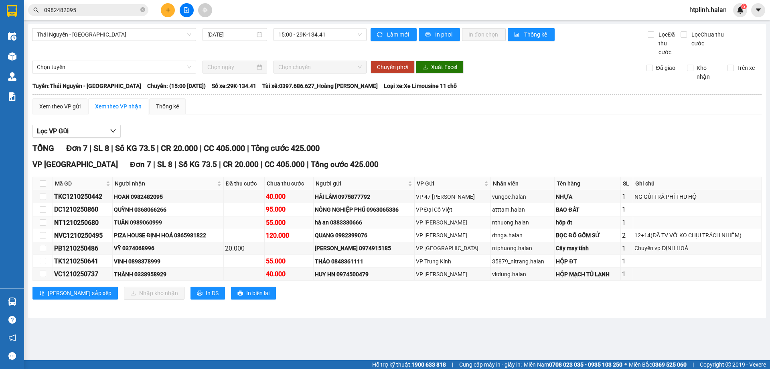
click at [152, 221] on div "TUÂN 0989060999" at bounding box center [168, 222] width 108 height 9
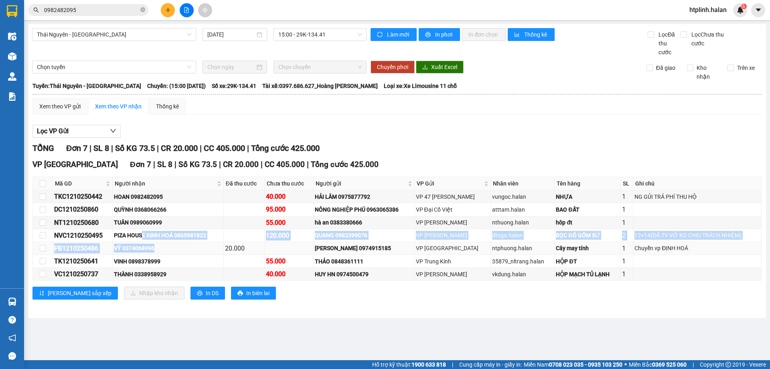
drag, startPoint x: 146, startPoint y: 229, endPoint x: 223, endPoint y: 243, distance: 78.7
click at [223, 243] on tbody "TKC1210250442 HOAN 0982482095 40.000 HẢI LÂM 0975877792 VP 47 Trần Khát Chân vu…" at bounding box center [397, 235] width 729 height 90
click at [223, 243] on td "VỸ 0374068996" at bounding box center [168, 248] width 111 height 13
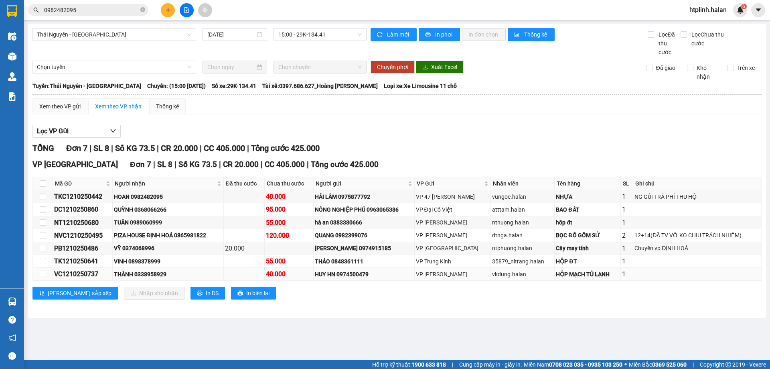
click at [152, 275] on div "THÀNH 0338958929" at bounding box center [168, 274] width 108 height 9
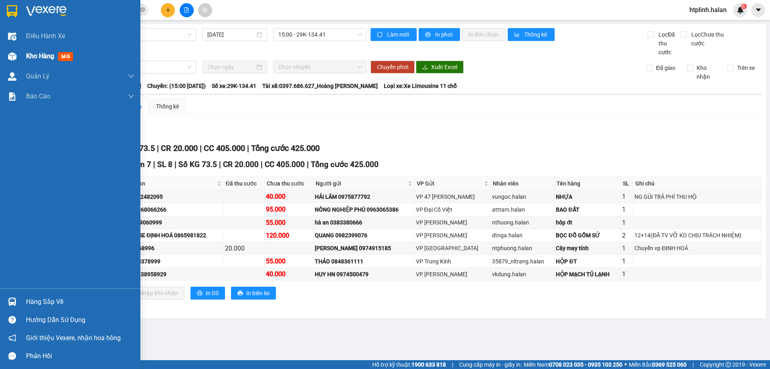
click at [57, 25] on div at bounding box center [70, 13] width 140 height 26
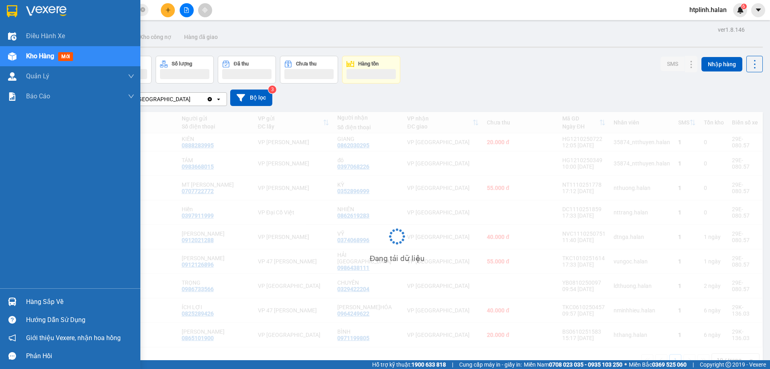
click at [59, 55] on span "mới" at bounding box center [65, 56] width 15 height 9
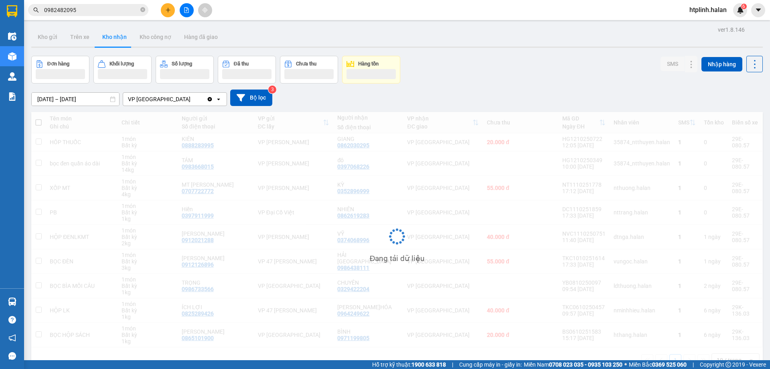
scroll to position [37, 0]
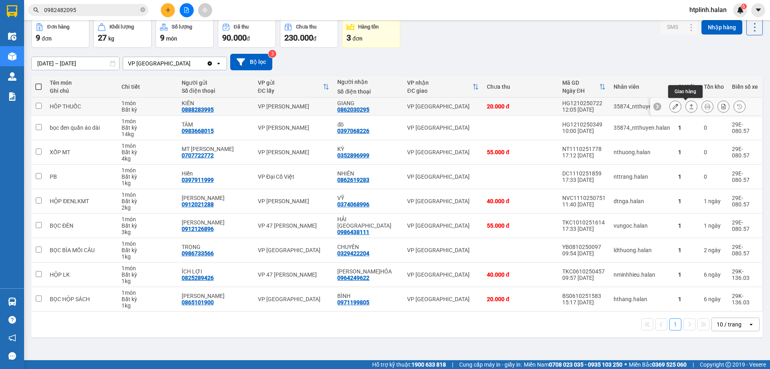
click at [687, 112] on div at bounding box center [692, 106] width 12 height 12
click at [686, 110] on button at bounding box center [691, 107] width 11 height 14
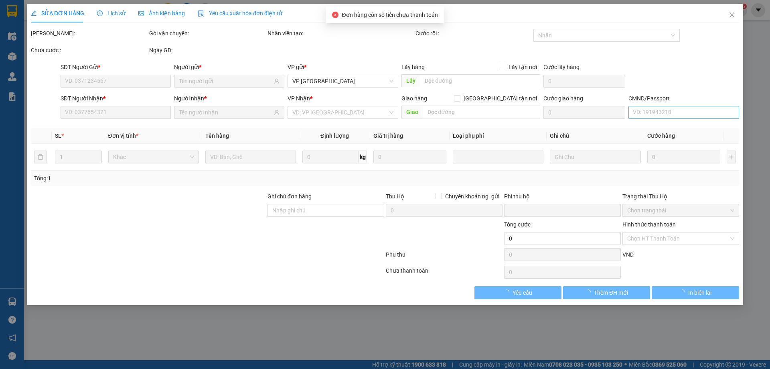
type input "0888283995"
type input "KIÊN"
type input "0862030295"
type input "GIANG"
type input "0"
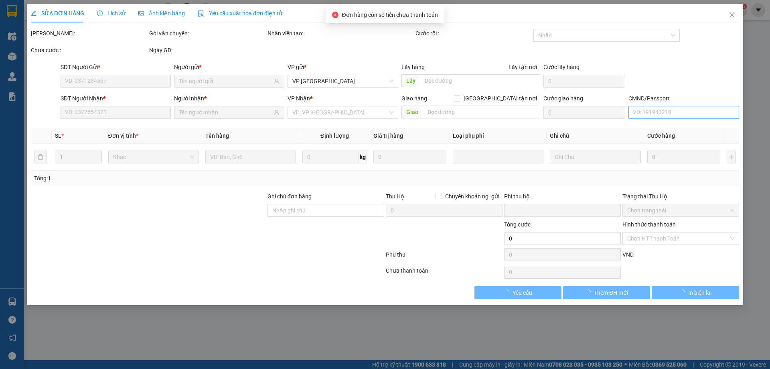
type input "20.000"
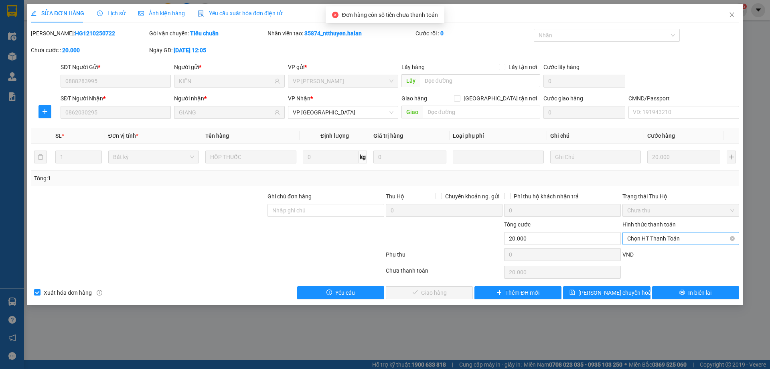
click at [651, 238] on span "Chọn HT Thanh Toán" at bounding box center [681, 238] width 107 height 12
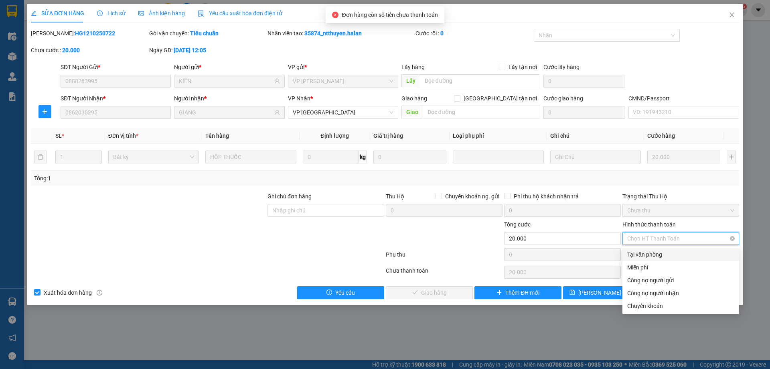
click at [650, 254] on div "Tại văn phòng" at bounding box center [681, 254] width 107 height 9
type input "0"
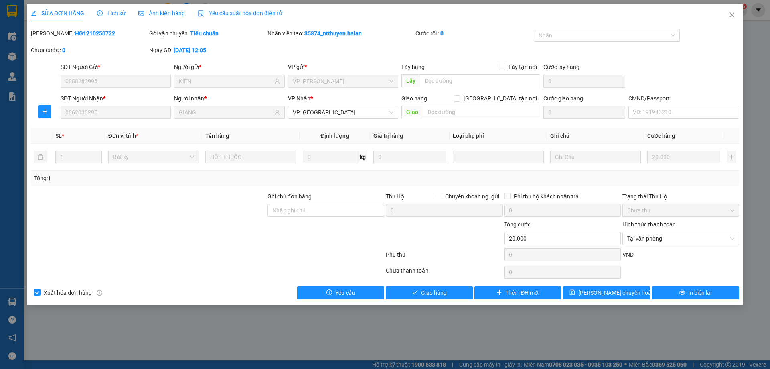
click at [450, 284] on div "Total Paid Fee 0 Total UnPaid Fee 20.000 Cash Collection Total Fee Mã ĐH: HG121…" at bounding box center [385, 164] width 709 height 270
click at [445, 293] on span "Giao hàng" at bounding box center [434, 292] width 26 height 9
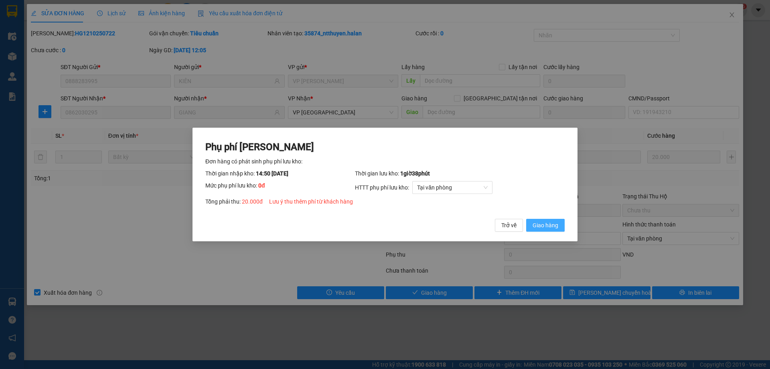
click at [536, 224] on span "Giao hàng" at bounding box center [546, 225] width 26 height 9
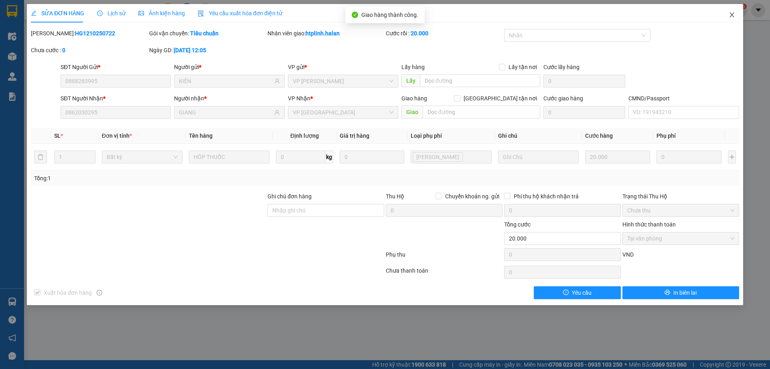
click at [731, 9] on span "Close" at bounding box center [732, 15] width 22 height 22
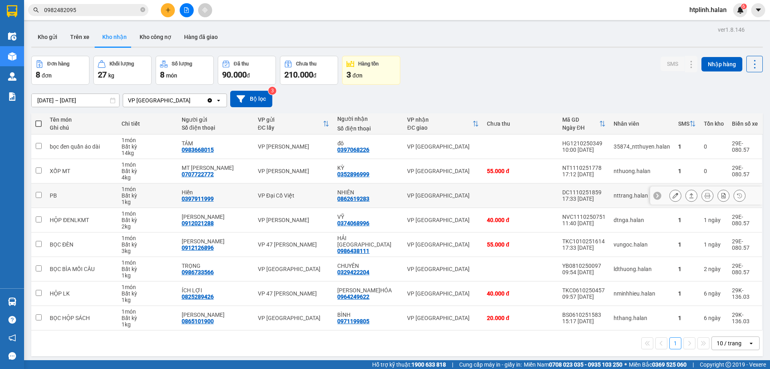
scroll to position [37, 0]
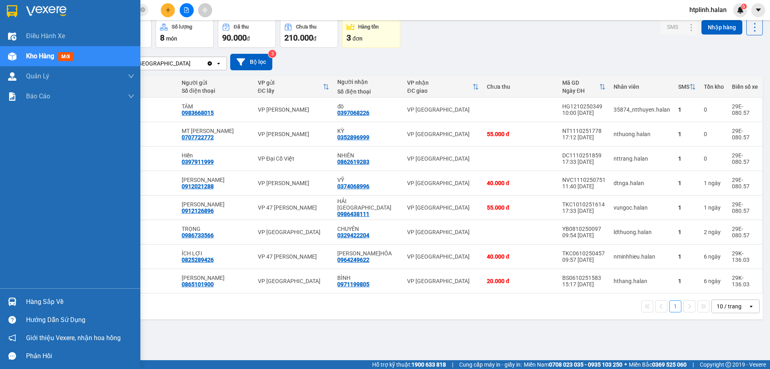
drag, startPoint x: 23, startPoint y: 302, endPoint x: 27, endPoint y: 302, distance: 4.4
click at [23, 302] on div "Hàng sắp về" at bounding box center [70, 302] width 140 height 18
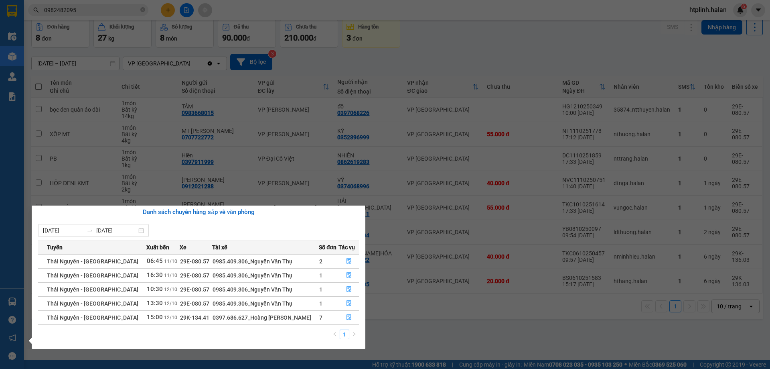
click at [589, 280] on section "Kết quả tìm kiếm ( 2 ) Bộ lọc Thuộc VP này Mã ĐH Trạng thái Món hàng Thu hộ Tổn…" at bounding box center [385, 184] width 770 height 369
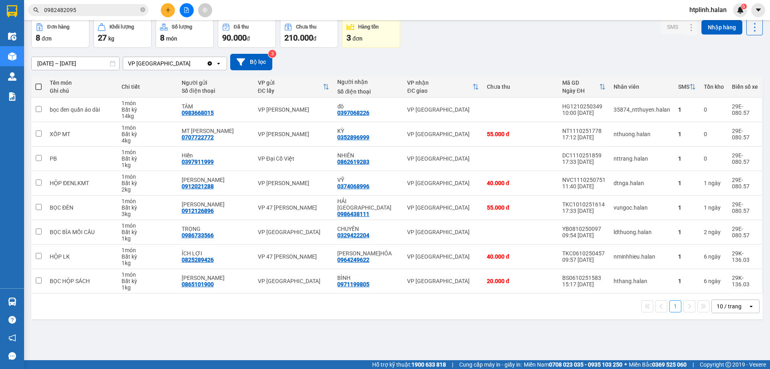
scroll to position [0, 0]
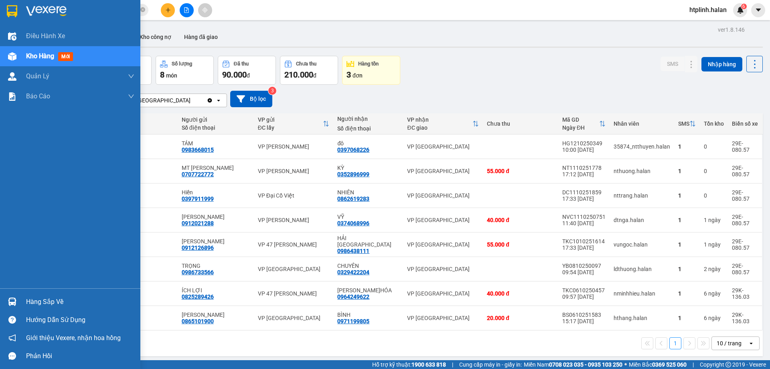
click at [2, 307] on div "Hàng sắp về" at bounding box center [70, 302] width 140 height 18
click at [2, 307] on div "Điều hành xe Kho hàng mới Quản Lý Quản lý chuyến Quản lý kiểm kho Báo cáo 12. T…" at bounding box center [70, 184] width 140 height 369
click at [2, 307] on div "Hàng sắp về" at bounding box center [70, 302] width 140 height 18
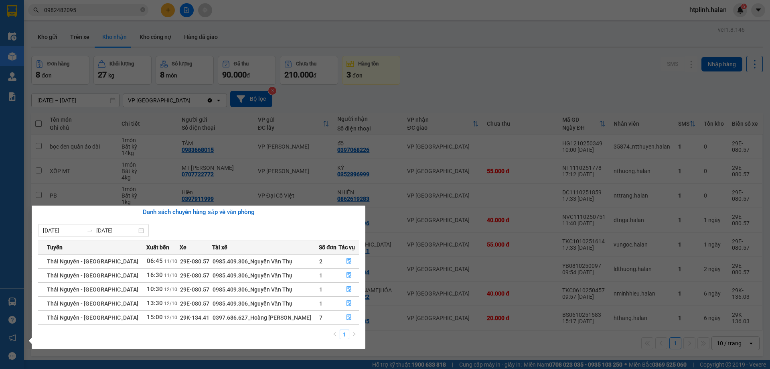
click at [301, 134] on section "Kết quả tìm kiếm ( 2 ) Bộ lọc Thuộc VP này Mã ĐH Trạng thái Món hàng Thu hộ Tổn…" at bounding box center [385, 184] width 770 height 369
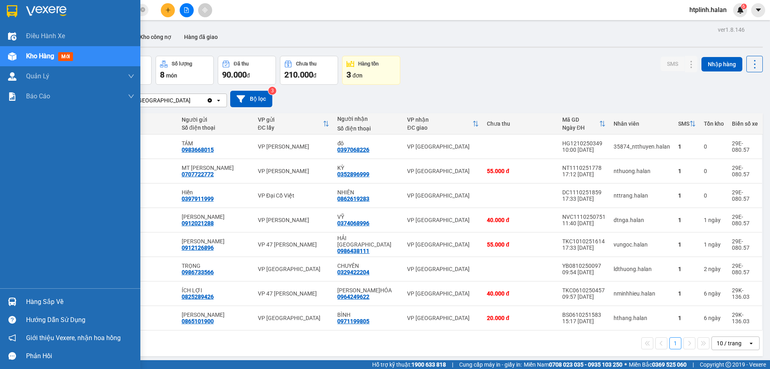
click at [6, 297] on div at bounding box center [12, 302] width 14 height 14
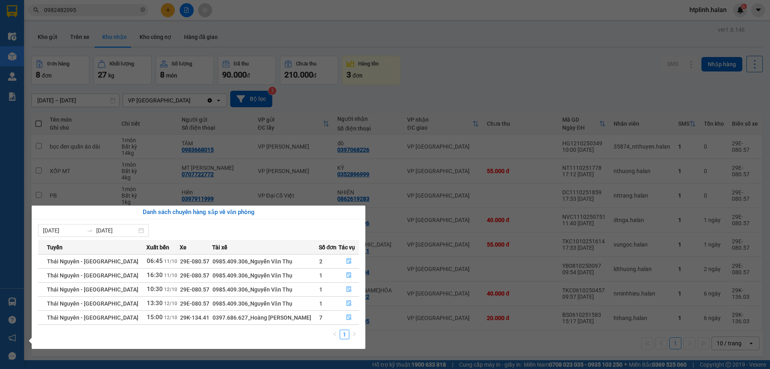
click at [687, 266] on section "Kết quả tìm kiếm ( 2 ) Bộ lọc Thuộc VP này Mã ĐH Trạng thái Món hàng Thu hộ Tổn…" at bounding box center [385, 184] width 770 height 369
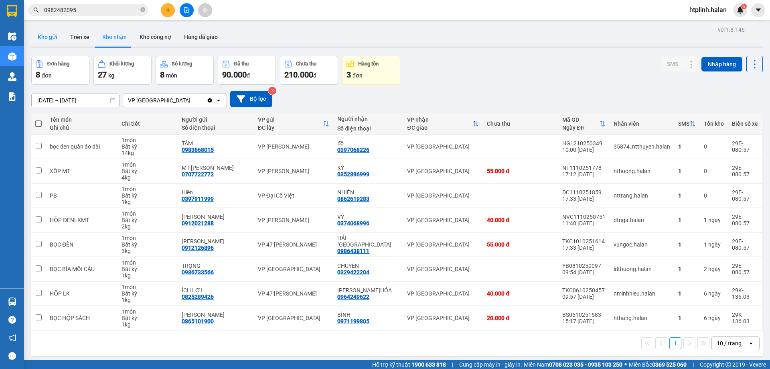
click at [43, 33] on button "Kho gửi" at bounding box center [47, 36] width 33 height 19
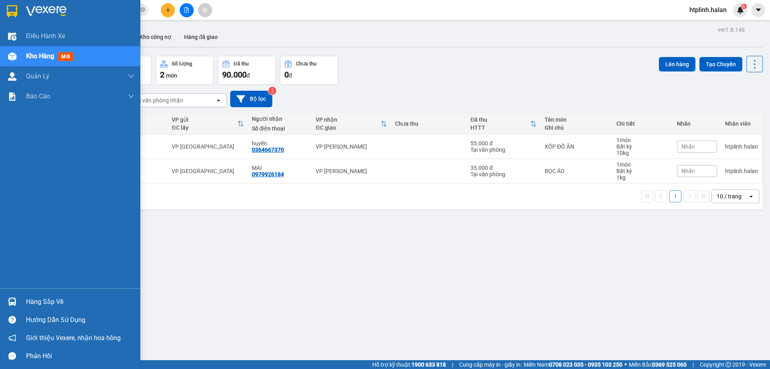
click at [0, 299] on div "Hàng sắp về" at bounding box center [70, 302] width 140 height 18
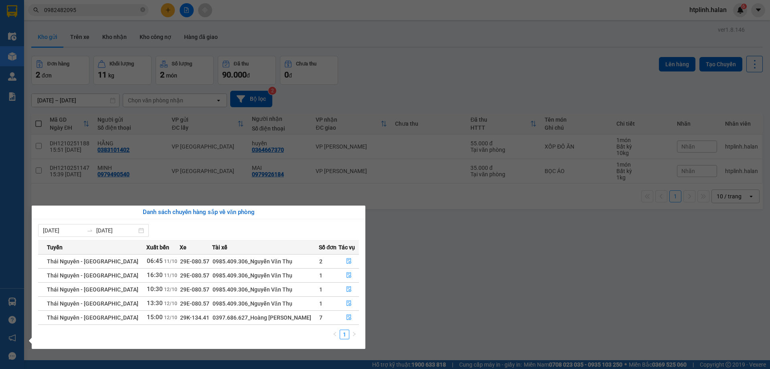
click at [516, 312] on section "Kết quả tìm kiếm ( 2 ) Bộ lọc Thuộc VP này Mã ĐH Trạng thái Món hàng Thu hộ Tổn…" at bounding box center [385, 184] width 770 height 369
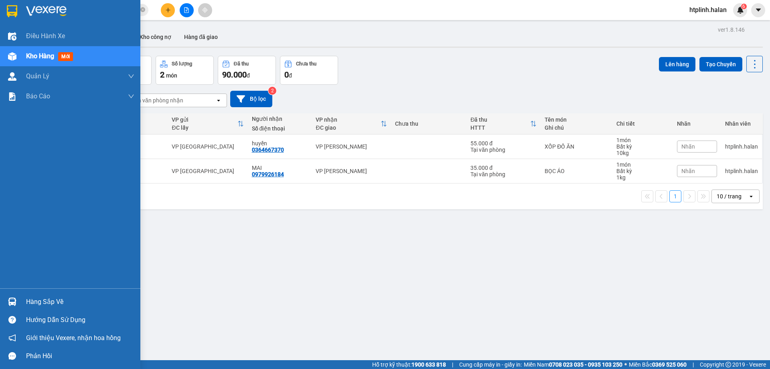
click at [24, 311] on div "Hướng dẫn sử dụng" at bounding box center [70, 320] width 140 height 18
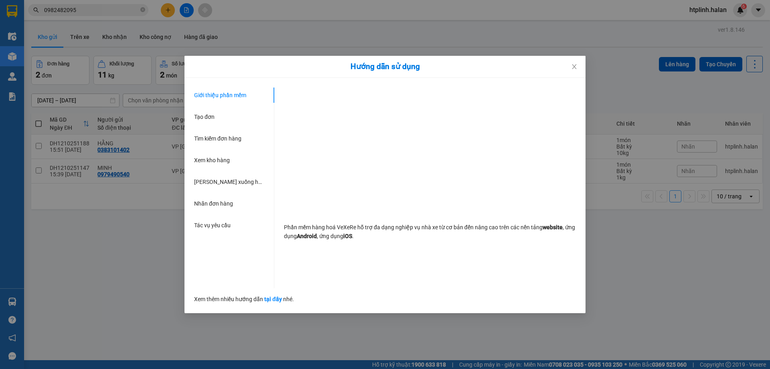
click at [183, 278] on div "Hướng dẫn sử dụng Giới thiệu phần mềm Tạo đơn Tìm kiếm đơn hàng Xem kho hàng Lê…" at bounding box center [385, 184] width 770 height 369
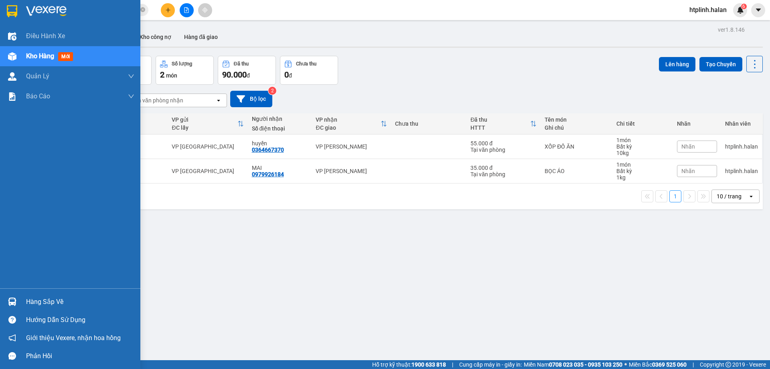
click at [0, 298] on div "Hàng sắp về" at bounding box center [70, 302] width 140 height 18
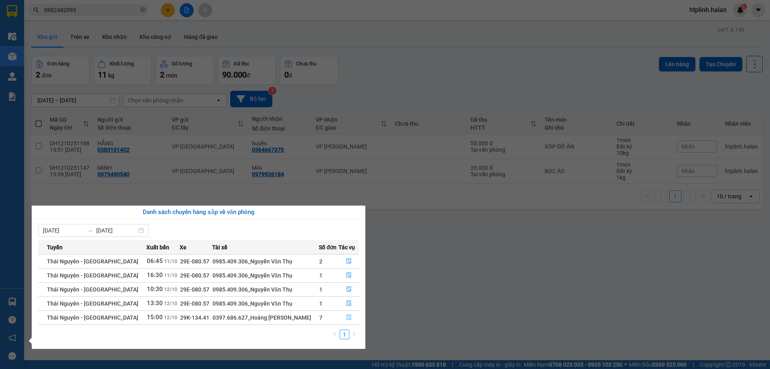
click at [352, 317] on button "button" at bounding box center [349, 317] width 20 height 13
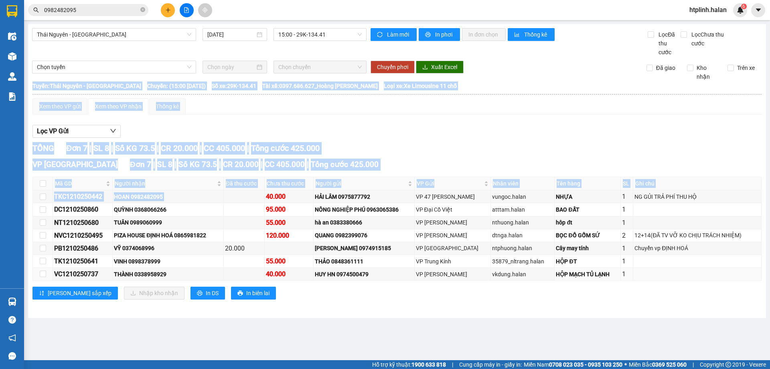
drag, startPoint x: 235, startPoint y: 192, endPoint x: 347, endPoint y: 296, distance: 152.5
click at [329, 296] on div "VP Định Hóa Đơn 7 | SL 8 | Số KG 73.5 | CR 20.000 | CC 405.000 | Tổng cước 425.…" at bounding box center [397, 231] width 729 height 147
click at [365, 296] on div "Lưu sắp xếp Nhập kho nhận In DS In biên lai" at bounding box center [397, 292] width 729 height 13
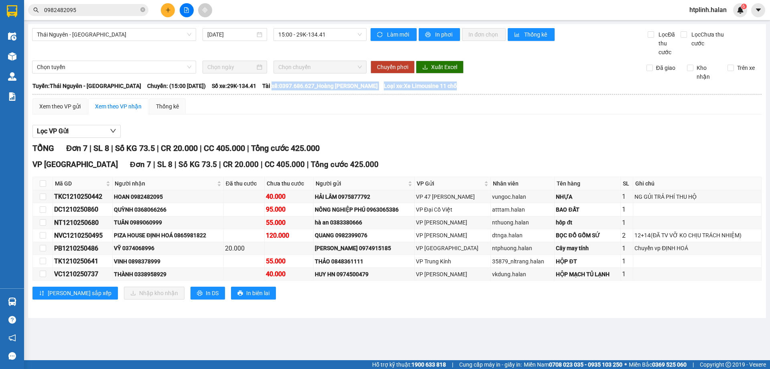
drag, startPoint x: 271, startPoint y: 88, endPoint x: 330, endPoint y: 97, distance: 60.0
click at [330, 97] on thead "Hà Lan 02083737373 271 - Dương Tự Minh - Phường Tân Long - Thái Nguyên 16:31 - …" at bounding box center [397, 89] width 730 height 17
click at [330, 97] on th at bounding box center [397, 94] width 730 height 7
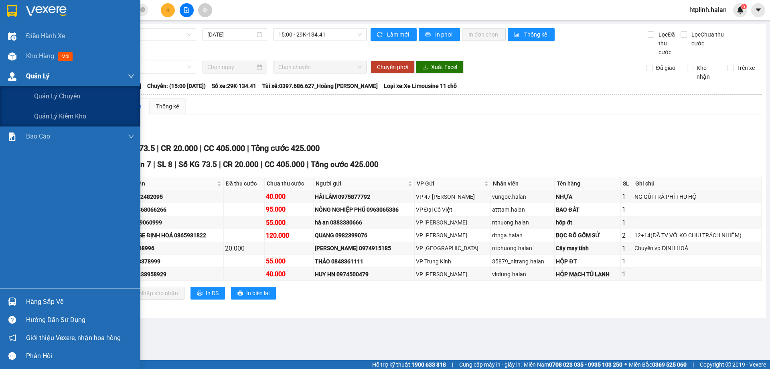
click at [31, 69] on div "Quản Lý" at bounding box center [80, 76] width 108 height 20
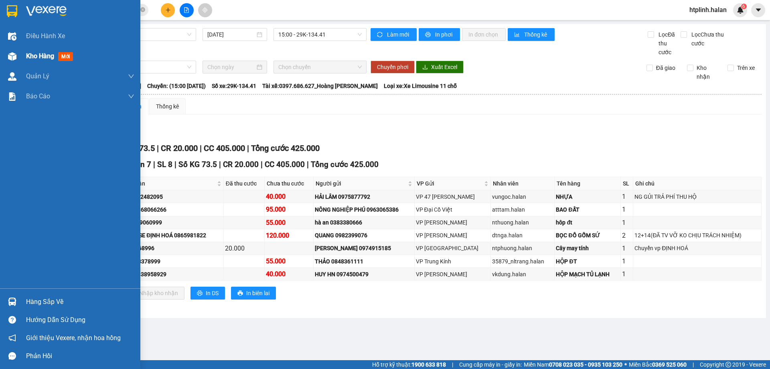
click at [20, 52] on div "Kho hàng mới" at bounding box center [70, 56] width 140 height 20
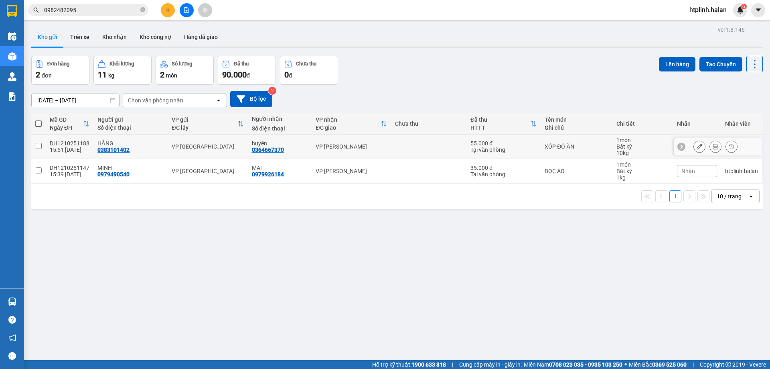
click at [225, 147] on div "VP Định Hóa" at bounding box center [208, 146] width 72 height 6
checkbox input "true"
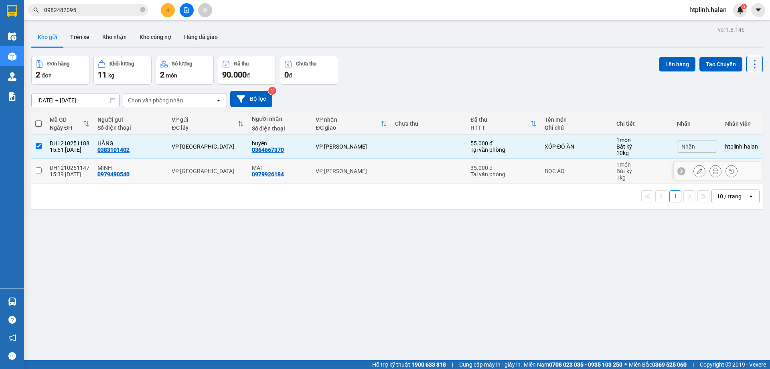
click at [230, 180] on td "VP Định Hóa" at bounding box center [208, 171] width 80 height 24
checkbox input "true"
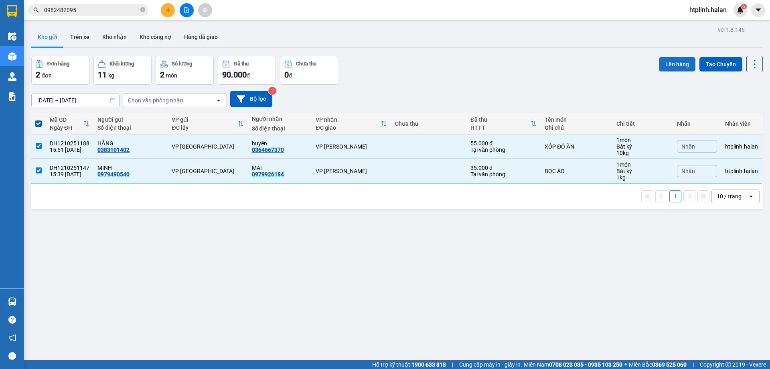
click at [673, 59] on button "Lên hàng" at bounding box center [677, 64] width 37 height 14
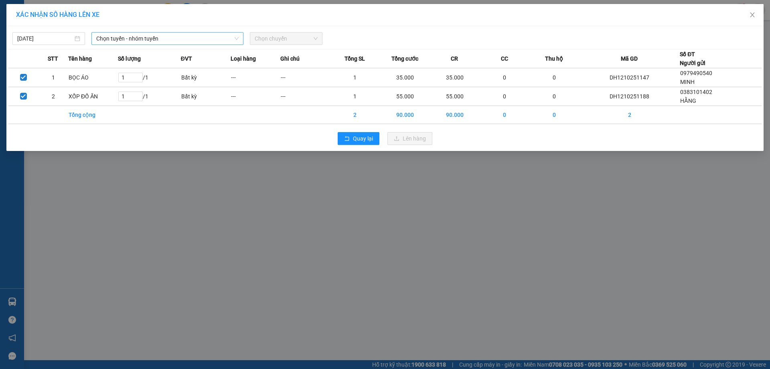
click at [221, 35] on span "Chọn tuyến - nhóm tuyến" at bounding box center [167, 39] width 142 height 12
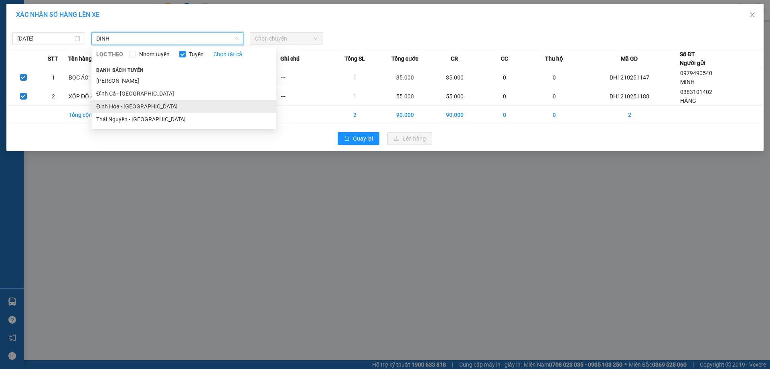
type input "DINH"
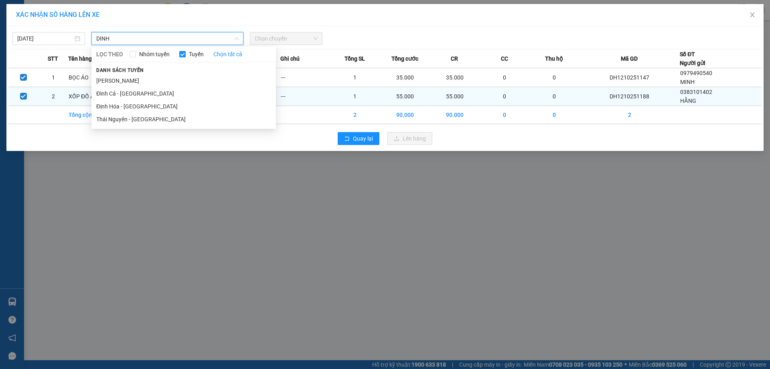
click at [179, 105] on li "Định Hóa - Thái Nguyên" at bounding box center [183, 106] width 185 height 13
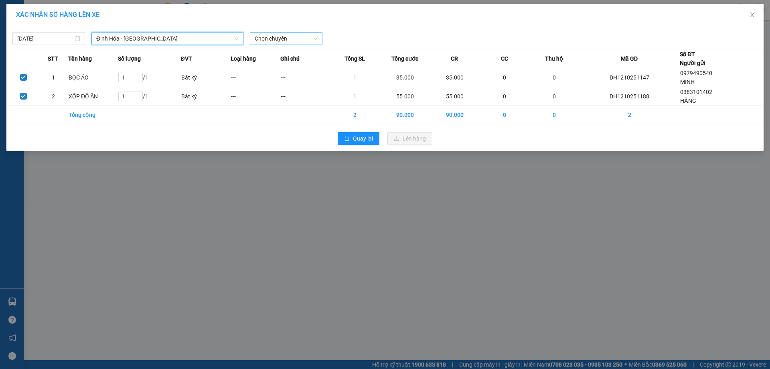
click at [277, 44] on span "Chọn chuyến" at bounding box center [286, 39] width 63 height 12
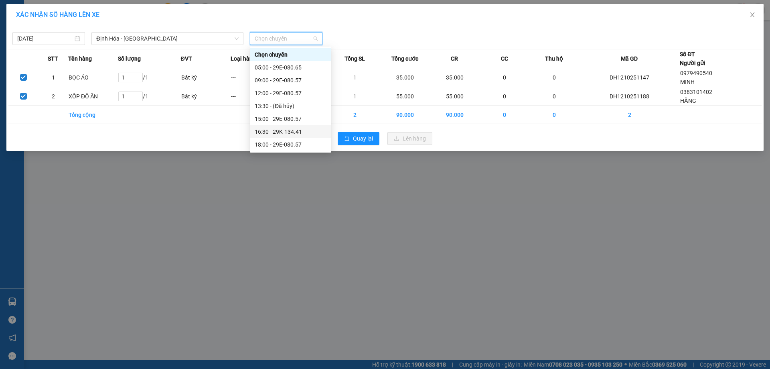
click at [290, 128] on div "16:30 - 29K-134.41" at bounding box center [291, 131] width 72 height 9
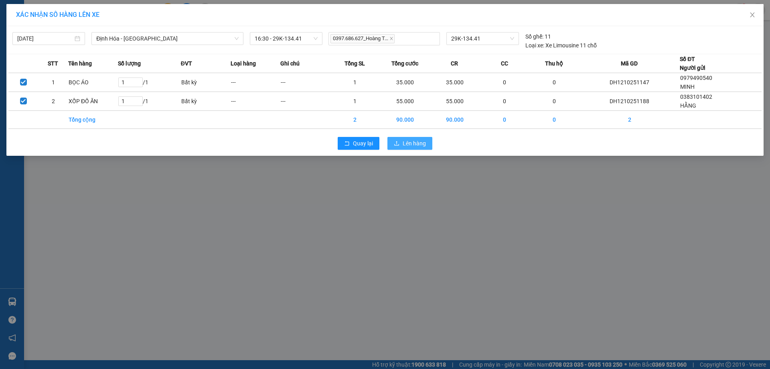
click at [423, 142] on span "Lên hàng" at bounding box center [414, 143] width 23 height 9
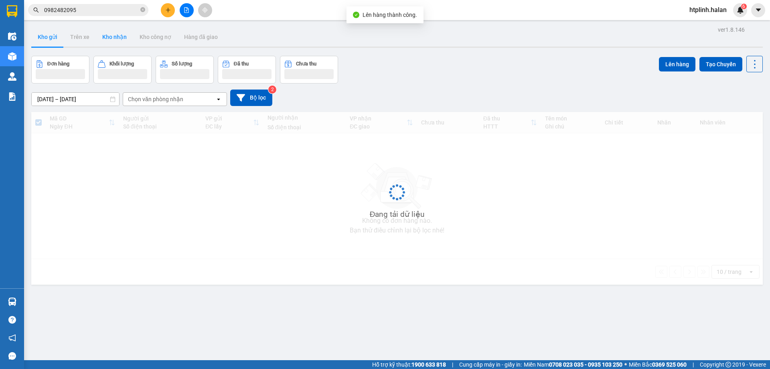
click at [103, 45] on button "Kho nhận" at bounding box center [114, 36] width 37 height 19
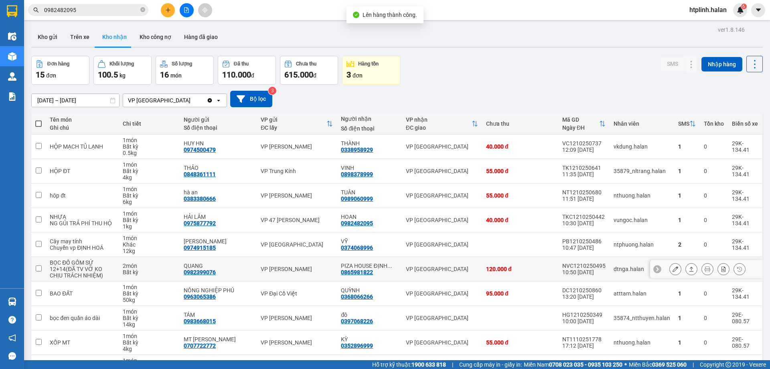
scroll to position [52, 0]
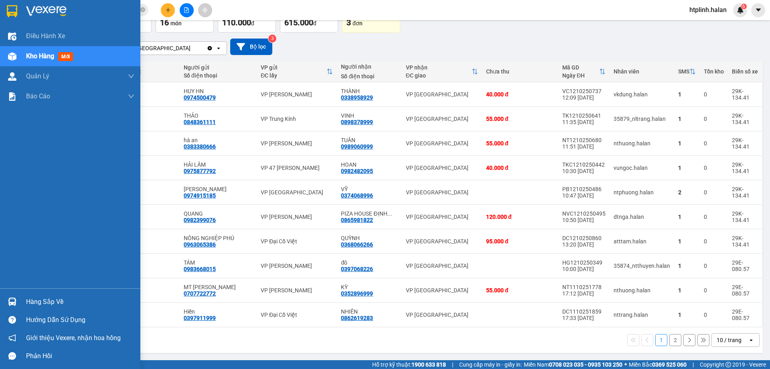
click at [20, 305] on div "Hàng sắp về" at bounding box center [70, 302] width 140 height 18
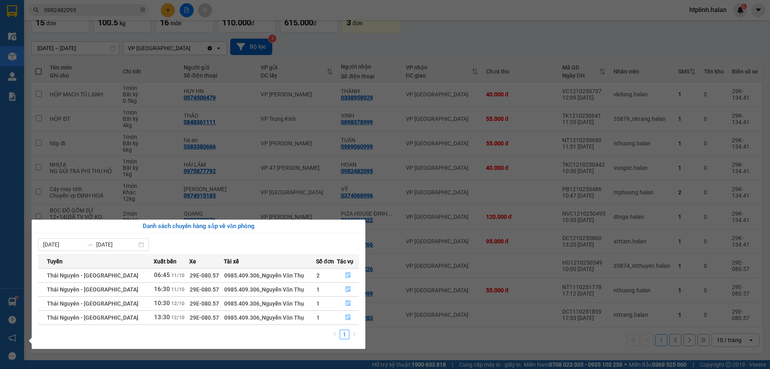
click at [470, 288] on section "Kết quả tìm kiếm ( 2 ) Bộ lọc Thuộc VP này Mã ĐH Trạng thái Món hàng Thu hộ Tổn…" at bounding box center [385, 184] width 770 height 369
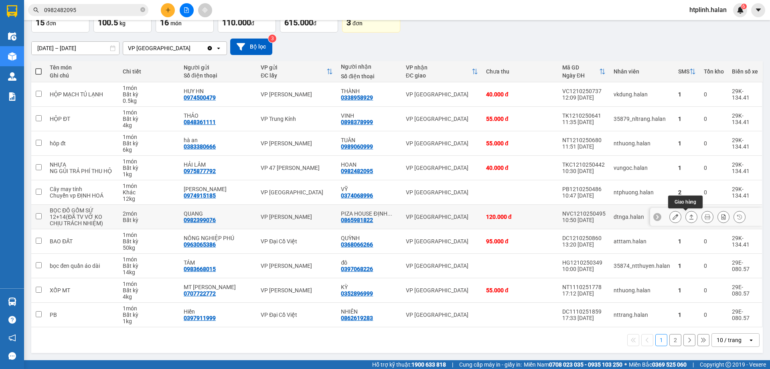
click at [689, 218] on icon at bounding box center [692, 217] width 6 height 6
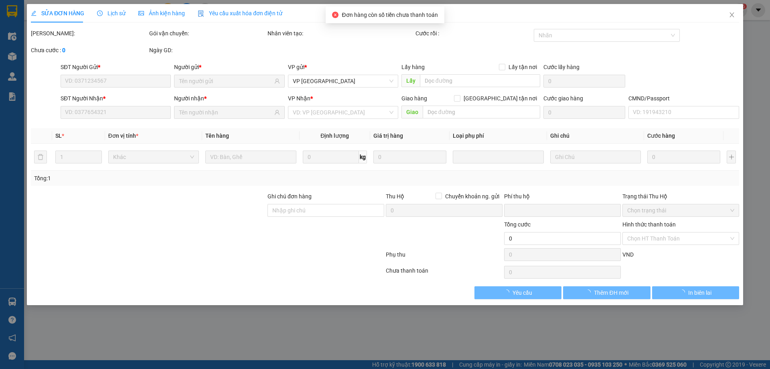
type input "0982399076"
type input "QUANG"
type input "0865981822"
type input "PIZA HOUSE ĐỊNH HOÁ"
type input "0"
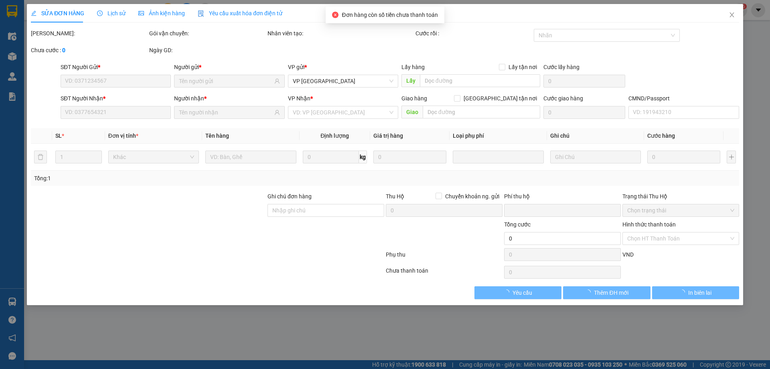
type input "120.000"
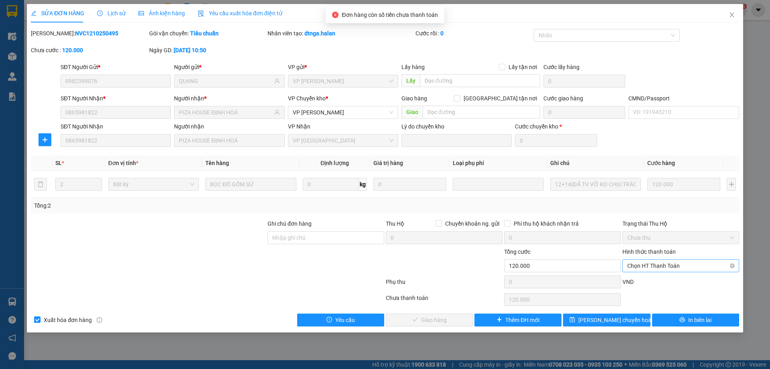
click at [653, 260] on span "Chọn HT Thanh Toán" at bounding box center [681, 266] width 107 height 12
click at [651, 274] on div "Total Paid Fee 0 Total UnPaid Fee 120.000 Cash Collection Total Fee Mã ĐH: NVC1…" at bounding box center [385, 177] width 709 height 297
drag, startPoint x: 651, startPoint y: 264, endPoint x: 658, endPoint y: 279, distance: 16.3
click at [652, 264] on span "Chọn HT Thanh Toán" at bounding box center [681, 266] width 107 height 12
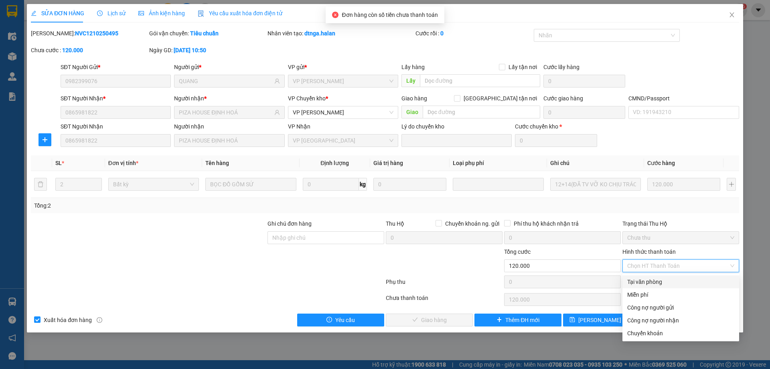
click at [658, 280] on div "Tại văn phòng" at bounding box center [681, 281] width 107 height 9
type input "0"
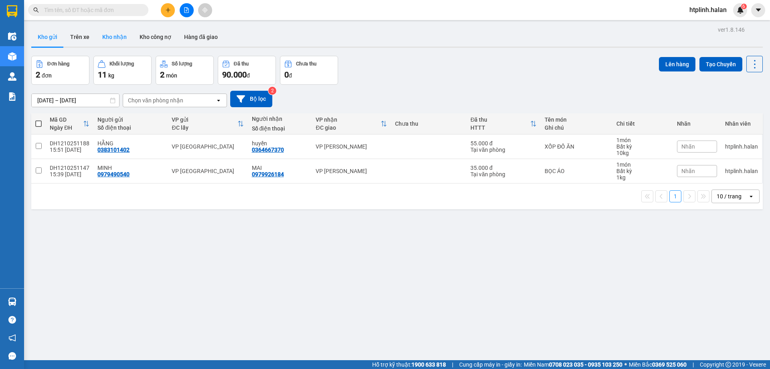
click at [112, 35] on button "Kho nhận" at bounding box center [114, 36] width 37 height 19
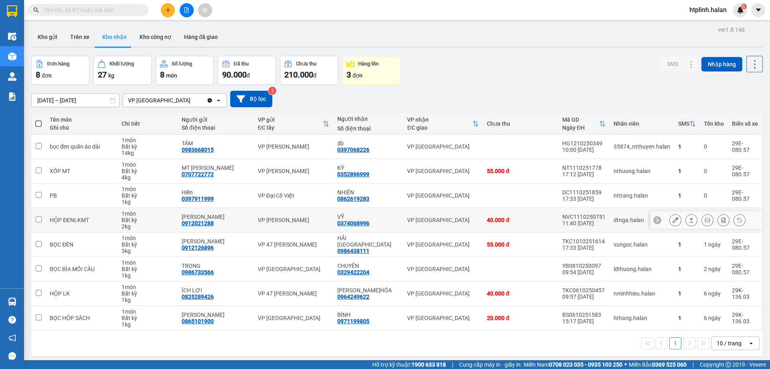
scroll to position [37, 0]
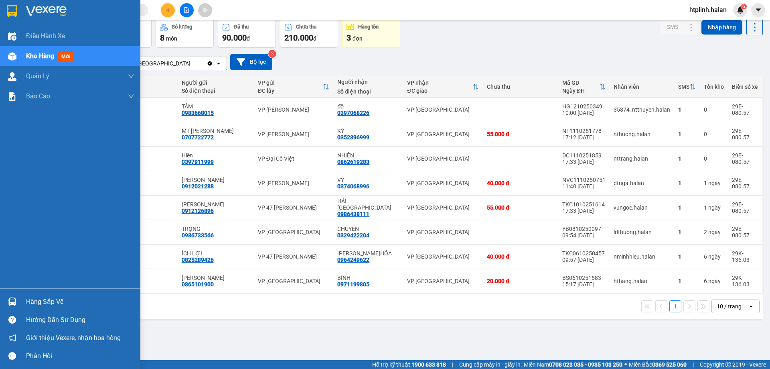
click at [36, 296] on div "Hàng sắp về" at bounding box center [80, 302] width 108 height 12
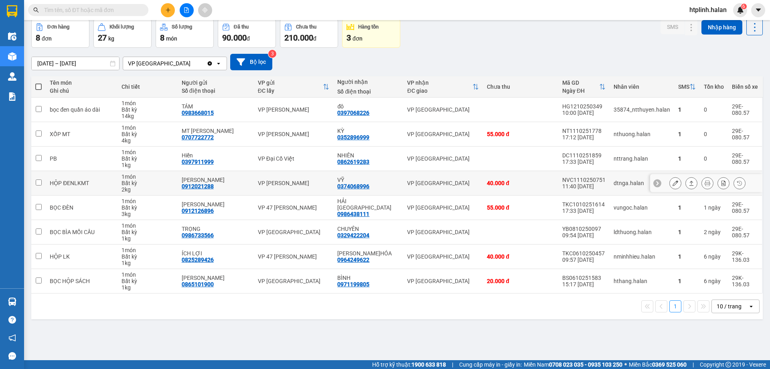
click at [495, 184] on section "Kết quả tìm kiếm ( 0 ) Bộ lọc No Data htplinh.halan 6 Điều hành xe Kho hàng mới…" at bounding box center [385, 184] width 770 height 369
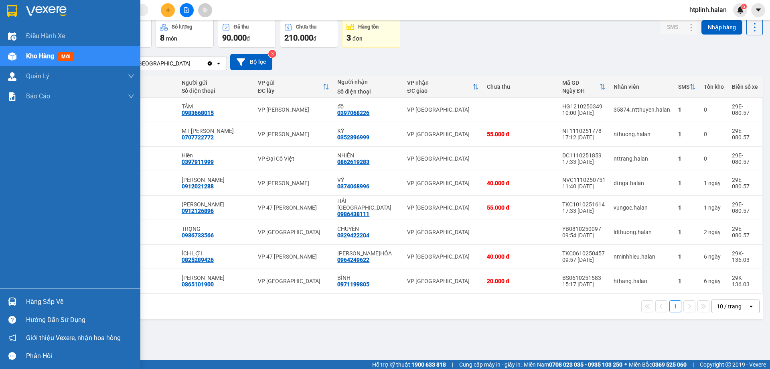
click at [22, 295] on div "Hàng sắp về" at bounding box center [70, 302] width 140 height 18
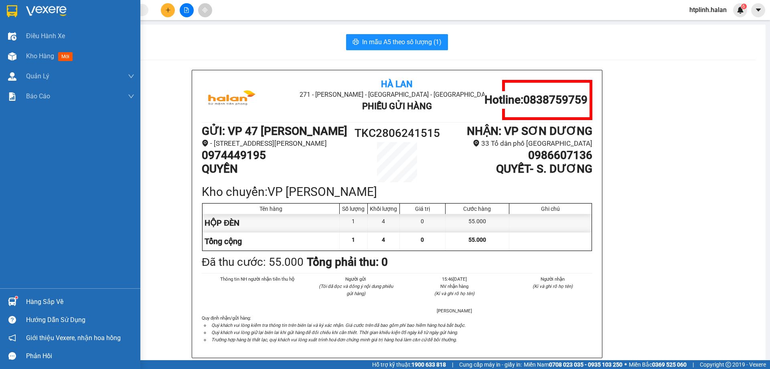
click at [14, 296] on div at bounding box center [12, 302] width 14 height 14
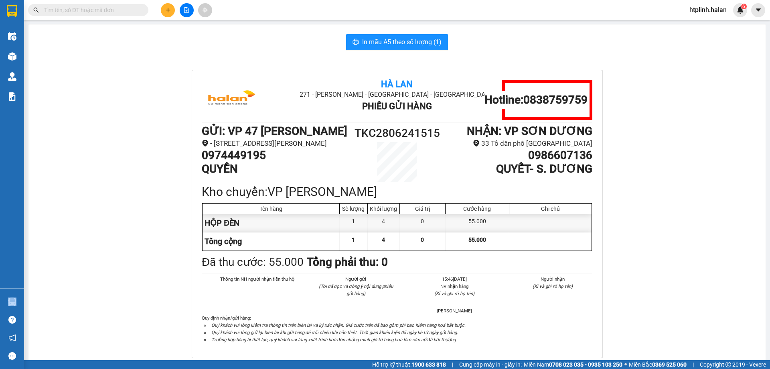
click at [540, 144] on section "Kết quả tìm kiếm ( 0 ) Bộ lọc No Data htplinh.halan 6 Điều hành xe Kho hàng mới…" at bounding box center [385, 184] width 770 height 369
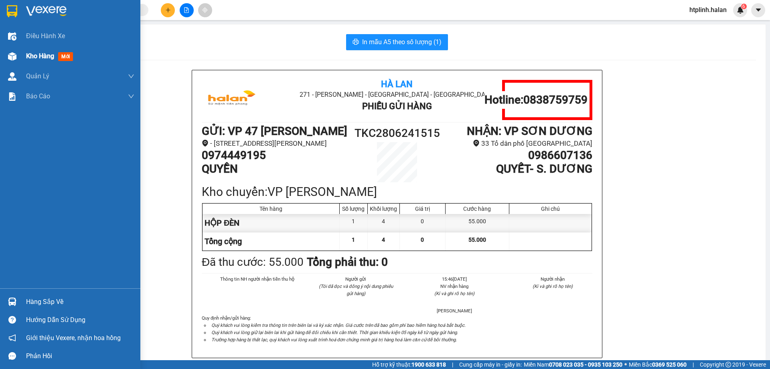
click at [8, 58] on img at bounding box center [12, 56] width 8 height 8
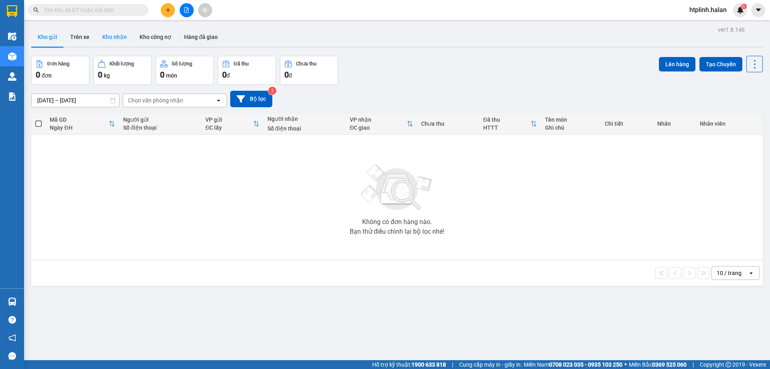
click at [123, 39] on button "Kho nhận" at bounding box center [114, 36] width 37 height 19
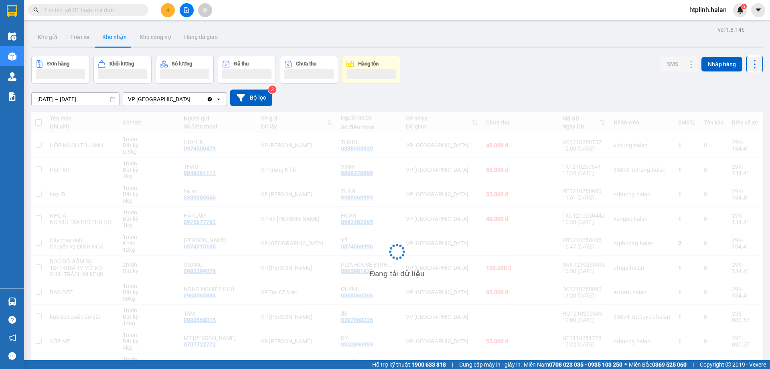
scroll to position [51, 0]
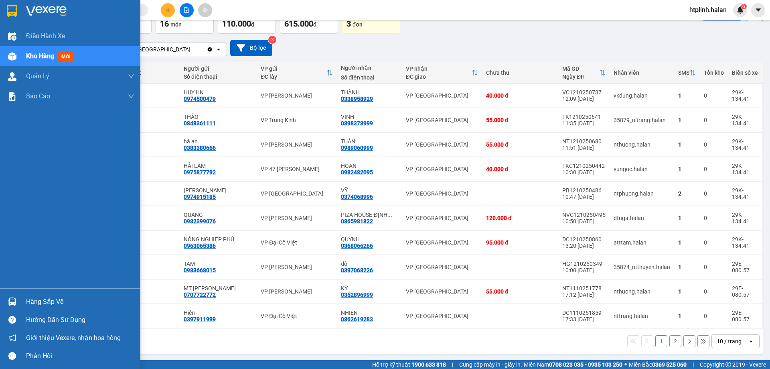
click at [12, 290] on div "Hàng sắp về Hướng dẫn sử dụng Giới thiệu Vexere, nhận hoa hồng Phản hồi" at bounding box center [70, 326] width 140 height 77
click at [48, 305] on div "Hàng sắp về" at bounding box center [80, 302] width 108 height 12
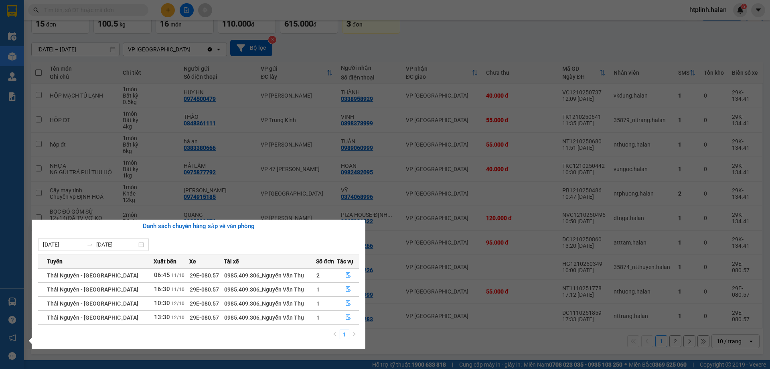
click at [121, 180] on section "Kết quả tìm kiếm ( 0 ) Bộ lọc No Data htplinh.halan 6 Điều hành xe Kho hàng mới…" at bounding box center [385, 184] width 770 height 369
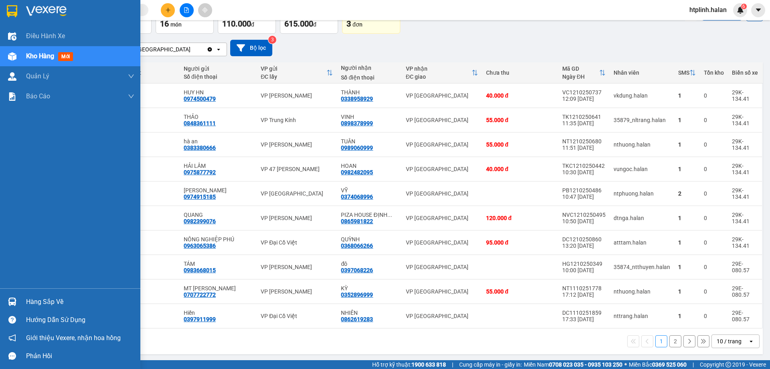
drag, startPoint x: 19, startPoint y: 296, endPoint x: 31, endPoint y: 295, distance: 11.7
click at [20, 295] on div "Hàng sắp về" at bounding box center [70, 302] width 140 height 18
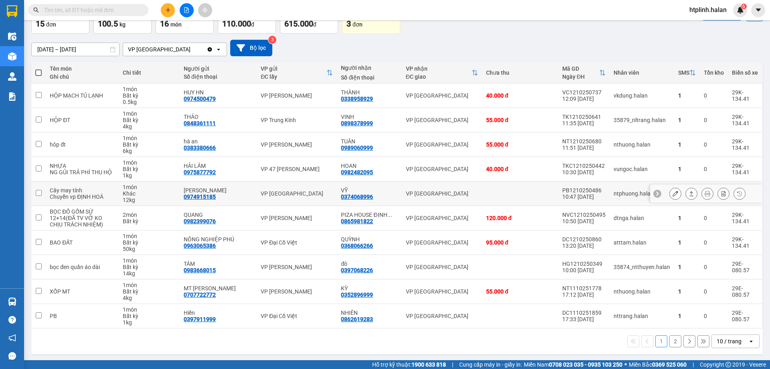
drag, startPoint x: 214, startPoint y: 187, endPoint x: 179, endPoint y: 70, distance: 121.8
click at [213, 185] on section "Kết quả tìm kiếm ( 0 ) Bộ lọc No Data htplinh.halan 6 Điều hành xe Kho hàng mới…" at bounding box center [385, 184] width 770 height 369
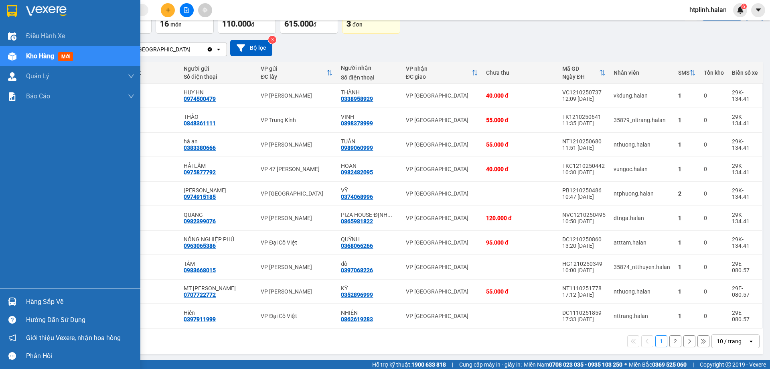
drag, startPoint x: 36, startPoint y: 300, endPoint x: 62, endPoint y: 299, distance: 26.1
click at [37, 300] on div "Hàng sắp về" at bounding box center [80, 302] width 108 height 12
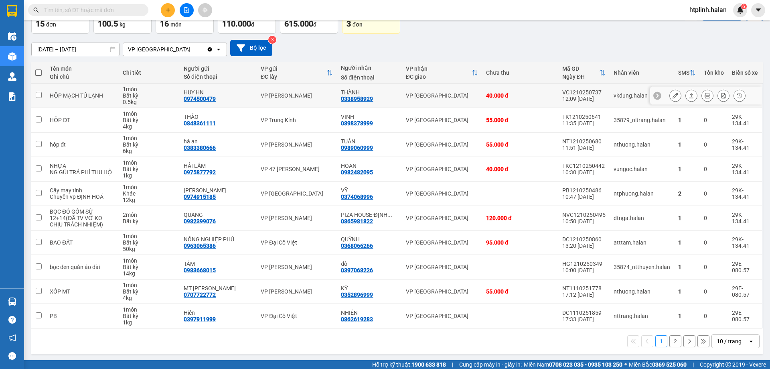
click at [252, 84] on section "Kết quả tìm kiếm ( 0 ) Bộ lọc No Data htplinh.halan 6 Điều hành xe Kho hàng mới…" at bounding box center [385, 184] width 770 height 369
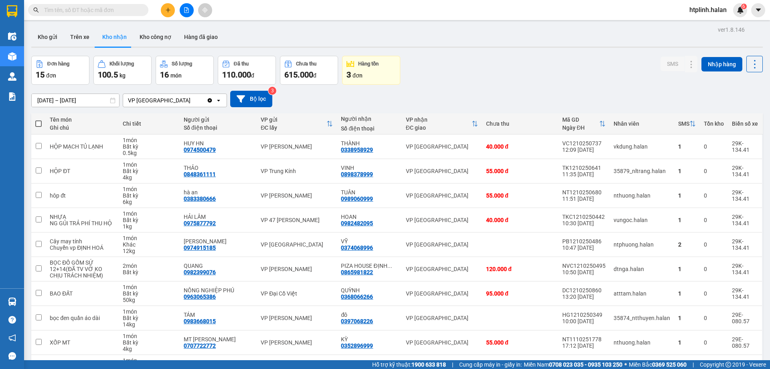
drag, startPoint x: 251, startPoint y: 84, endPoint x: 472, endPoint y: 257, distance: 280.7
click at [471, 256] on td "VP [GEOGRAPHIC_DATA]" at bounding box center [442, 244] width 80 height 24
checkbox input "true"
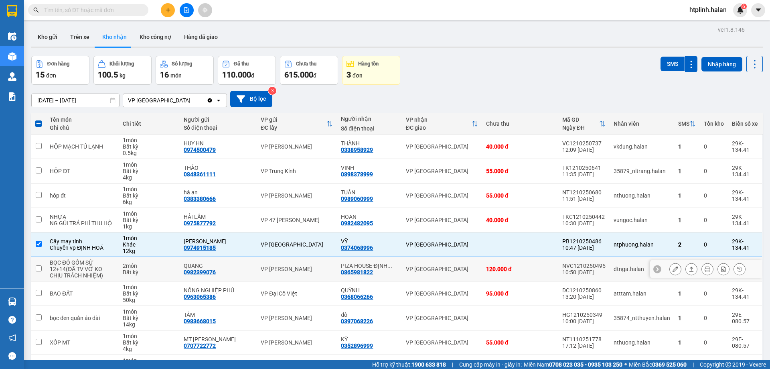
scroll to position [52, 0]
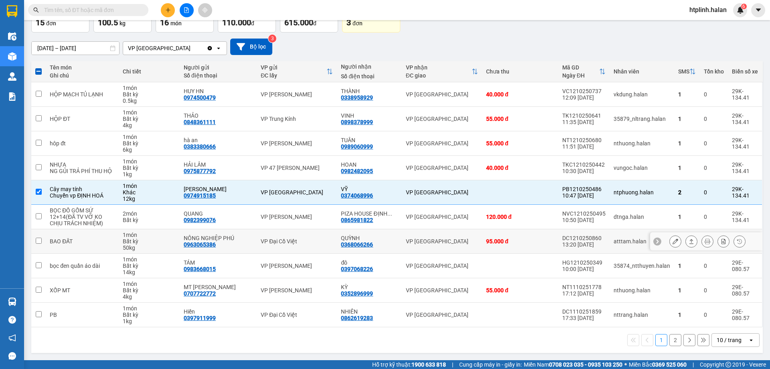
click at [475, 250] on td "VP [GEOGRAPHIC_DATA]" at bounding box center [442, 241] width 80 height 24
checkbox input "true"
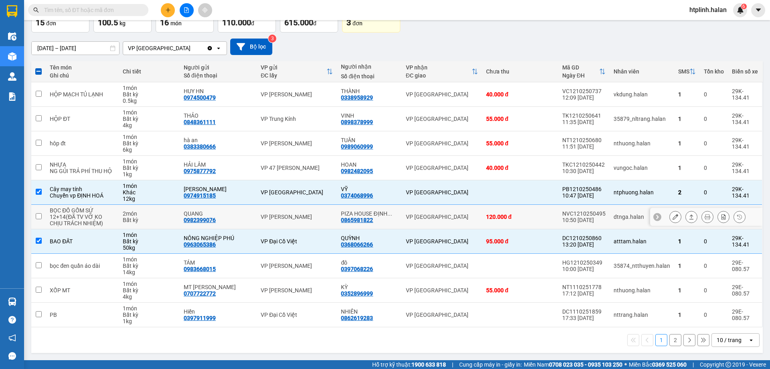
click at [460, 209] on td "VP [GEOGRAPHIC_DATA]" at bounding box center [442, 217] width 80 height 24
checkbox input "true"
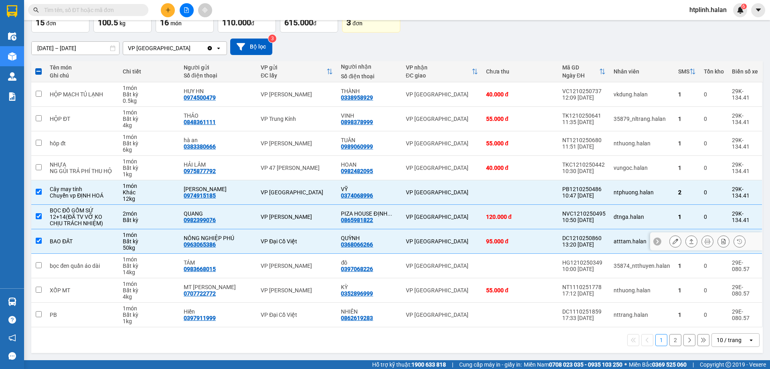
click at [460, 236] on td "VP [GEOGRAPHIC_DATA]" at bounding box center [442, 241] width 80 height 24
checkbox input "false"
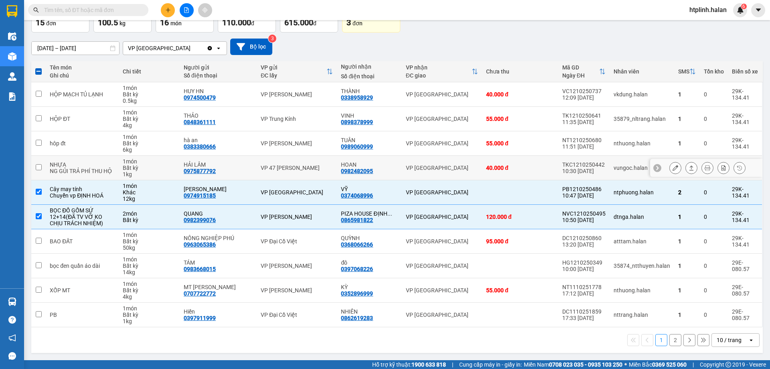
click at [458, 179] on td "VP [GEOGRAPHIC_DATA]" at bounding box center [442, 168] width 80 height 24
checkbox input "true"
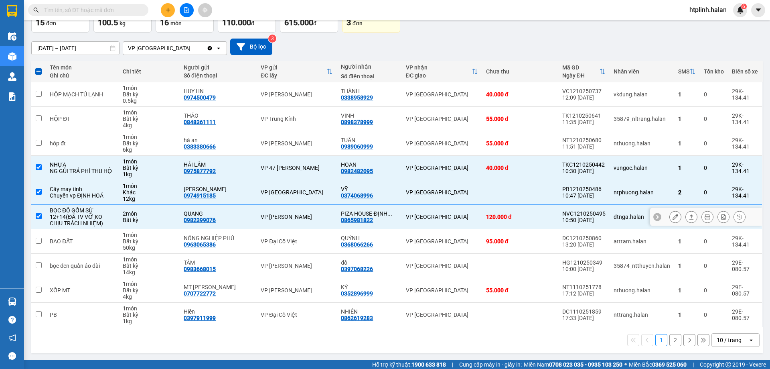
click at [498, 211] on td "120.000 đ" at bounding box center [520, 217] width 76 height 24
checkbox input "false"
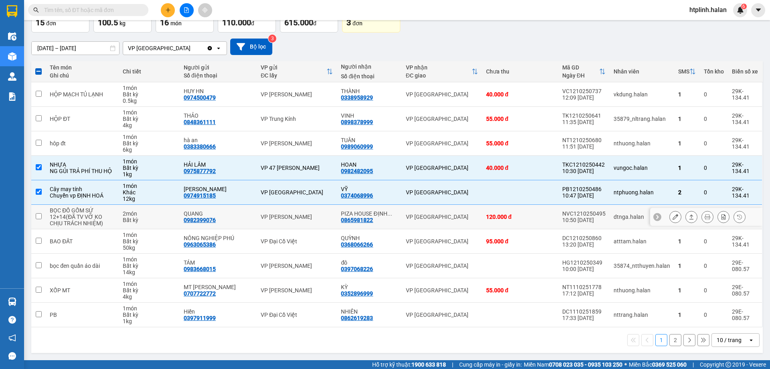
click at [496, 196] on td at bounding box center [520, 192] width 76 height 24
checkbox input "false"
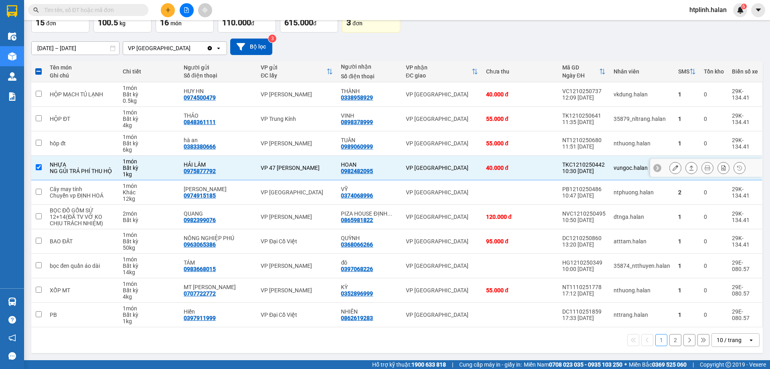
click at [496, 170] on div "40.000 đ" at bounding box center [520, 168] width 68 height 6
checkbox input "false"
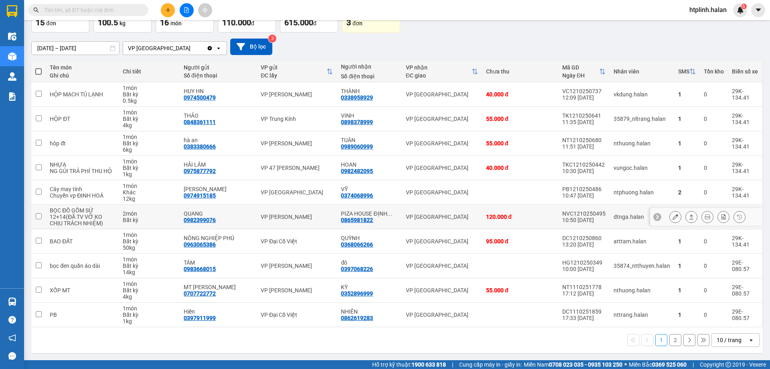
click at [686, 219] on button at bounding box center [691, 217] width 11 height 14
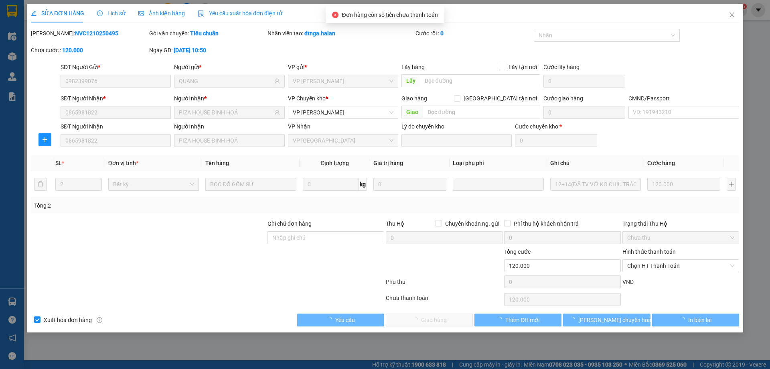
type input "0982399076"
type input "QUANG"
type input "0865981822"
type input "PIZA HOUSE ĐỊNH HOÁ"
type input "0"
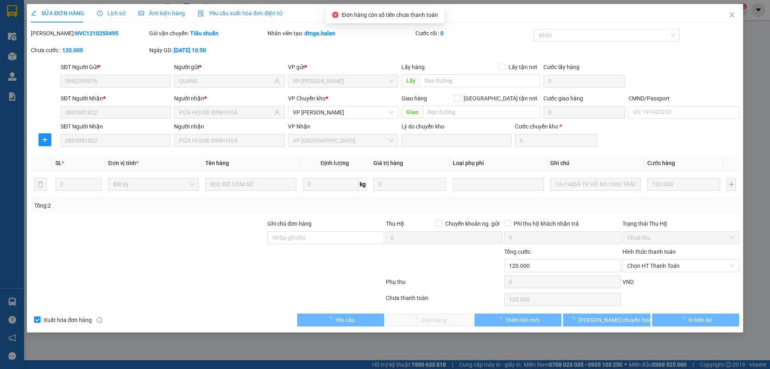
type input "120.000"
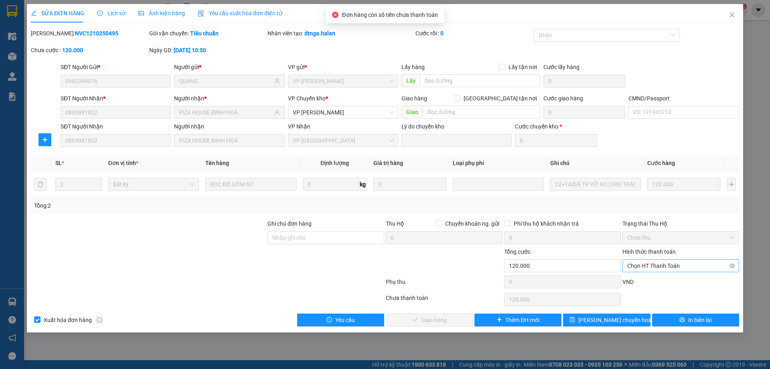
drag, startPoint x: 646, startPoint y: 264, endPoint x: 646, endPoint y: 273, distance: 9.2
click at [646, 264] on span "Chọn HT Thanh Toán" at bounding box center [681, 266] width 107 height 12
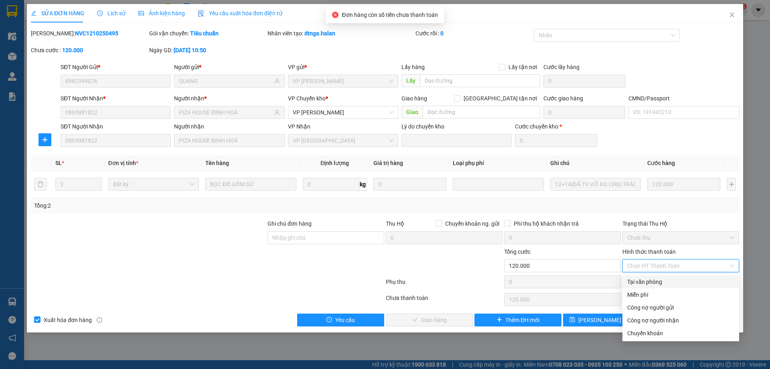
click at [646, 279] on div "Tại văn phòng" at bounding box center [681, 281] width 107 height 9
type input "0"
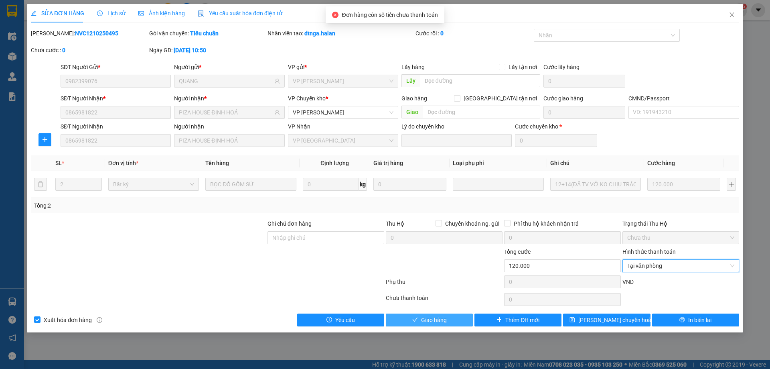
click at [445, 316] on span "Giao hàng" at bounding box center [434, 319] width 26 height 9
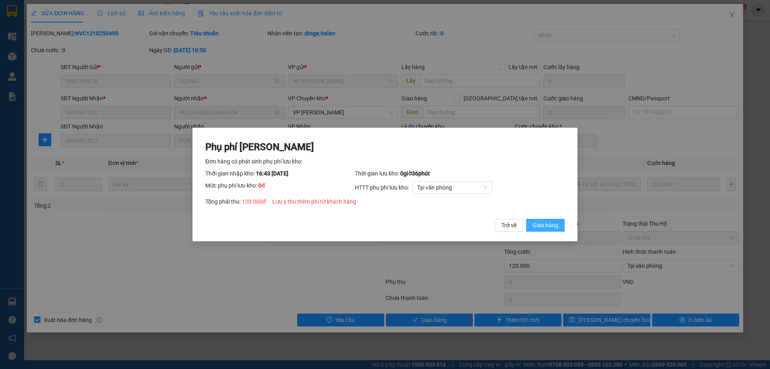
click at [552, 219] on button "Giao hàng" at bounding box center [545, 225] width 39 height 13
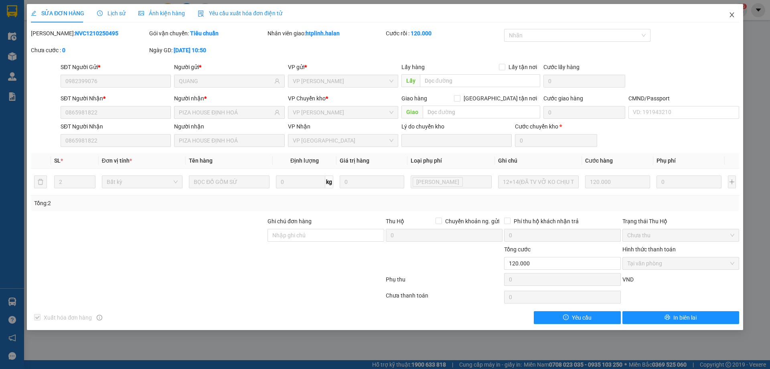
click at [735, 13] on icon "close" at bounding box center [732, 15] width 6 height 6
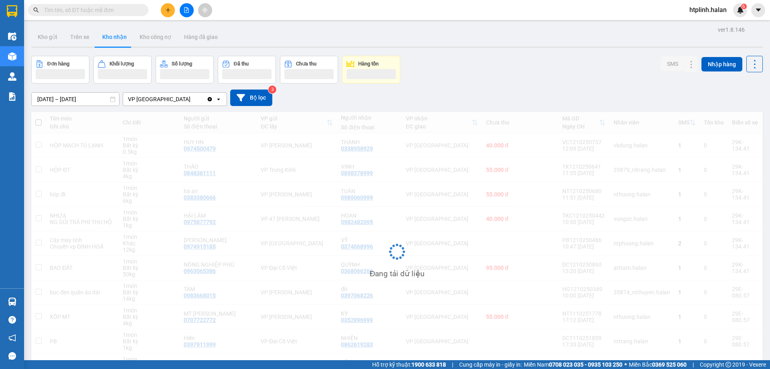
click at [169, 10] on icon "plus" at bounding box center [168, 10] width 6 height 6
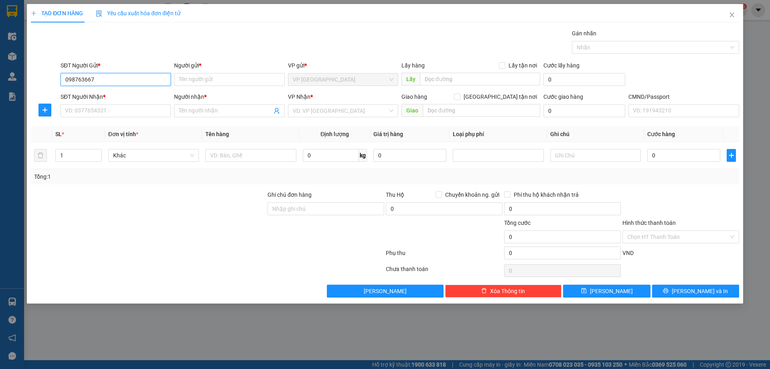
type input "0987636673"
drag, startPoint x: 98, startPoint y: 94, endPoint x: 99, endPoint y: 116, distance: 22.1
click at [98, 94] on div "0987636673 - NK VIỆT HÀ" at bounding box center [115, 95] width 101 height 9
type input "NK VIỆT HÀ"
type input "0987636673"
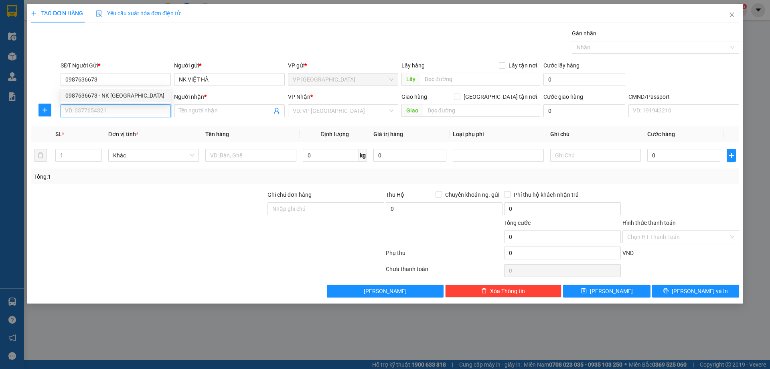
click at [99, 116] on input "SĐT Người Nhận *" at bounding box center [116, 110] width 110 height 13
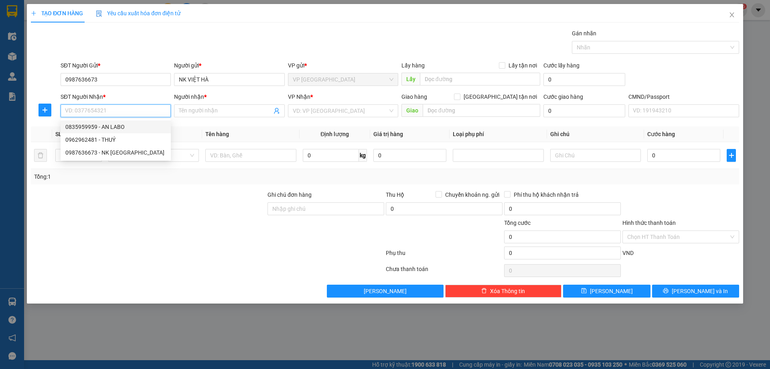
click at [107, 120] on div "0835959959 - AN LABO" at bounding box center [116, 126] width 110 height 13
type input "0835959959"
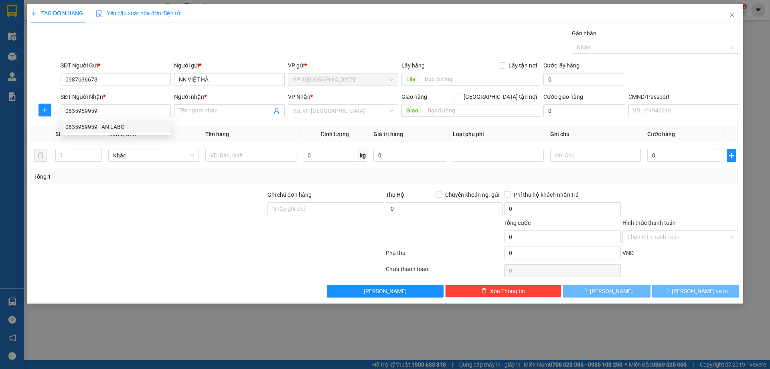
click at [32, 107] on div "TẠO ĐƠN HÀNG Yêu cầu xuất hóa đơn điện tử Transit Pickup Surcharge Ids Transit …" at bounding box center [385, 153] width 717 height 299
type input "AN LABO"
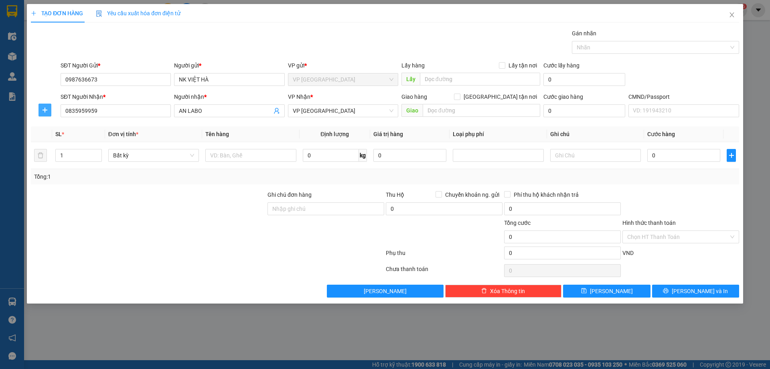
drag, startPoint x: 57, startPoint y: 108, endPoint x: 48, endPoint y: 107, distance: 9.3
click at [57, 108] on div at bounding box center [45, 110] width 28 height 13
click at [46, 106] on button "button" at bounding box center [45, 110] width 13 height 13
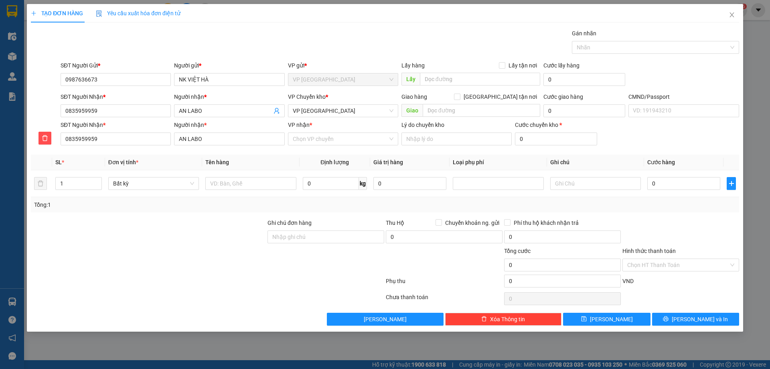
drag, startPoint x: 299, startPoint y: 121, endPoint x: 304, endPoint y: 130, distance: 10.6
click at [303, 129] on div "VP nhận *" at bounding box center [343, 126] width 110 height 12
click at [304, 130] on div "VP nhận *" at bounding box center [343, 126] width 110 height 12
click at [307, 136] on input "VP nhận *" at bounding box center [340, 139] width 95 height 12
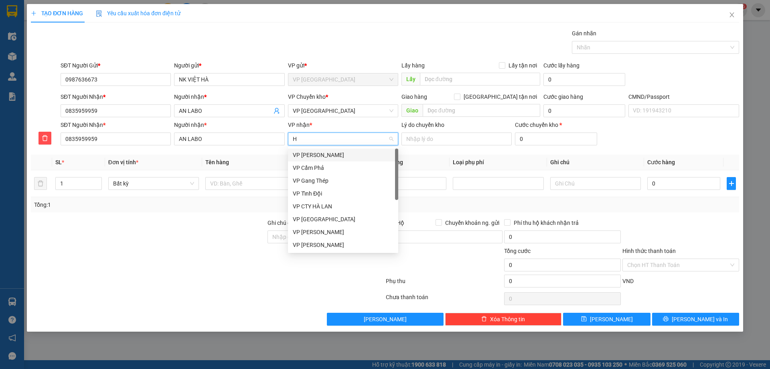
type input "HD"
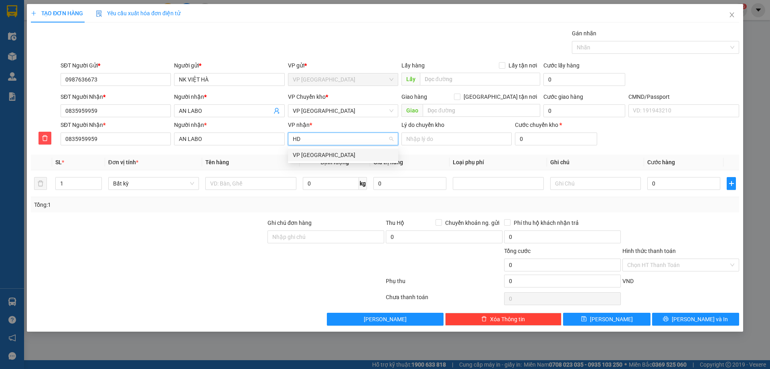
click at [312, 153] on div "VP Hà Đông" at bounding box center [343, 154] width 101 height 9
click at [321, 104] on div "VP Hà Đông" at bounding box center [343, 110] width 110 height 13
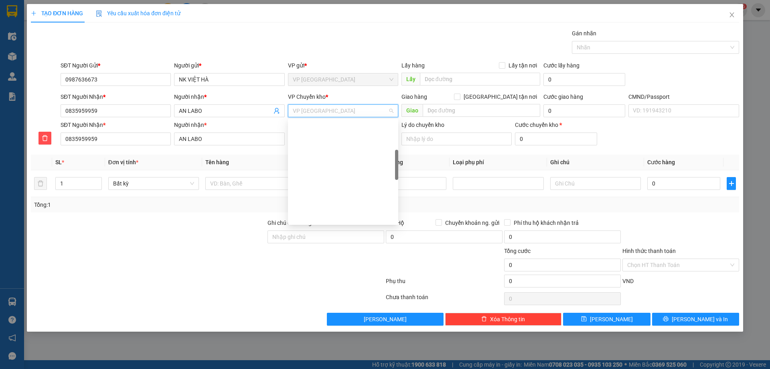
scroll to position [116, 0]
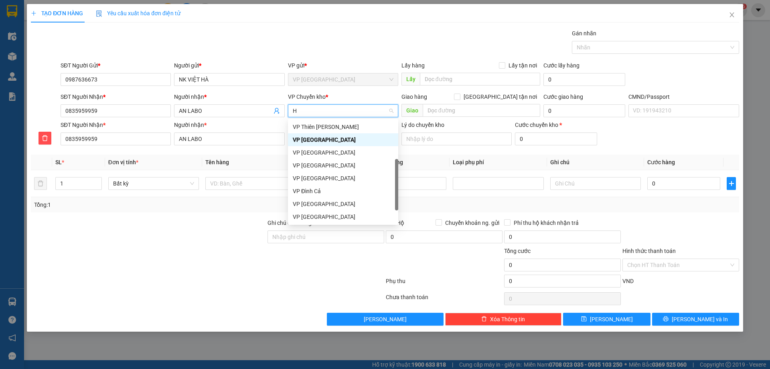
type input "HG"
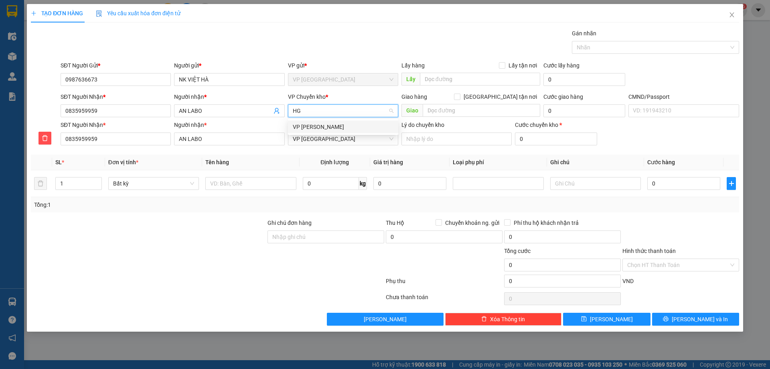
drag, startPoint x: 322, startPoint y: 128, endPoint x: 285, endPoint y: 160, distance: 49.5
click at [322, 128] on div "VP Hoàng Gia" at bounding box center [343, 126] width 101 height 9
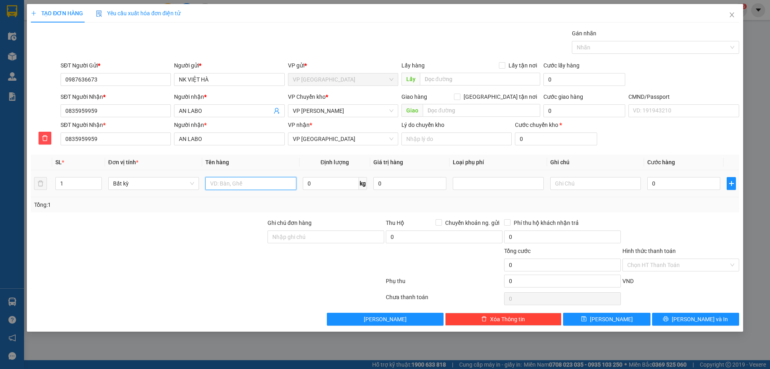
drag, startPoint x: 248, startPoint y: 187, endPoint x: 248, endPoint y: 182, distance: 5.2
click at [248, 183] on input "text" at bounding box center [250, 183] width 91 height 13
type input "H"
type input "HỘP R"
click at [335, 185] on input "0" at bounding box center [331, 183] width 56 height 13
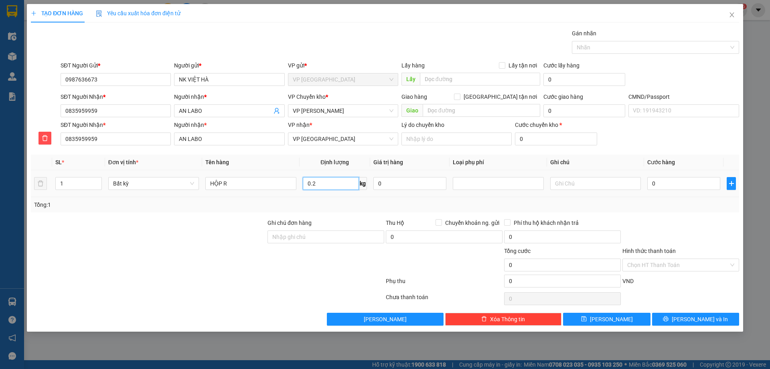
click at [335, 188] on input "0.2" at bounding box center [331, 183] width 56 height 13
type input "0.2"
drag, startPoint x: 408, startPoint y: 211, endPoint x: 412, endPoint y: 210, distance: 4.1
click at [409, 211] on div "Tổng: 1" at bounding box center [385, 204] width 709 height 15
type input "40.000"
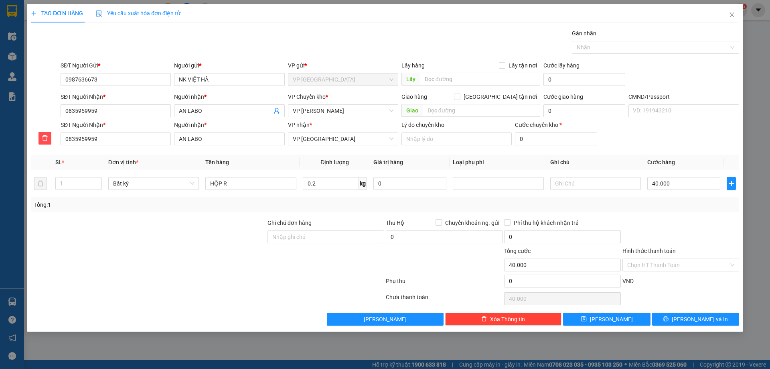
type input "40.000"
click at [683, 324] on button "Lưu và In" at bounding box center [695, 319] width 87 height 13
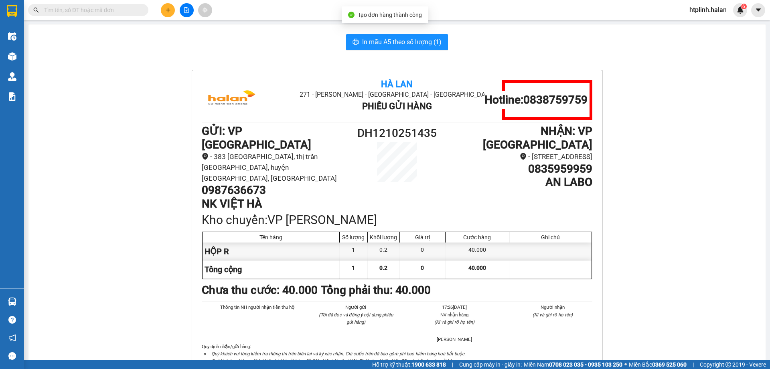
drag, startPoint x: 356, startPoint y: 30, endPoint x: 360, endPoint y: 33, distance: 5.2
click at [363, 41] on span "In mẫu A5 theo số lượng (1)" at bounding box center [401, 42] width 79 height 10
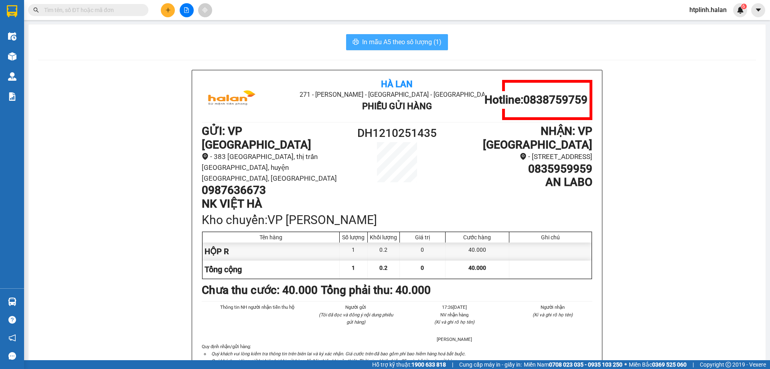
click at [404, 47] on button "In mẫu A5 theo số lượng (1)" at bounding box center [397, 42] width 102 height 16
click at [404, 46] on span "In mẫu A5 theo số lượng (1)" at bounding box center [401, 42] width 79 height 10
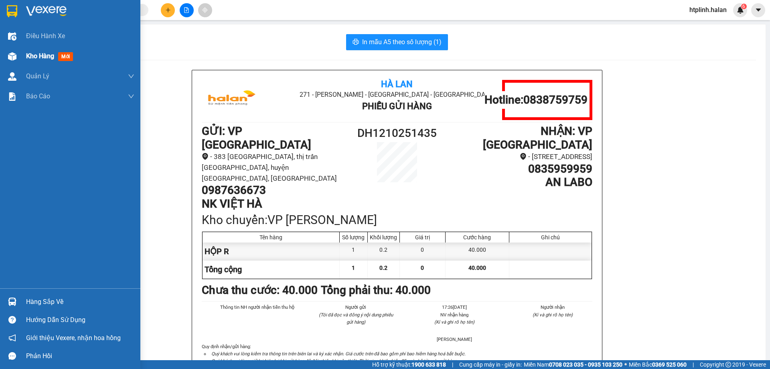
click at [91, 54] on div "Kho hàng mới" at bounding box center [80, 56] width 108 height 20
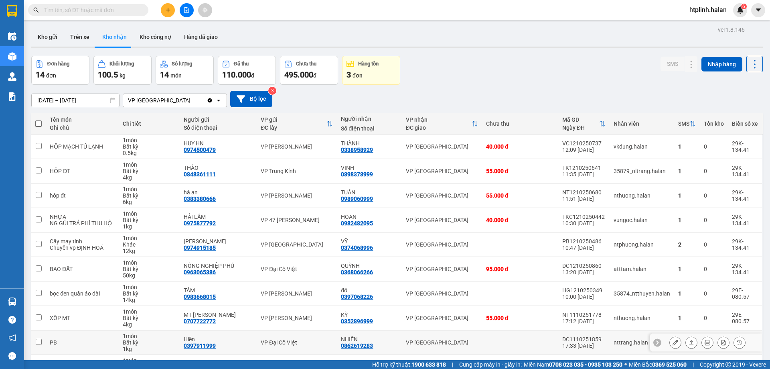
scroll to position [40, 0]
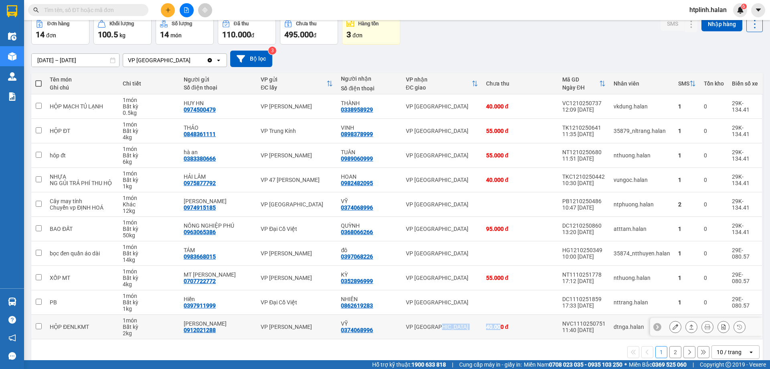
drag, startPoint x: 478, startPoint y: 328, endPoint x: 497, endPoint y: 326, distance: 19.0
click at [497, 326] on tr "HỘP ĐENLKMT 1 món Bất kỳ 2 kg HOÀNG LONG 0912021288 VP Nguyễn Văn Cừ VỸ 0374068…" at bounding box center [397, 327] width 732 height 24
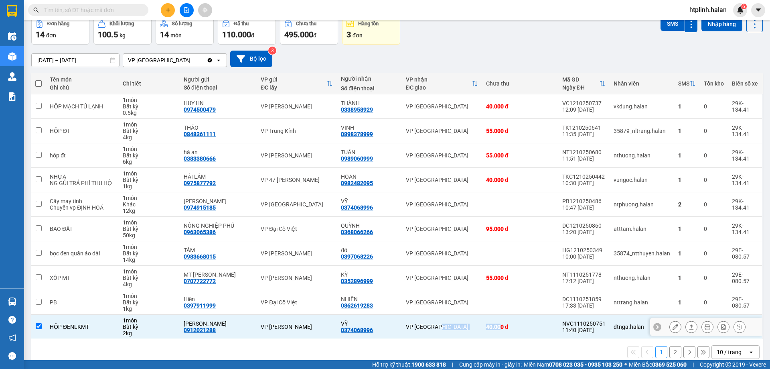
click at [497, 326] on div "40.000 đ" at bounding box center [520, 326] width 68 height 6
checkbox input "false"
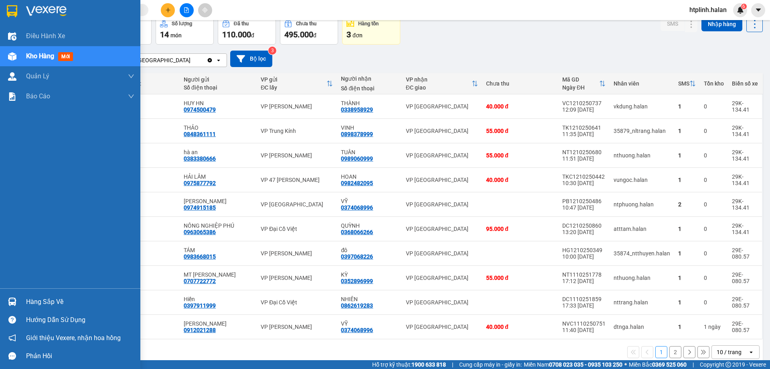
click at [12, 307] on div at bounding box center [12, 302] width 14 height 14
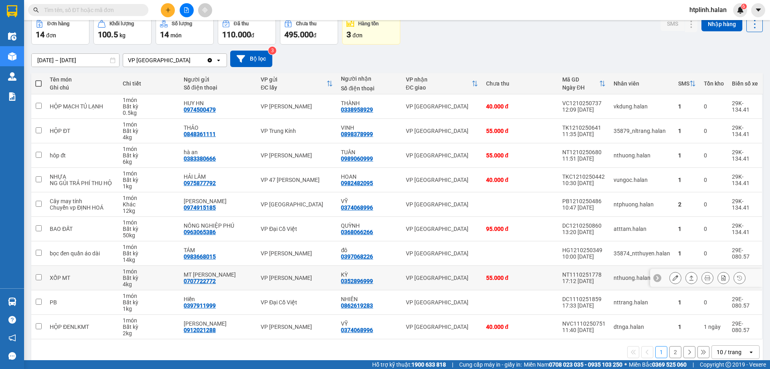
click at [406, 274] on section "Kết quả tìm kiếm ( 0 ) Bộ lọc No Data htplinh.halan 6 Điều hành xe Kho hàng mới…" at bounding box center [385, 184] width 770 height 369
click at [689, 202] on icon at bounding box center [692, 204] width 6 height 6
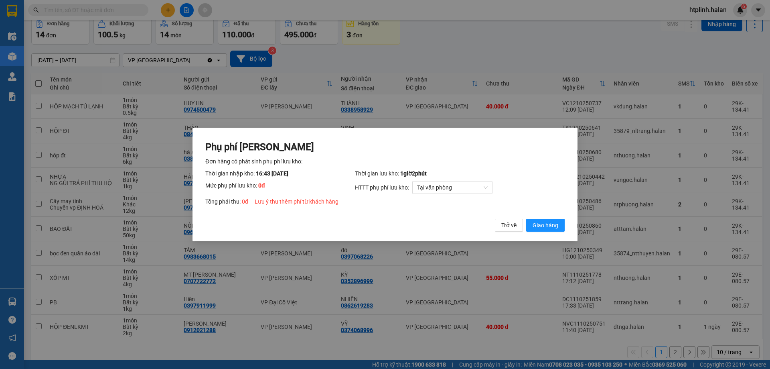
click at [25, 307] on div "Phụ phí Lưu kho Đơn hàng có phát sinh phụ phí lưu kho: Thời gian nhập kho: 16:4…" at bounding box center [385, 184] width 770 height 369
click at [550, 224] on span "Giao hàng" at bounding box center [546, 225] width 26 height 9
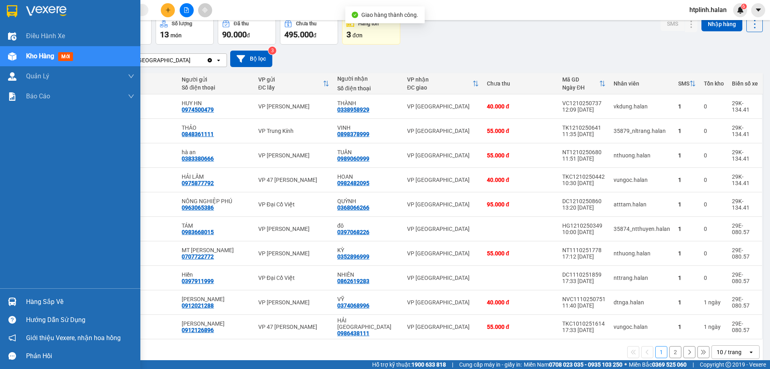
click at [19, 298] on div at bounding box center [12, 302] width 14 height 14
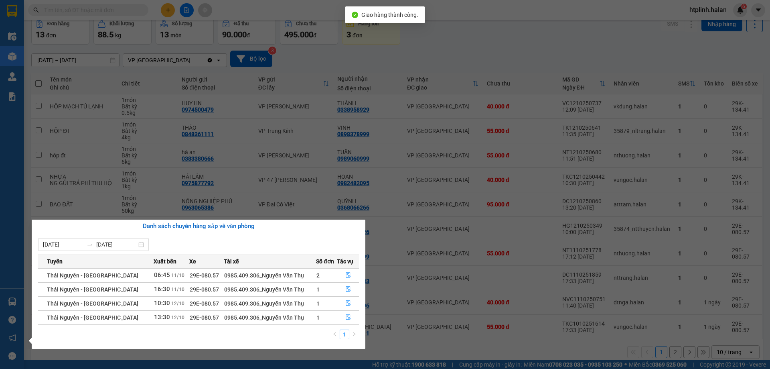
click at [366, 245] on section "Kết quả tìm kiếm ( 0 ) Bộ lọc No Data htplinh.halan 6 Điều hành xe Kho hàng mới…" at bounding box center [385, 184] width 770 height 369
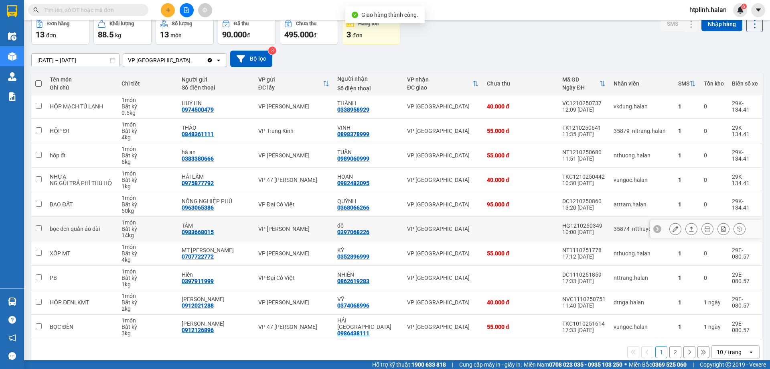
scroll to position [52, 0]
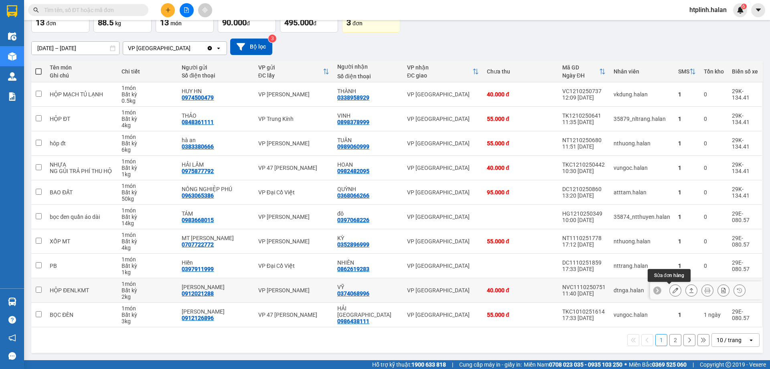
click at [690, 289] on icon at bounding box center [692, 290] width 4 height 5
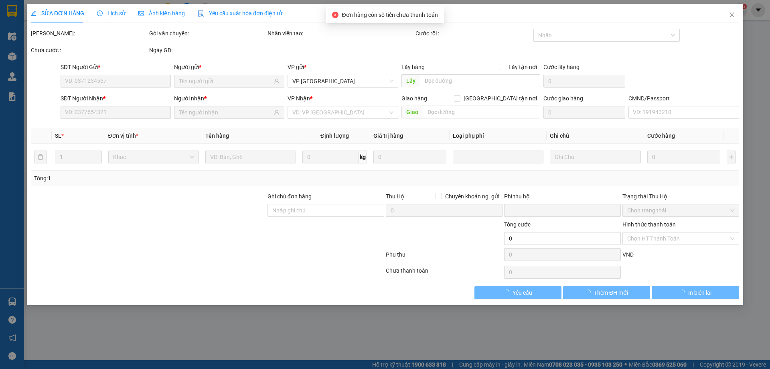
type input "0912021288"
type input "HOÀNG LONG"
type input "0374068996"
type input "VỸ"
type input "0"
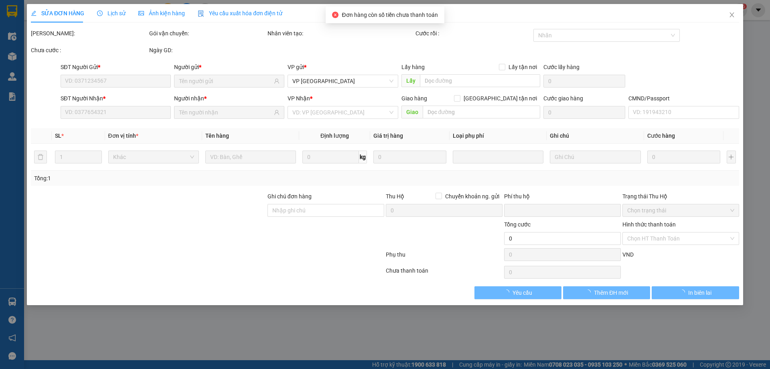
type input "40.000"
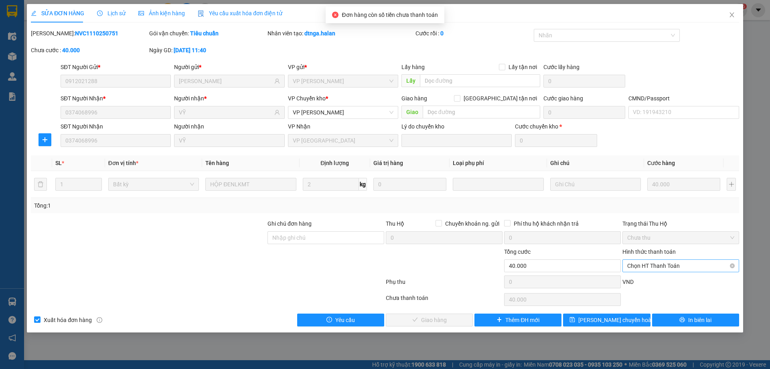
drag, startPoint x: 636, startPoint y: 260, endPoint x: 637, endPoint y: 269, distance: 9.3
click at [636, 261] on span "Chọn HT Thanh Toán" at bounding box center [681, 266] width 107 height 12
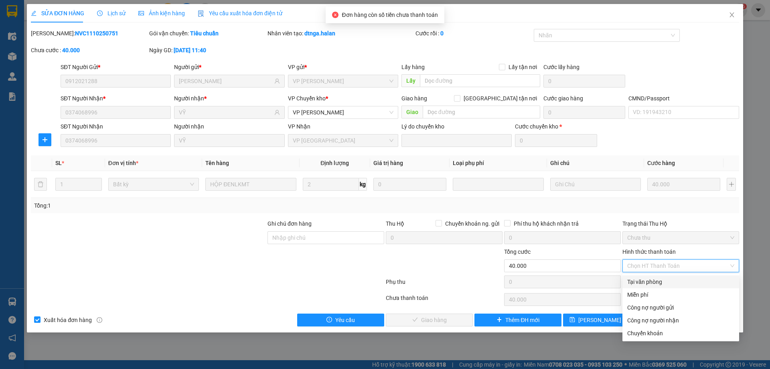
click at [637, 278] on div "Tại văn phòng" at bounding box center [681, 281] width 107 height 9
type input "0"
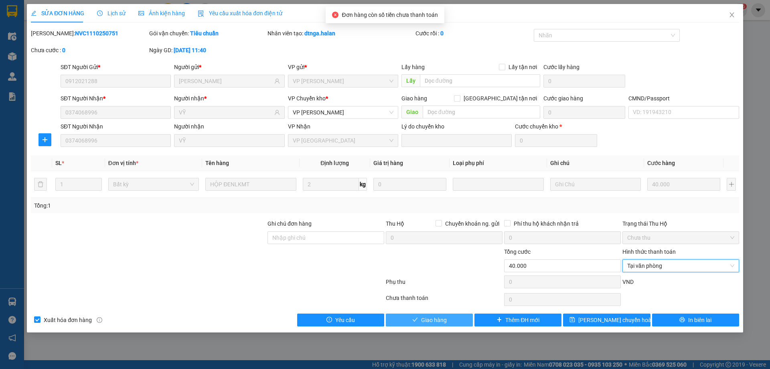
click at [461, 321] on button "Giao hàng" at bounding box center [429, 319] width 87 height 13
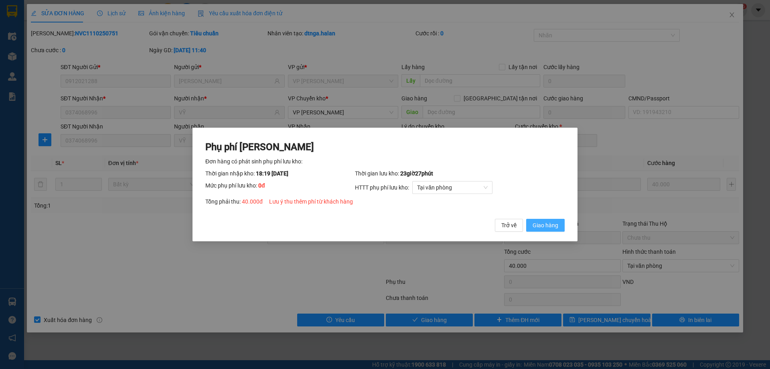
click at [545, 222] on span "Giao hàng" at bounding box center [546, 225] width 26 height 9
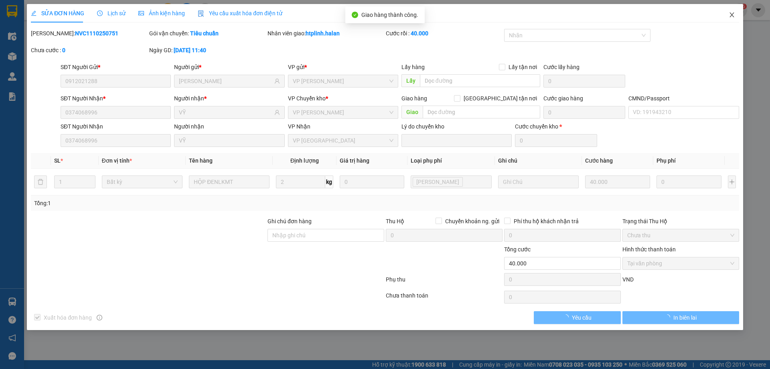
click at [739, 11] on span "Close" at bounding box center [732, 15] width 22 height 22
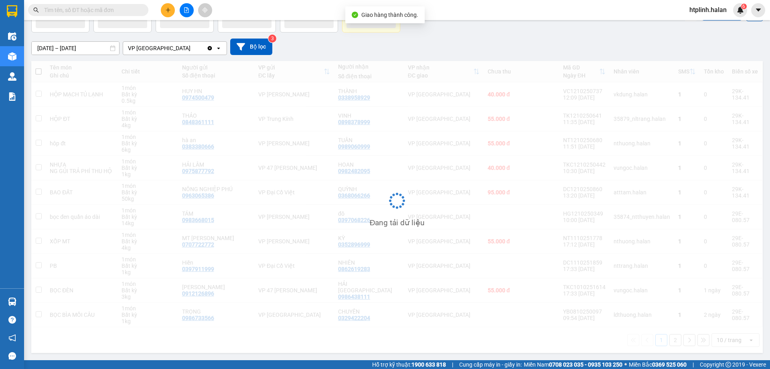
scroll to position [52, 0]
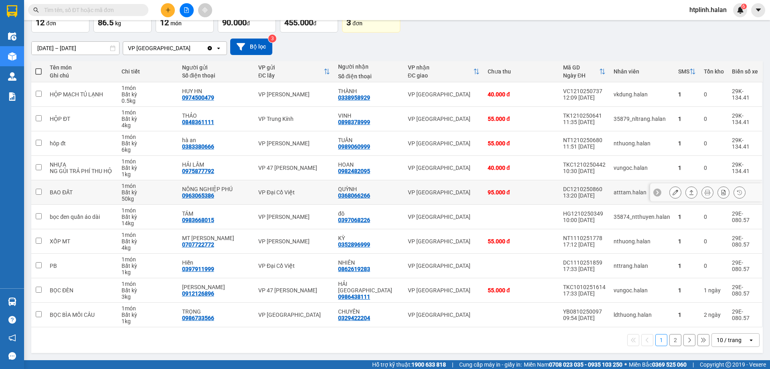
click at [679, 191] on div at bounding box center [708, 192] width 76 height 12
click at [689, 192] on icon at bounding box center [692, 192] width 6 height 6
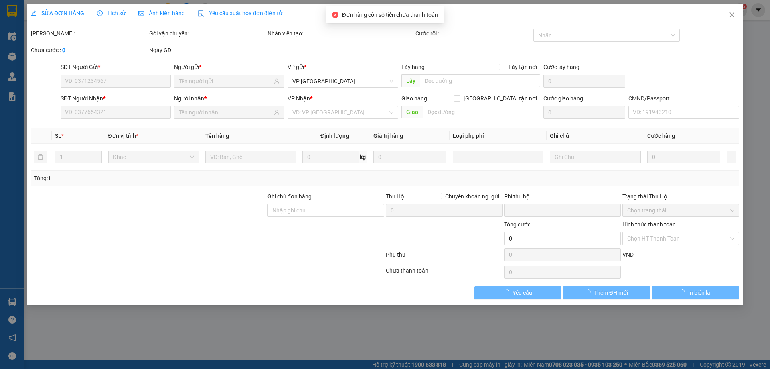
type input "0963065386"
type input "NÔNG NGHIỆP PHÚ"
type input "0368066266"
type input "QUỲNH"
type input "0"
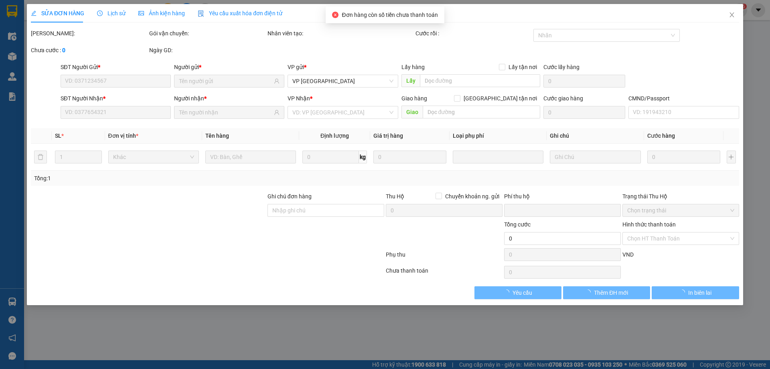
type input "95.000"
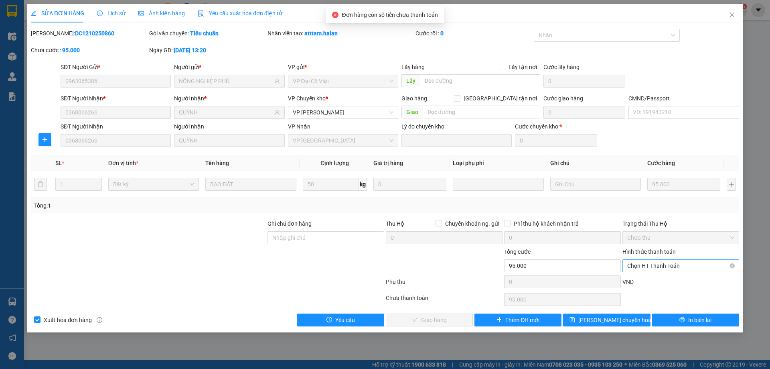
click at [639, 263] on span "Chọn HT Thanh Toán" at bounding box center [681, 266] width 107 height 12
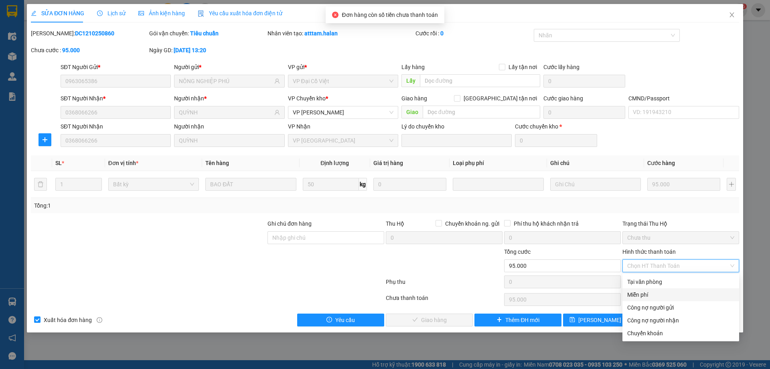
click at [636, 288] on div "Miễn phí" at bounding box center [681, 294] width 117 height 13
type input "0"
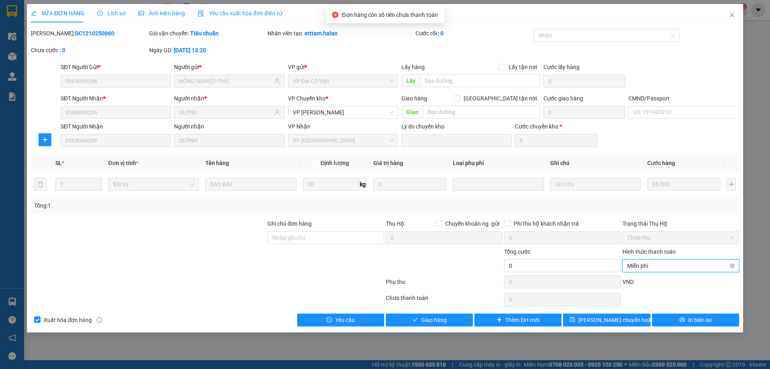
click at [643, 264] on span "Miễn phí" at bounding box center [681, 266] width 107 height 12
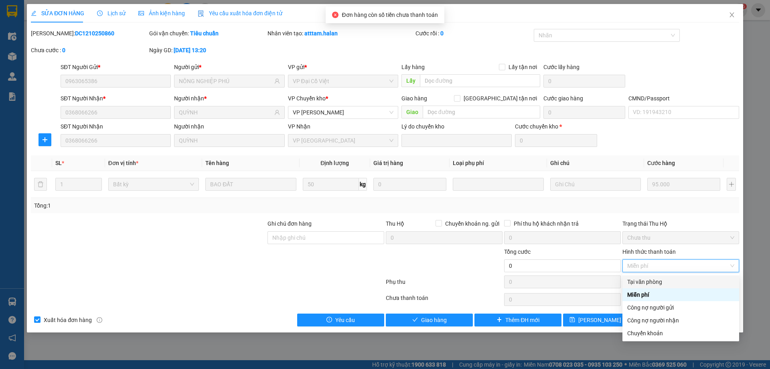
click at [646, 277] on div "Tại văn phòng" at bounding box center [681, 281] width 117 height 13
type input "95.000"
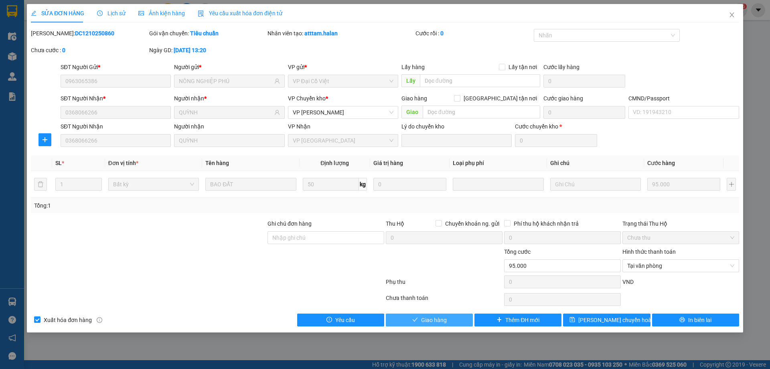
click at [439, 327] on div "SỬA ĐƠN HÀNG Lịch sử Ảnh kiện hàng Yêu cầu xuất hóa đơn điện tử Total Paid Fee …" at bounding box center [385, 168] width 717 height 328
click at [440, 325] on button "Giao hàng" at bounding box center [429, 319] width 87 height 13
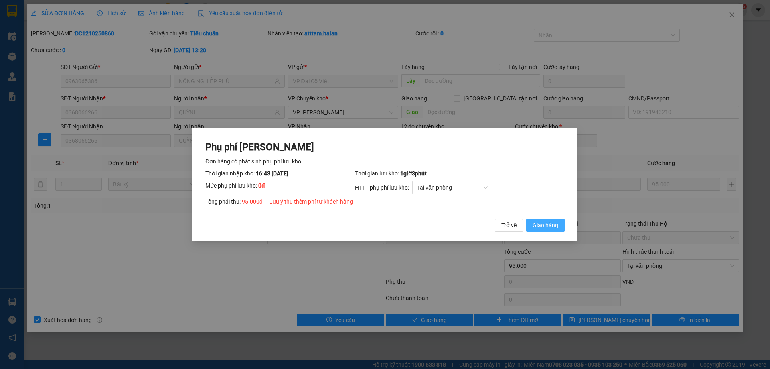
click at [546, 219] on button "Giao hàng" at bounding box center [545, 225] width 39 height 13
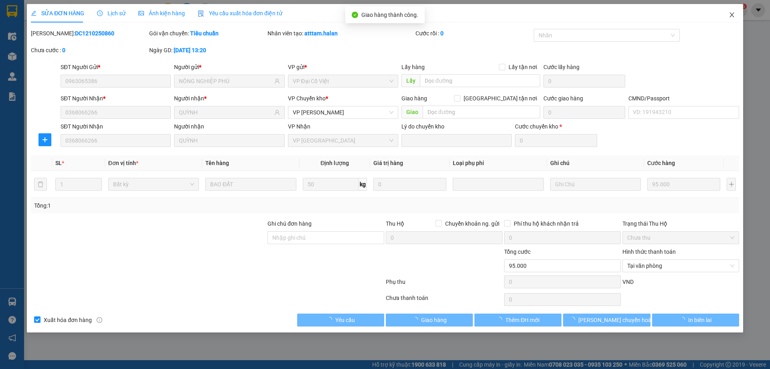
click at [733, 13] on icon "close" at bounding box center [732, 15] width 6 height 6
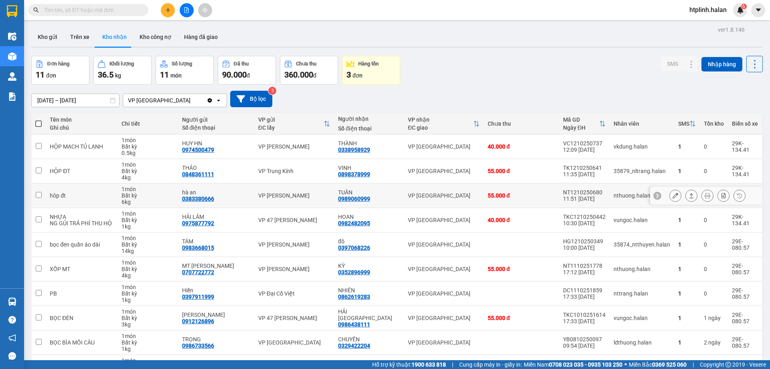
scroll to position [52, 0]
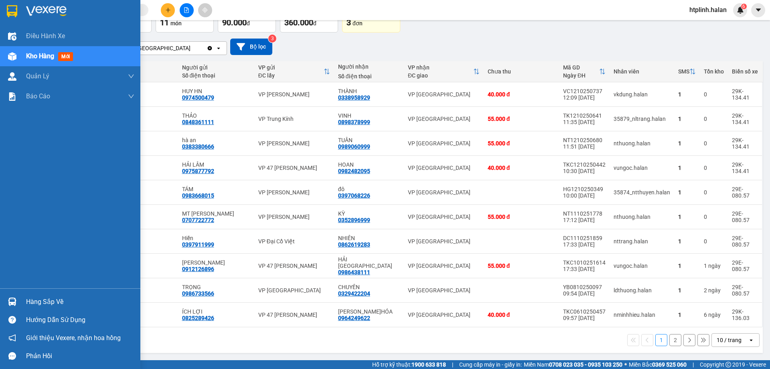
drag, startPoint x: 28, startPoint y: 300, endPoint x: 37, endPoint y: 300, distance: 8.0
click at [30, 300] on div "Hàng sắp về" at bounding box center [80, 302] width 108 height 12
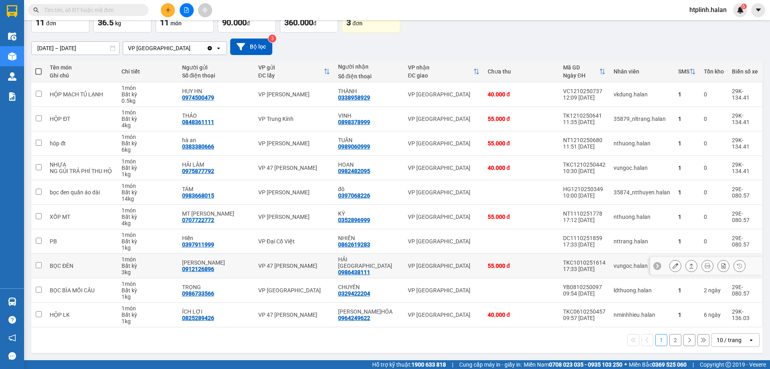
click at [423, 256] on section "Kết quả tìm kiếm ( 0 ) Bộ lọc No Data htplinh.halan 6 Điều hành xe Kho hàng mới…" at bounding box center [385, 184] width 770 height 369
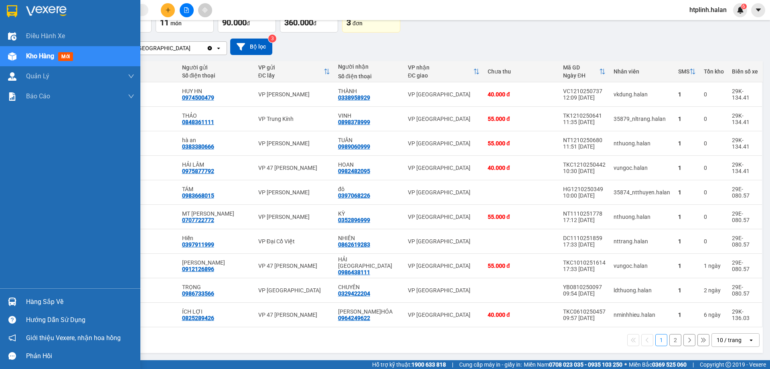
click at [0, 304] on div "Hàng sắp về" at bounding box center [70, 302] width 140 height 18
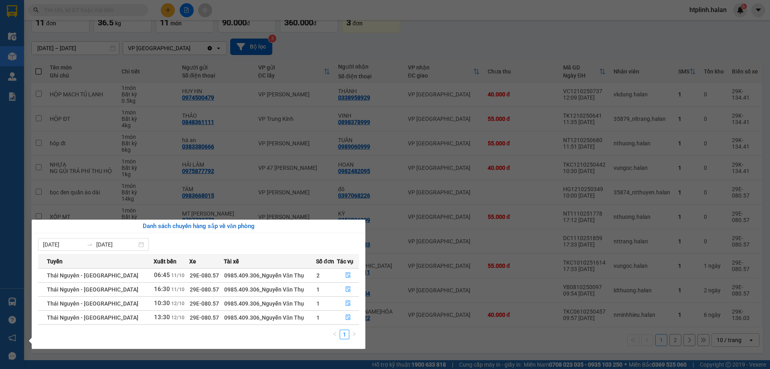
click at [152, 182] on section "Kết quả tìm kiếm ( 0 ) Bộ lọc No Data htplinh.halan 6 Điều hành xe Kho hàng mới…" at bounding box center [385, 184] width 770 height 369
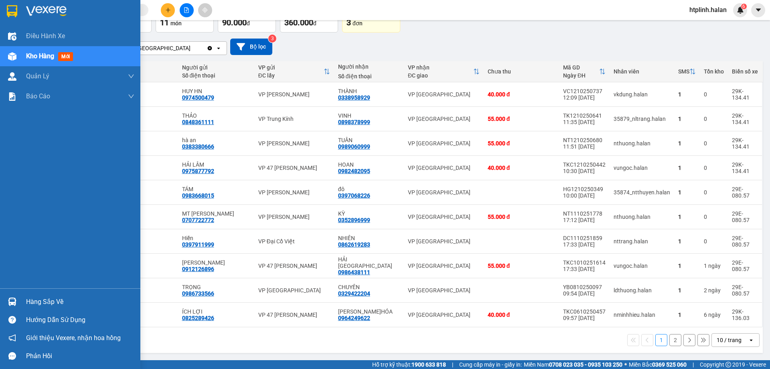
click at [41, 307] on div "Hàng sắp về" at bounding box center [80, 302] width 108 height 12
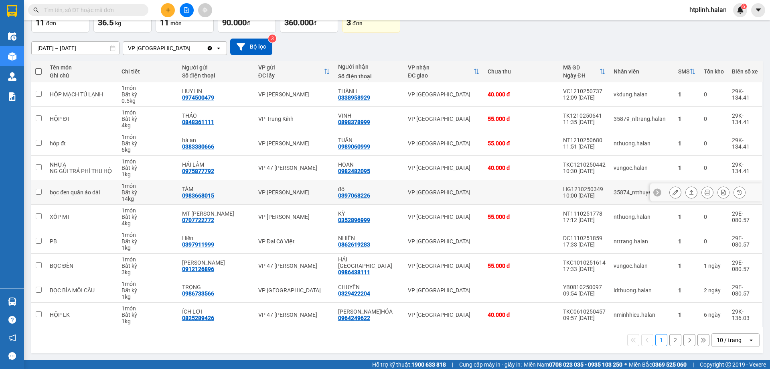
click at [276, 187] on section "Kết quả tìm kiếm ( 0 ) Bộ lọc No Data htplinh.halan 6 Điều hành xe Kho hàng mới…" at bounding box center [385, 184] width 770 height 369
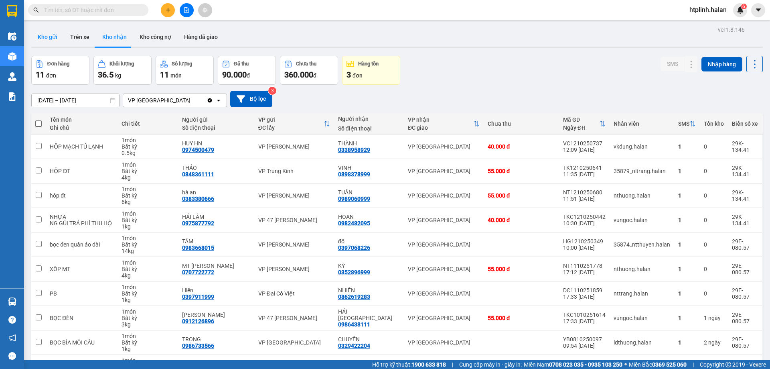
click at [58, 36] on button "Kho gửi" at bounding box center [47, 36] width 33 height 19
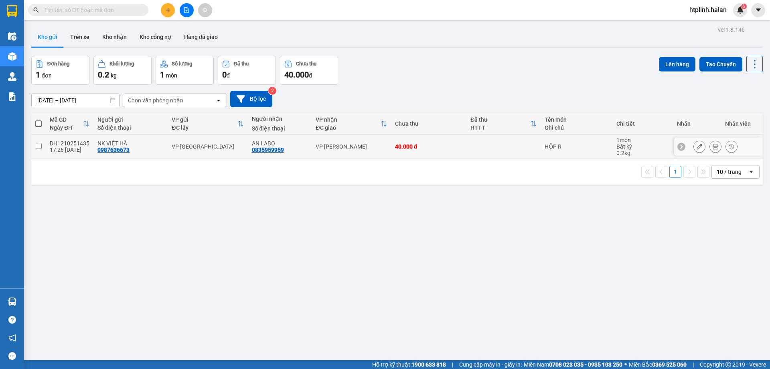
click at [317, 154] on td "VP Hoàng Gia" at bounding box center [351, 146] width 79 height 24
checkbox input "true"
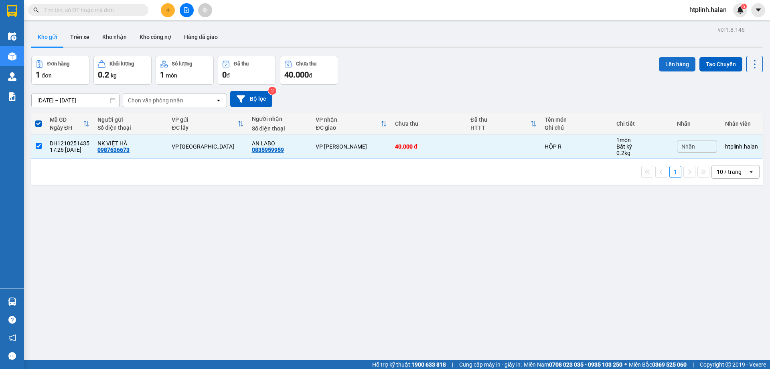
click at [682, 61] on button "Lên hàng" at bounding box center [677, 64] width 37 height 14
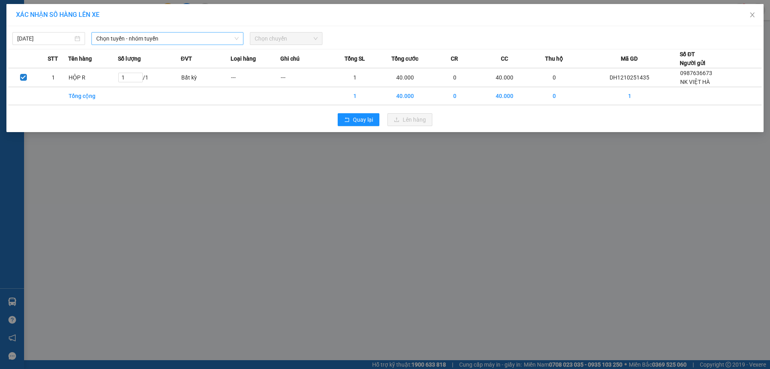
click at [190, 41] on span "Chọn tuyến - nhóm tuyến" at bounding box center [167, 39] width 142 height 12
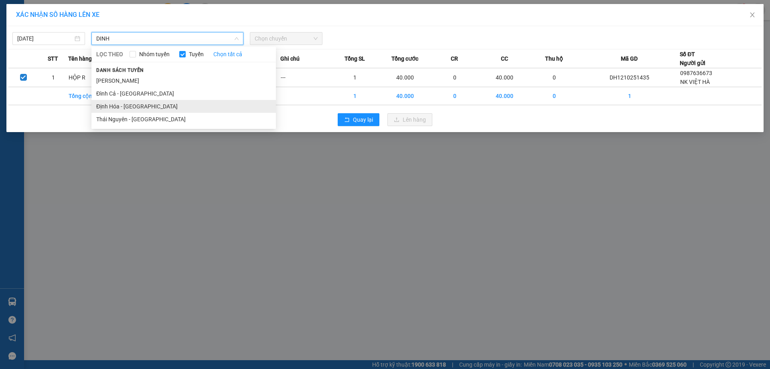
type input "DINH"
click at [127, 107] on li "Định Hóa - Thái Nguyên" at bounding box center [183, 106] width 185 height 13
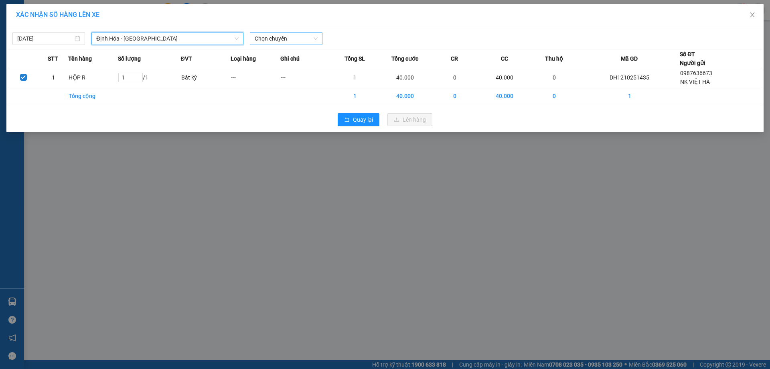
click at [299, 30] on div "XÁC NHẬN SỐ HÀNG LÊN XE 12/10/2025 Định Hóa - Thái Nguyên Định Hóa - Thái Nguyê…" at bounding box center [385, 68] width 758 height 128
click at [273, 41] on span "Chọn chuyến" at bounding box center [286, 39] width 63 height 12
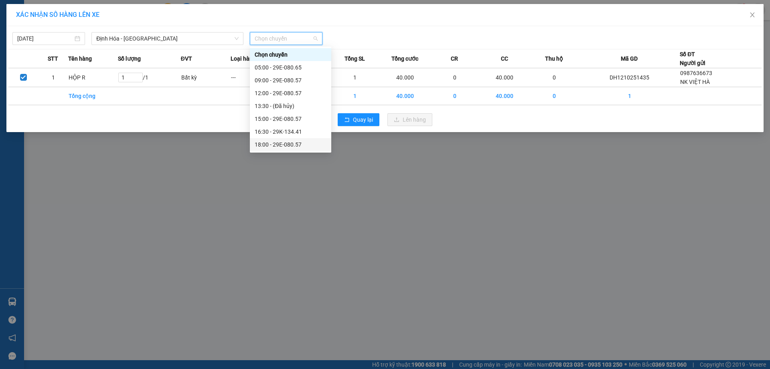
click at [290, 145] on div "18:00 - 29E-080.57" at bounding box center [291, 144] width 72 height 9
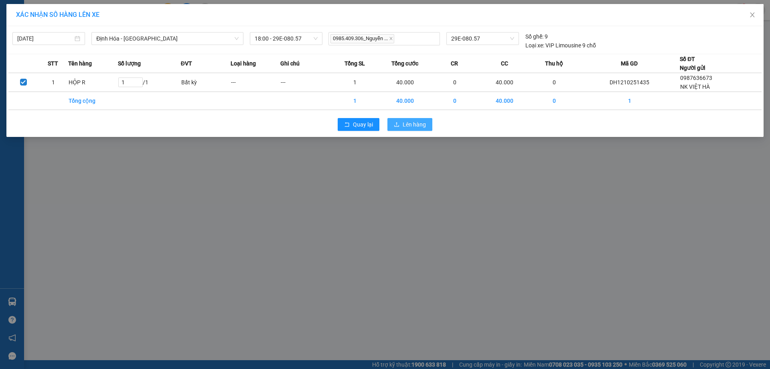
click at [422, 119] on button "Lên hàng" at bounding box center [410, 124] width 45 height 13
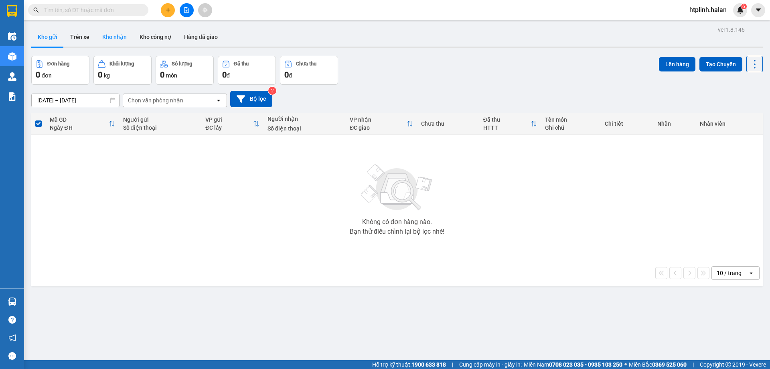
click at [115, 33] on button "Kho nhận" at bounding box center [114, 36] width 37 height 19
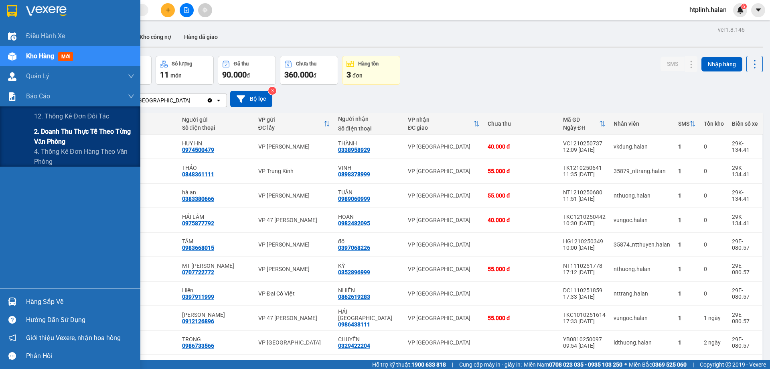
click at [56, 133] on span "2. Doanh thu thực tế theo từng văn phòng" at bounding box center [84, 136] width 100 height 20
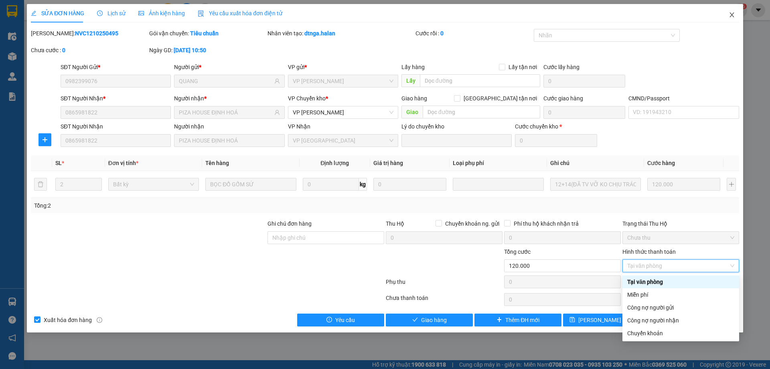
click at [729, 12] on span "Close" at bounding box center [732, 15] width 22 height 22
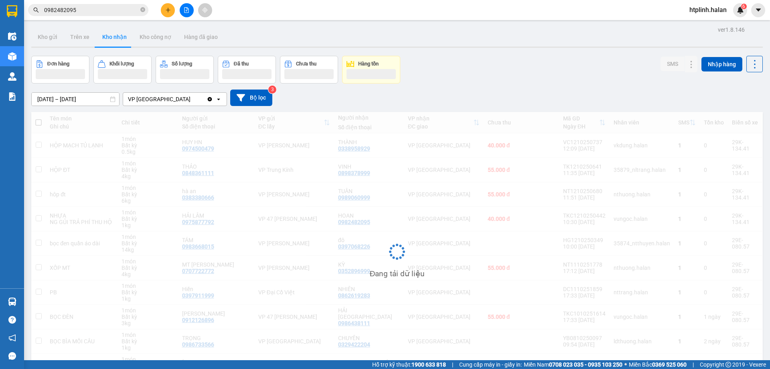
scroll to position [51, 0]
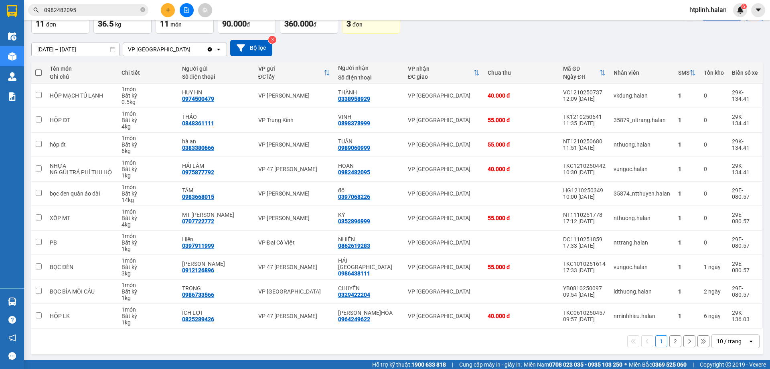
click at [670, 341] on button "2" at bounding box center [676, 341] width 12 height 12
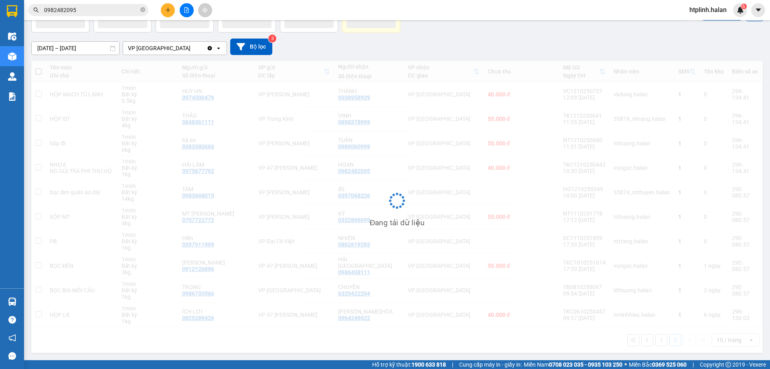
scroll to position [37, 0]
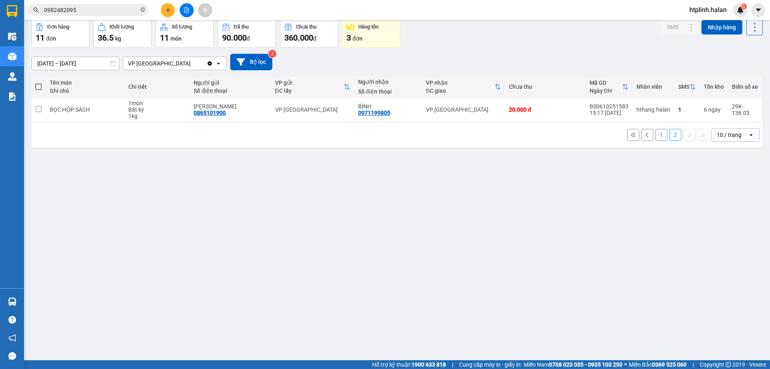
click at [662, 131] on div "1 2 10 / trang open" at bounding box center [397, 135] width 725 height 14
click at [657, 130] on button "1" at bounding box center [662, 135] width 12 height 12
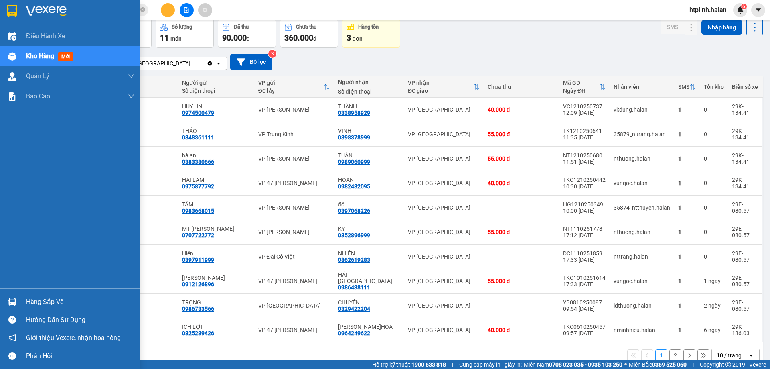
click at [19, 298] on div "Hàng sắp về" at bounding box center [70, 302] width 140 height 18
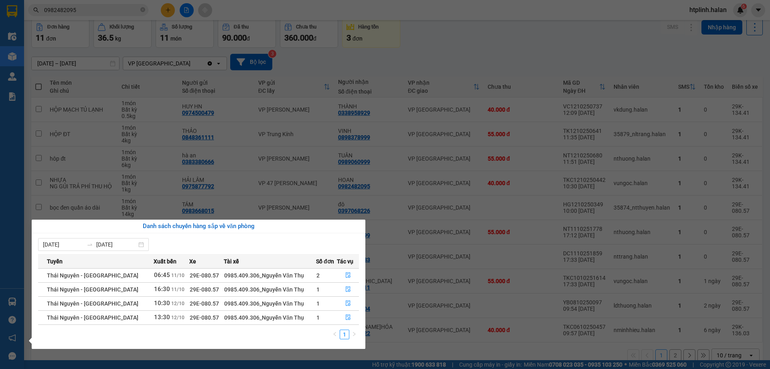
drag, startPoint x: 63, startPoint y: 186, endPoint x: 64, endPoint y: 148, distance: 37.8
click at [59, 174] on section "Kết quả tìm kiếm ( 2 ) Bộ lọc Thuộc VP này Mã ĐH Trạng thái Món hàng Thu hộ Tổn…" at bounding box center [385, 184] width 770 height 369
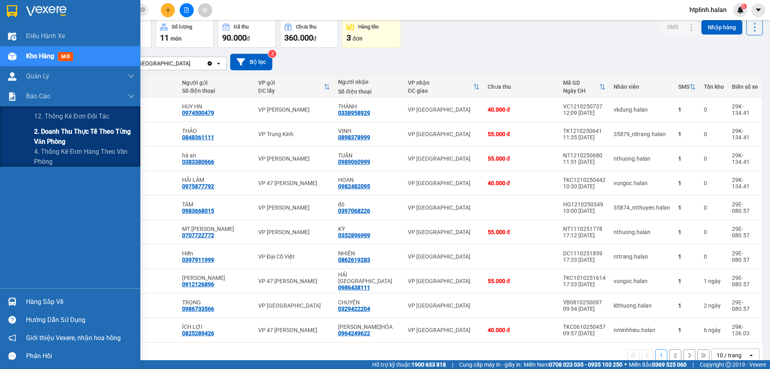
drag, startPoint x: 47, startPoint y: 133, endPoint x: 122, endPoint y: 132, distance: 74.7
click at [48, 133] on span "2. Doanh thu thực tế theo từng văn phòng" at bounding box center [84, 136] width 100 height 20
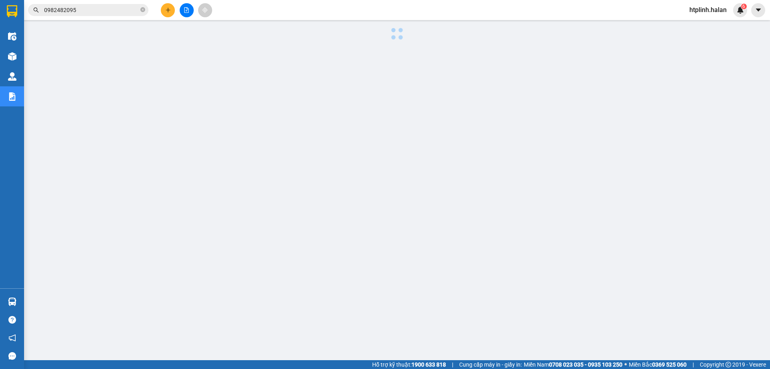
scroll to position [29, 0]
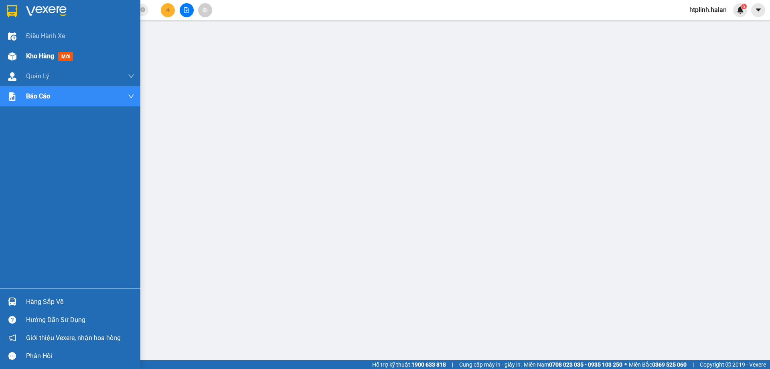
click at [17, 53] on div at bounding box center [12, 56] width 14 height 14
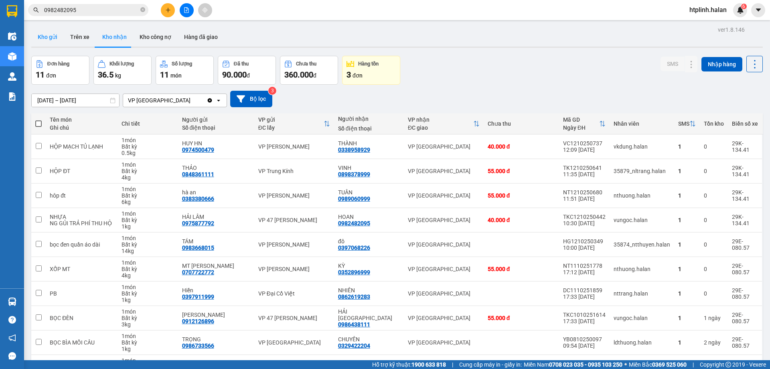
click at [49, 39] on button "Kho gửi" at bounding box center [47, 36] width 33 height 19
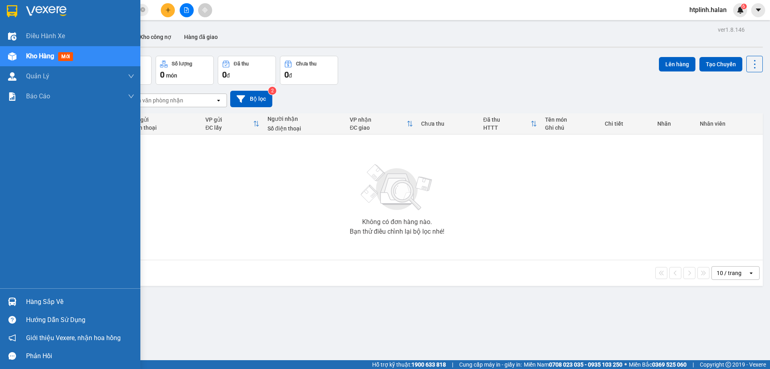
click at [10, 303] on img at bounding box center [12, 301] width 8 height 8
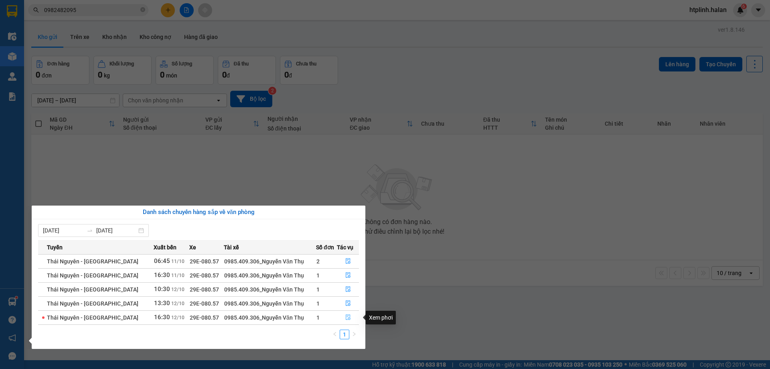
click at [347, 317] on icon "file-done" at bounding box center [348, 318] width 5 height 6
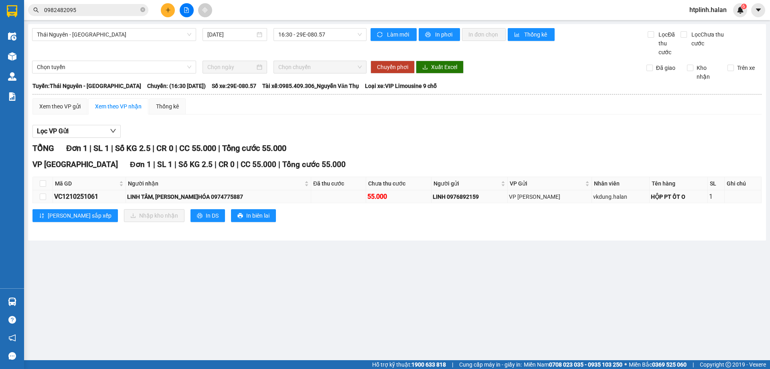
drag, startPoint x: 38, startPoint y: 193, endPoint x: 56, endPoint y: 207, distance: 23.2
click at [38, 194] on td at bounding box center [43, 196] width 20 height 13
click at [38, 195] on td at bounding box center [43, 196] width 20 height 13
click at [43, 196] on input "checkbox" at bounding box center [43, 196] width 6 height 6
checkbox input "true"
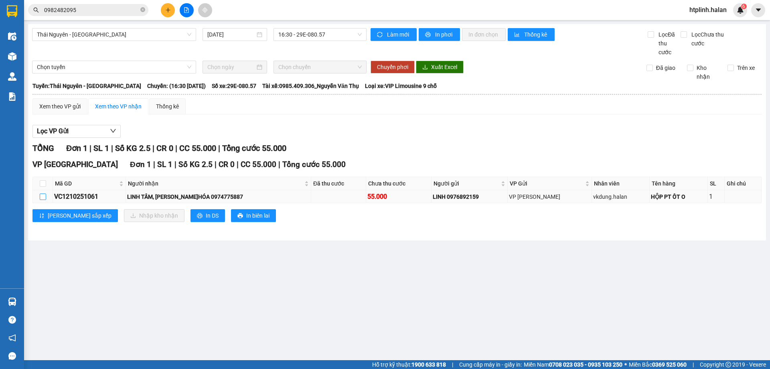
checkbox input "true"
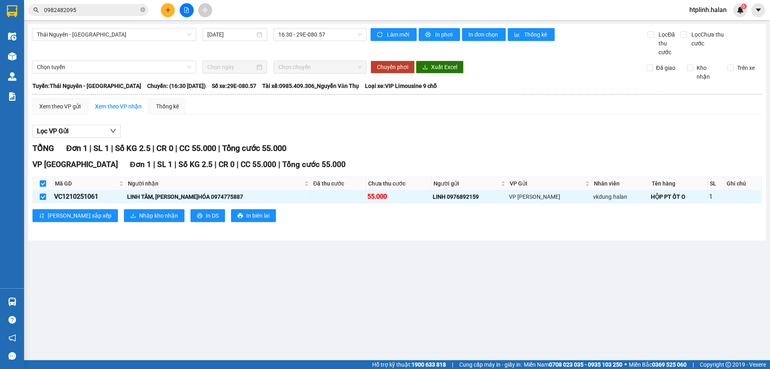
click at [89, 221] on div "[PERSON_NAME] sắp xếp Nhập kho nhận In DS In biên lai" at bounding box center [397, 215] width 729 height 13
click at [126, 221] on button "Nhập kho nhận" at bounding box center [154, 215] width 61 height 13
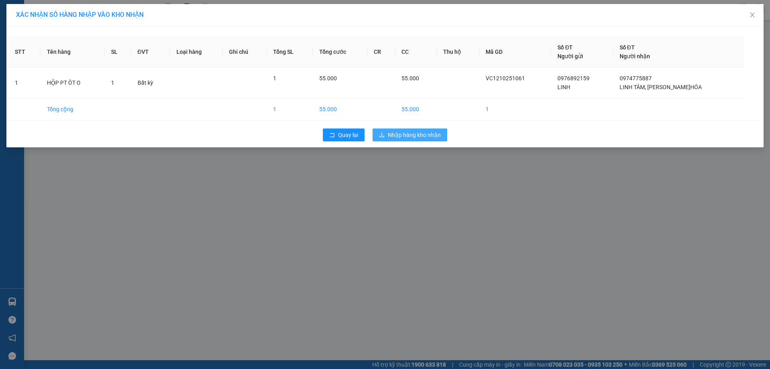
click at [410, 134] on span "Nhập hàng kho nhận" at bounding box center [414, 134] width 53 height 9
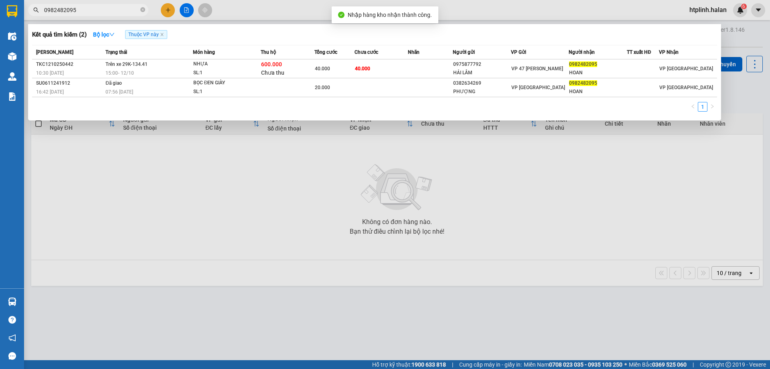
click at [99, 10] on input "0982482095" at bounding box center [91, 10] width 95 height 9
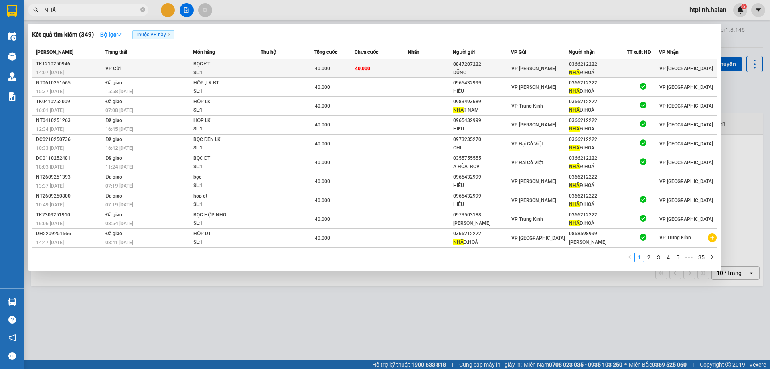
type input "NHÃ"
click at [216, 69] on div "SL: 1" at bounding box center [223, 73] width 60 height 9
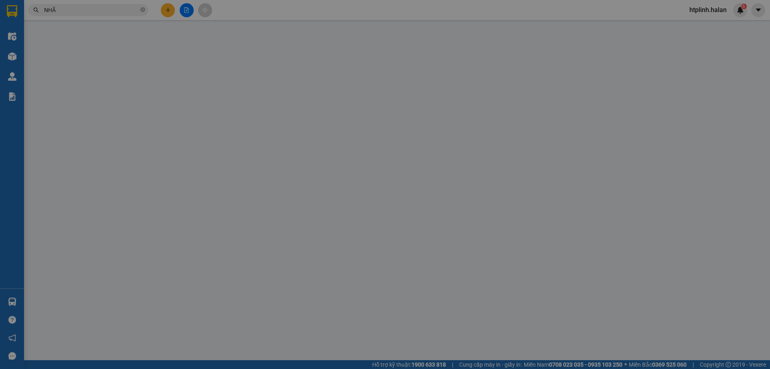
type input "0847207222"
type input "DŨNG"
type input "0366212222"
type input "NHÃ Đ.HOÁ"
type input "0"
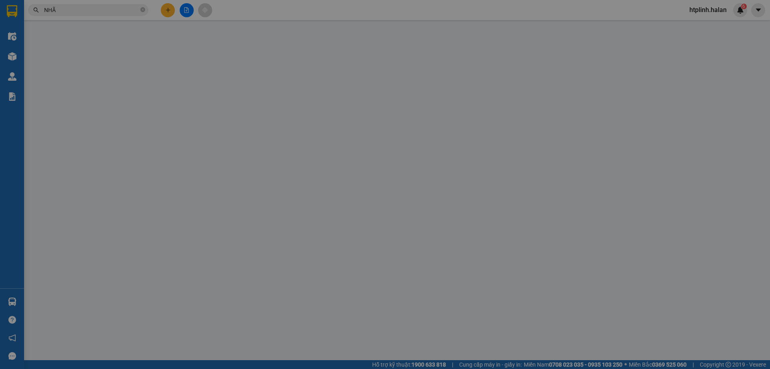
type input "40.000"
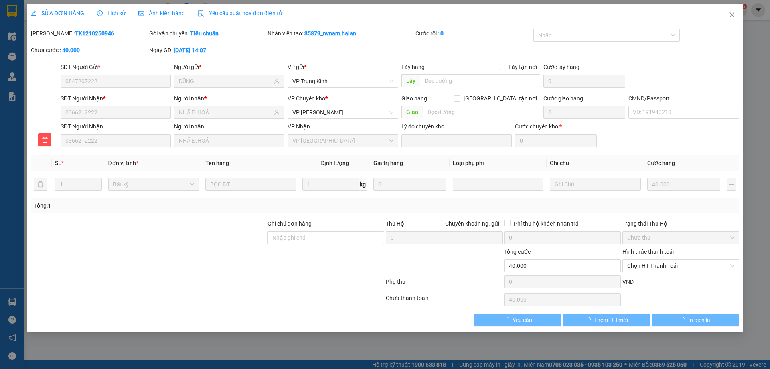
click at [102, 6] on div "Lịch sử" at bounding box center [111, 13] width 28 height 18
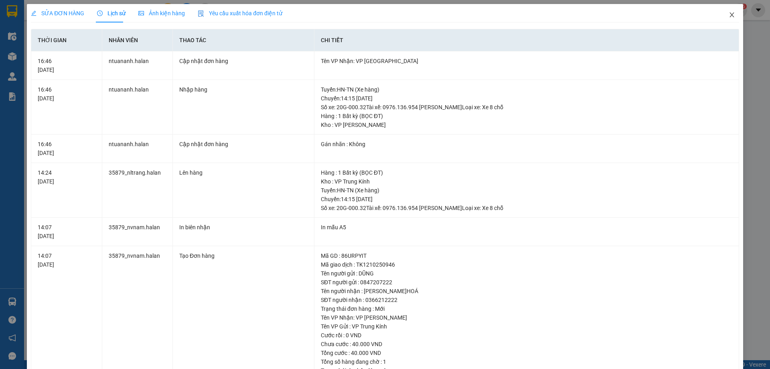
click at [722, 14] on span "Close" at bounding box center [732, 15] width 22 height 22
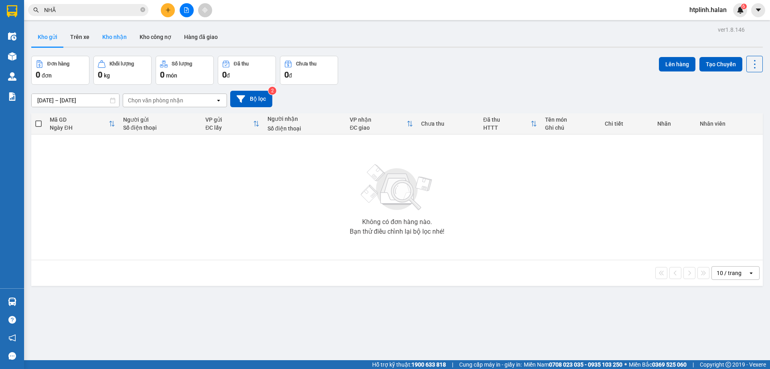
click at [112, 33] on button "Kho nhận" at bounding box center [114, 36] width 37 height 19
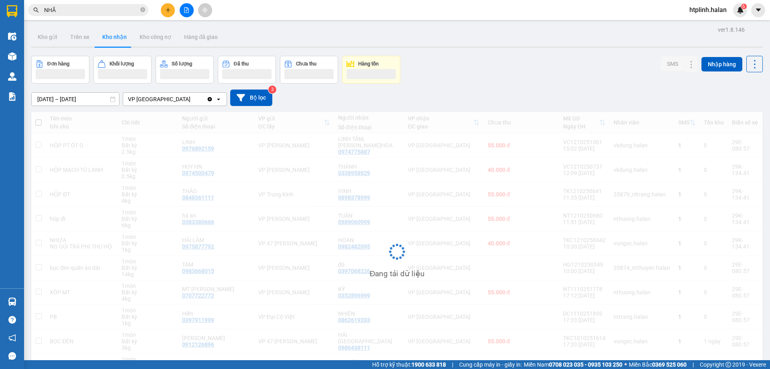
scroll to position [51, 0]
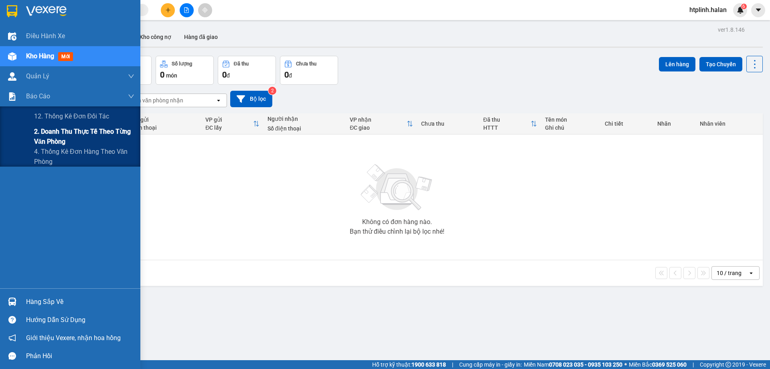
click at [60, 146] on span "2. Doanh thu thực tế theo từng văn phòng" at bounding box center [84, 136] width 100 height 20
